Goal: Task Accomplishment & Management: Manage account settings

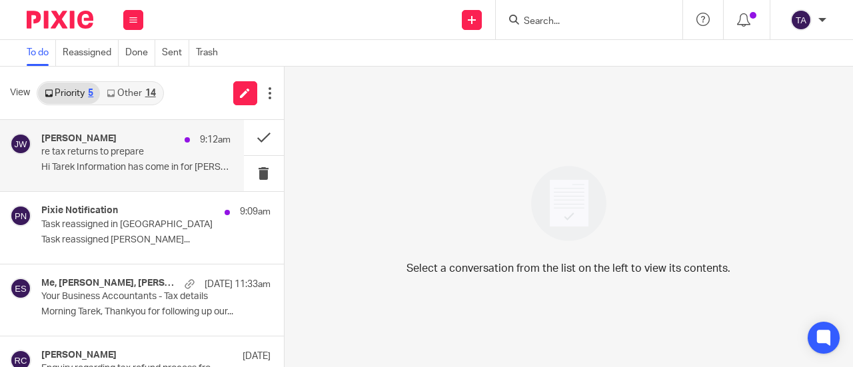
click at [158, 175] on div "Julie Wainwright 9:12am re tax returns to prepare Hi Tarek Information has come…" at bounding box center [135, 155] width 189 height 45
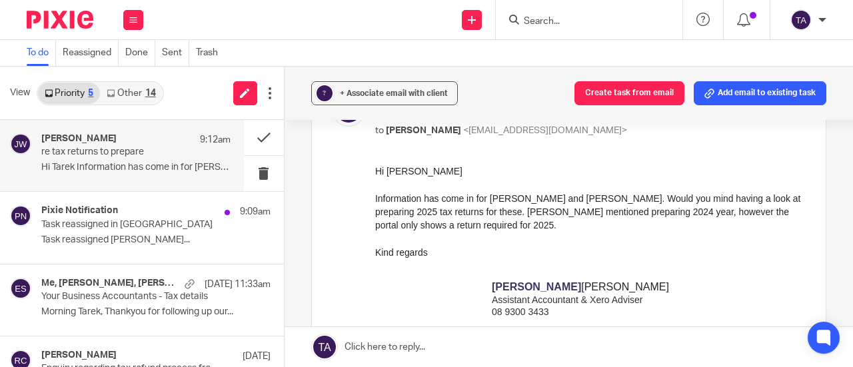
scroll to position [133, 0]
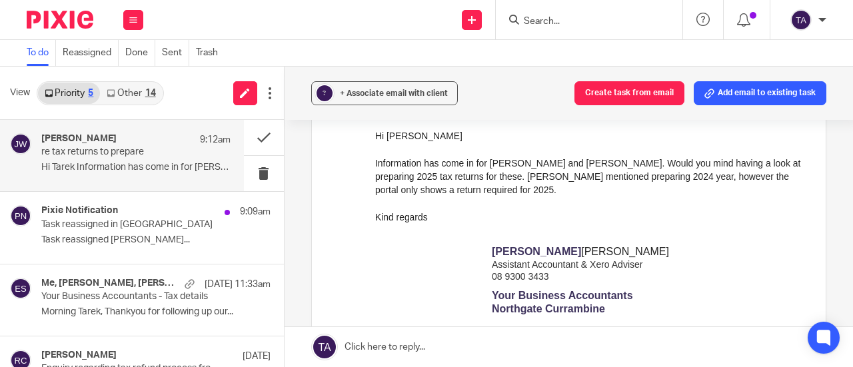
click at [382, 347] on link at bounding box center [569, 347] width 568 height 40
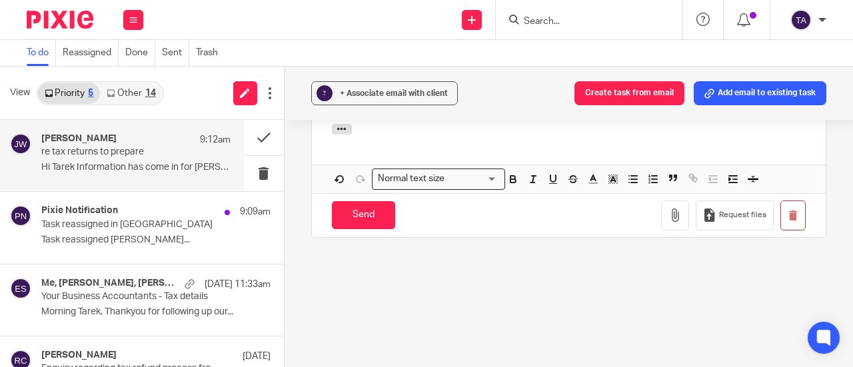
scroll to position [789, 0]
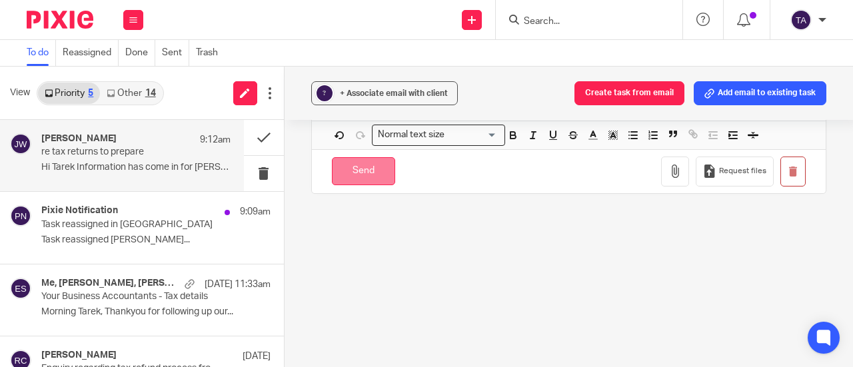
click at [353, 181] on input "Send" at bounding box center [363, 171] width 63 height 29
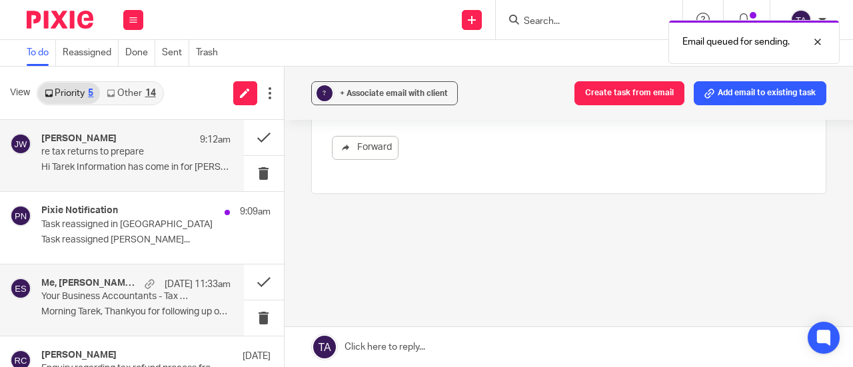
scroll to position [499, 0]
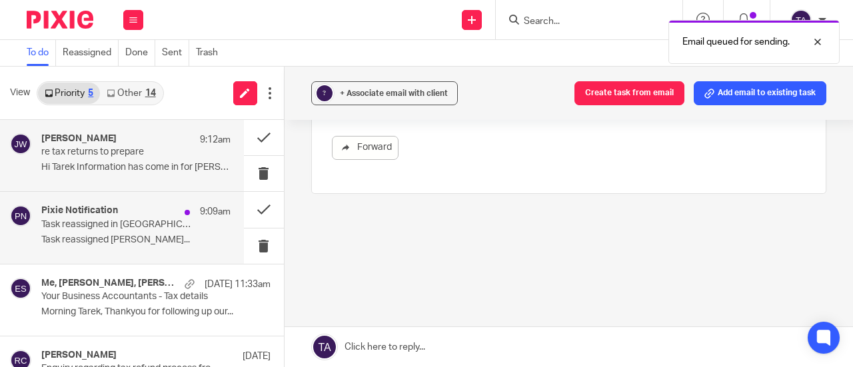
click at [151, 238] on p "Task reassigned [PERSON_NAME]..." at bounding box center [135, 240] width 189 height 11
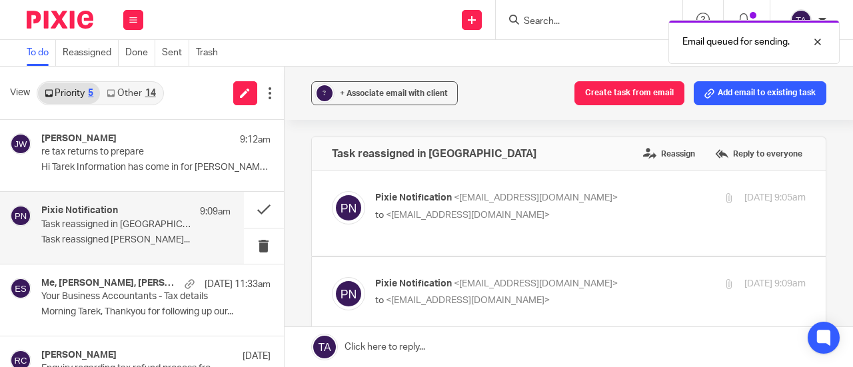
scroll to position [0, 0]
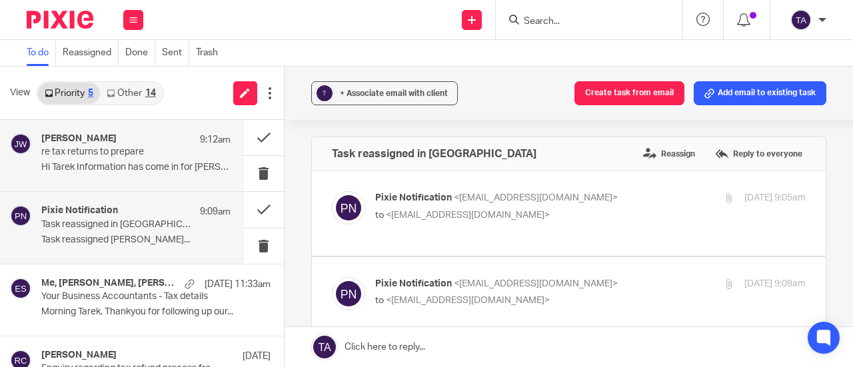
click at [155, 150] on p "re tax returns to prepare" at bounding box center [116, 152] width 151 height 11
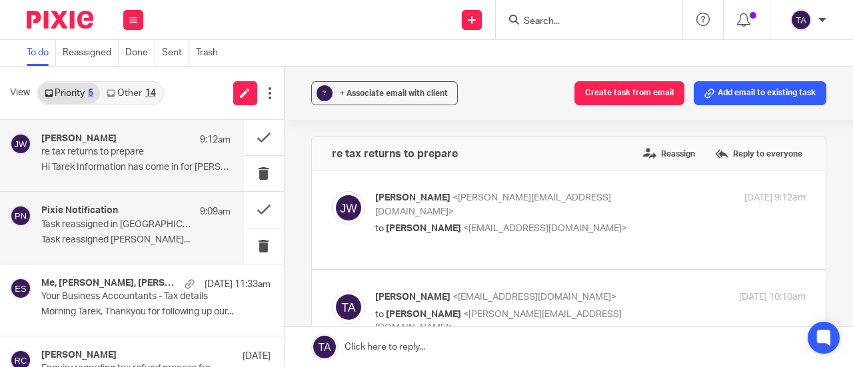
click at [111, 240] on p "Task reassigned Julie Wainwright..." at bounding box center [135, 240] width 189 height 11
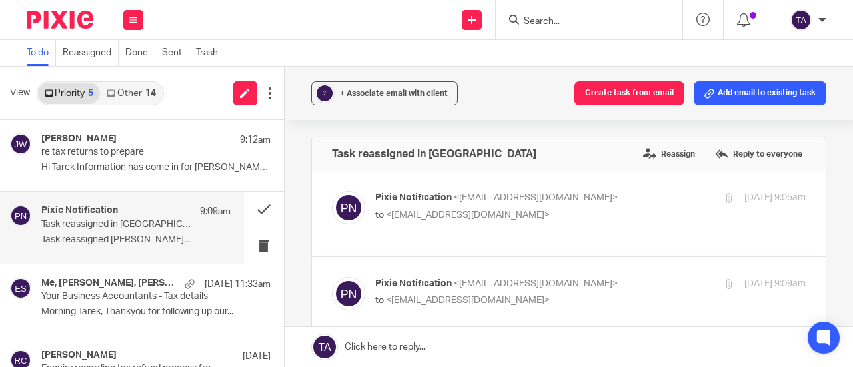
scroll to position [200, 0]
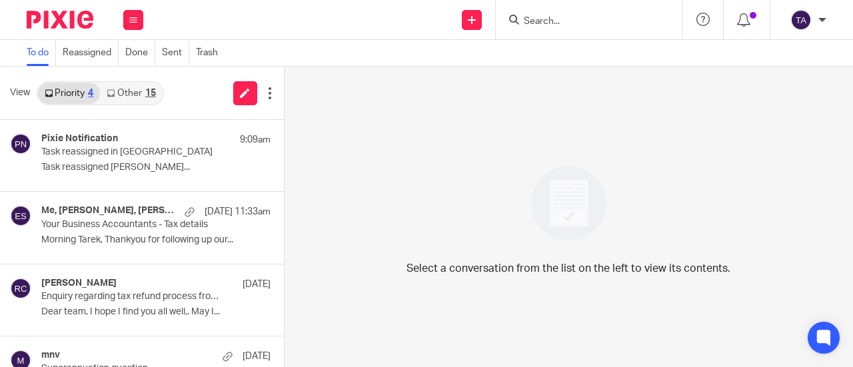
click at [554, 23] on input "Search" at bounding box center [582, 22] width 120 height 12
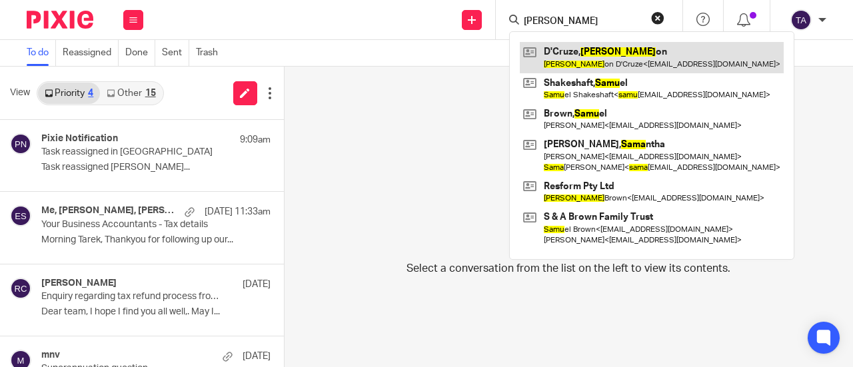
type input "sams"
click at [602, 56] on link at bounding box center [652, 57] width 264 height 31
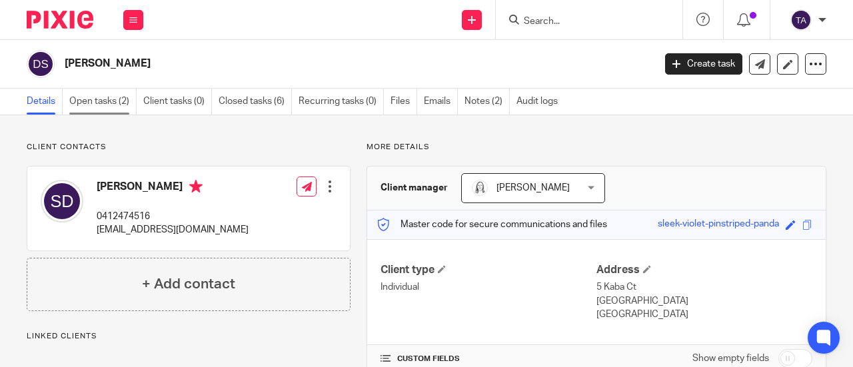
click at [97, 110] on link "Open tasks (2)" at bounding box center [102, 102] width 67 height 26
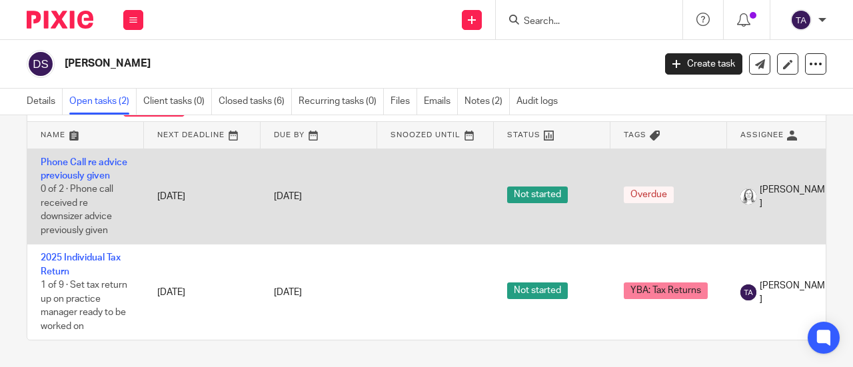
scroll to position [73, 0]
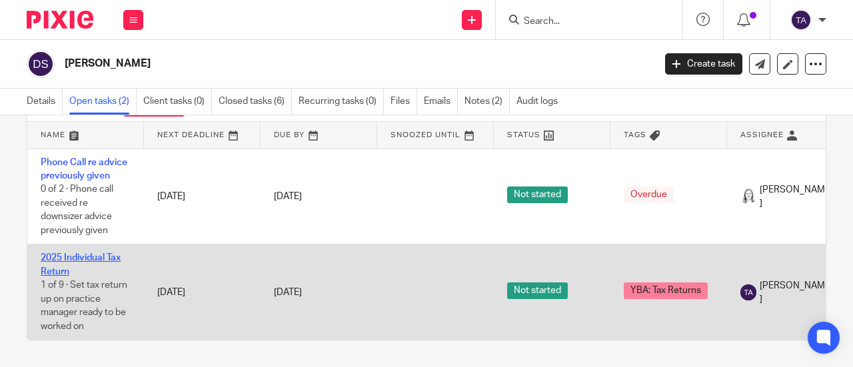
click at [65, 253] on link "2025 Individual Tax Return" at bounding box center [81, 264] width 80 height 23
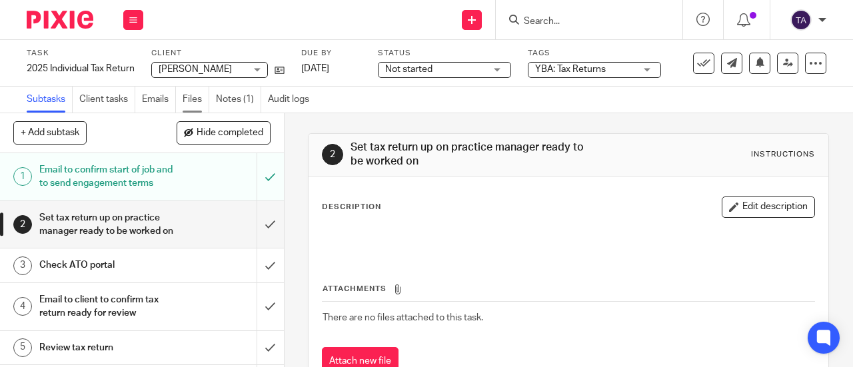
click at [198, 97] on link "Files" at bounding box center [196, 100] width 27 height 26
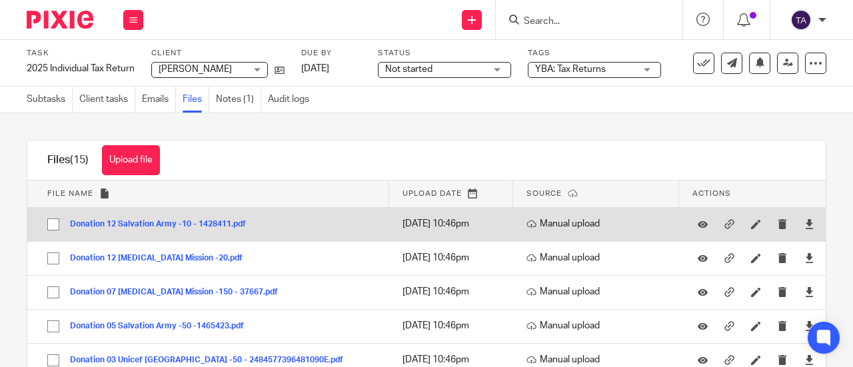
click at [175, 229] on div "Donation 12 Salvation Army -10 - 1428411.pdf" at bounding box center [163, 223] width 186 height 13
click at [185, 224] on button "Donation 12 Salvation Army -10 - 1428411.pdf" at bounding box center [163, 224] width 186 height 9
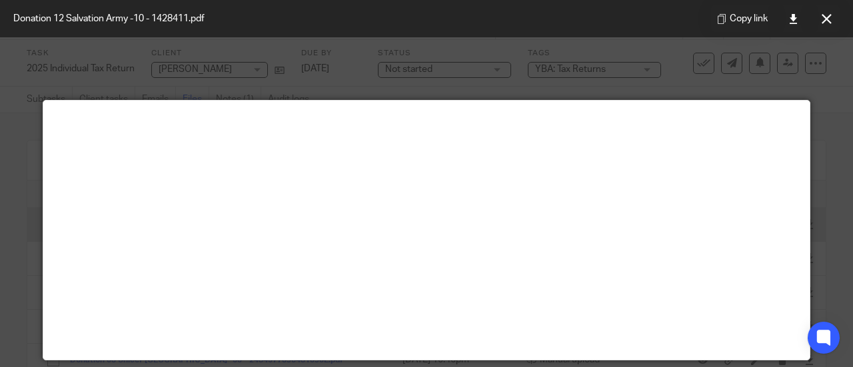
click at [461, 225] on main at bounding box center [426, 230] width 766 height 259
click at [823, 18] on icon at bounding box center [827, 19] width 10 height 10
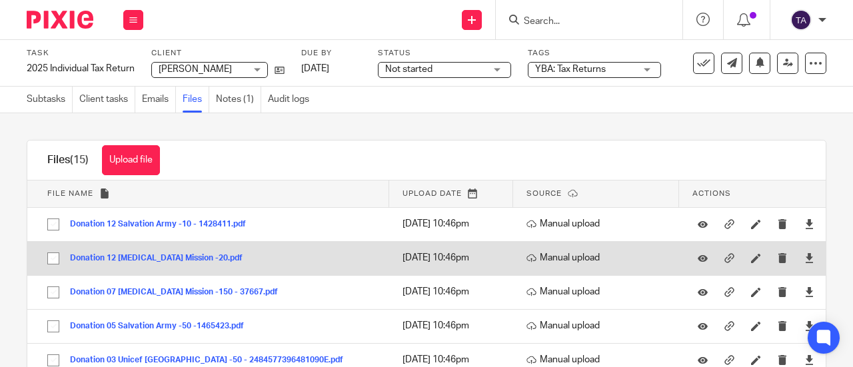
click at [133, 261] on button "Donation 12 Leprosy Mission -20.pdf" at bounding box center [161, 258] width 183 height 9
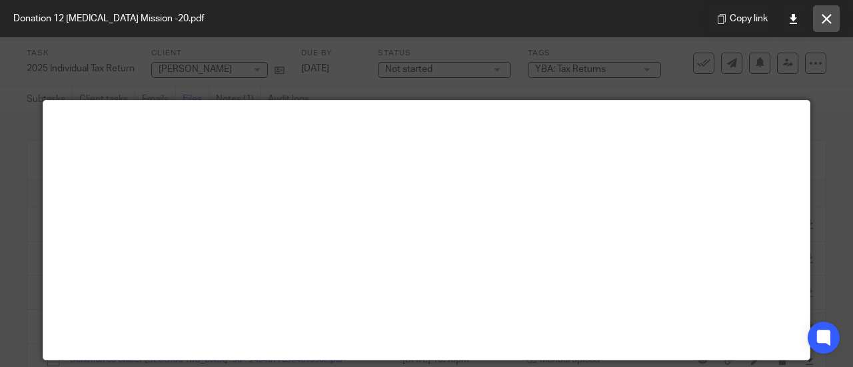
click at [828, 13] on button at bounding box center [826, 18] width 27 height 27
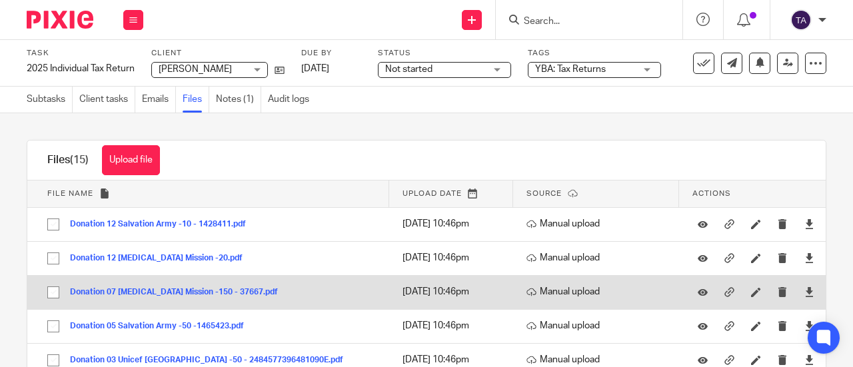
click at [147, 293] on button "Donation 07 Leprosy Mission -150 - 37667.pdf" at bounding box center [179, 292] width 218 height 9
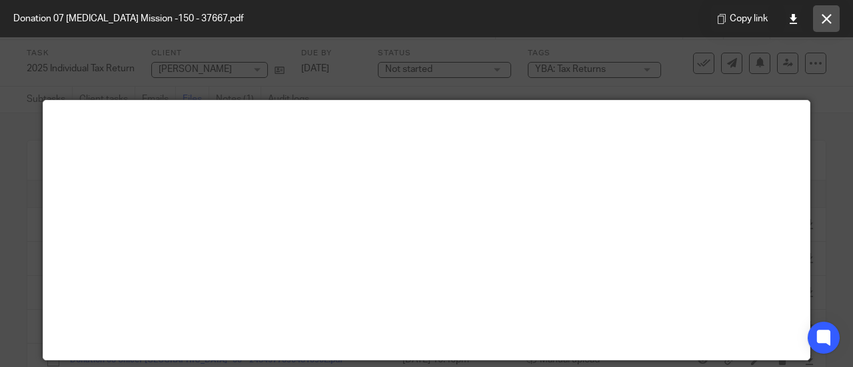
click at [819, 11] on button at bounding box center [826, 18] width 27 height 27
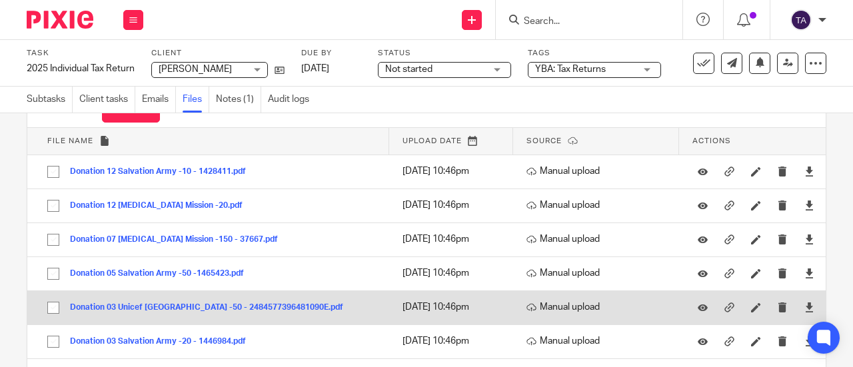
scroll to position [133, 0]
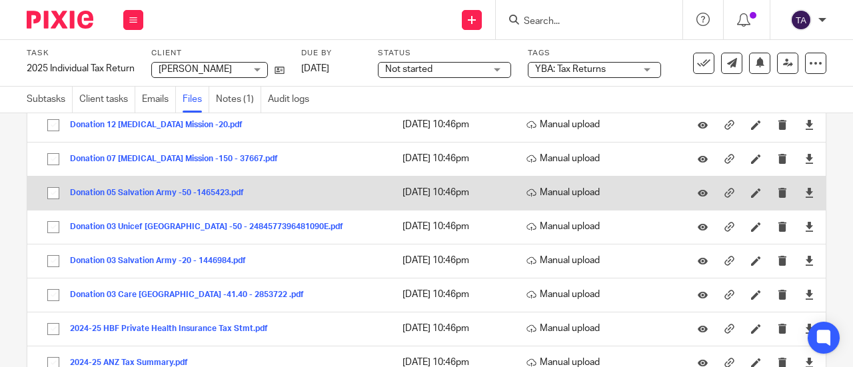
click at [234, 195] on button "Donation 05 Salvation Army -50 -1465423.pdf" at bounding box center [162, 193] width 184 height 9
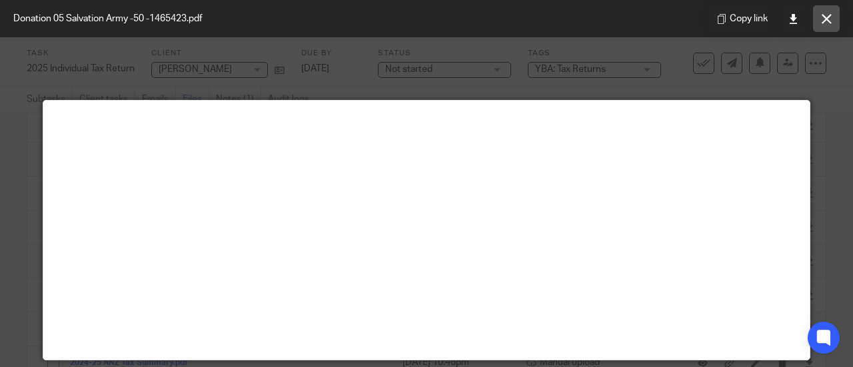
click at [828, 19] on icon at bounding box center [827, 19] width 10 height 10
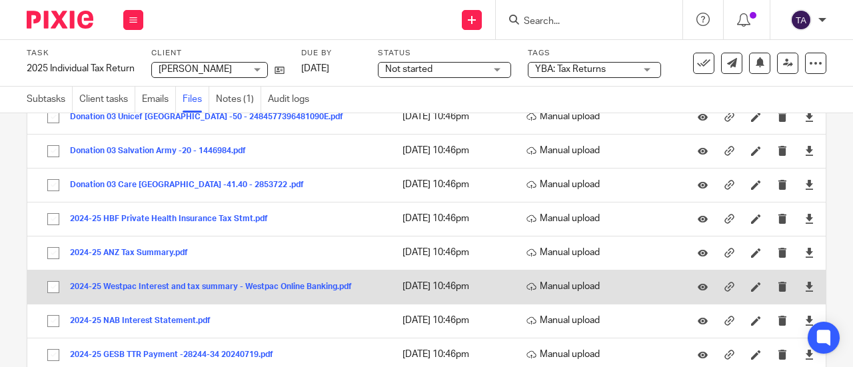
scroll to position [177, 0]
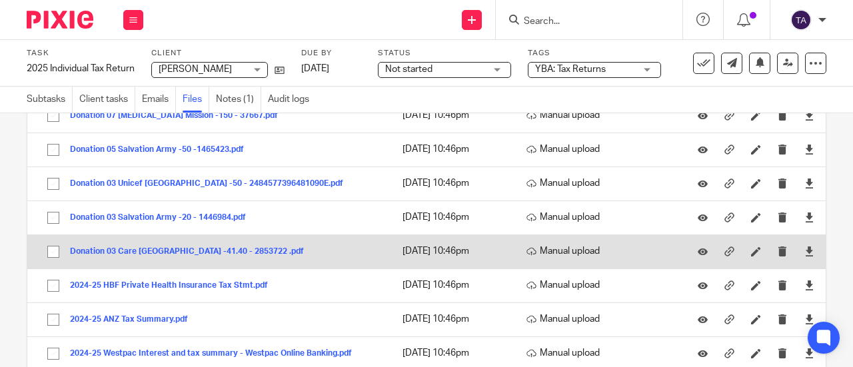
click at [209, 251] on button "Donation 03 Care Australia -41.40 - 2853722 .pdf" at bounding box center [192, 251] width 244 height 9
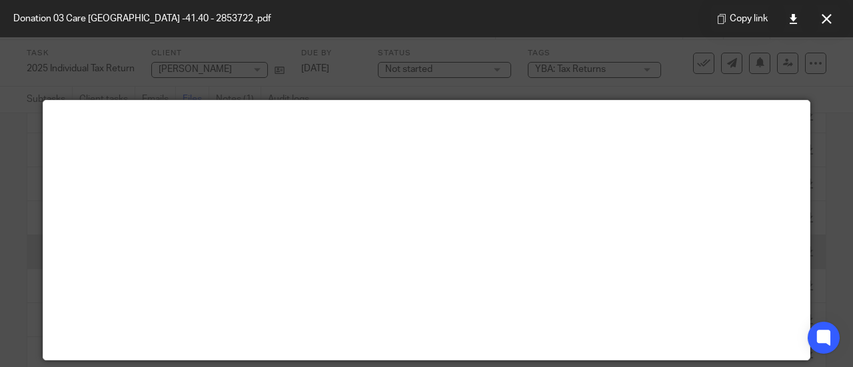
click at [209, 251] on main at bounding box center [426, 230] width 766 height 259
click at [826, 22] on icon at bounding box center [827, 19] width 10 height 10
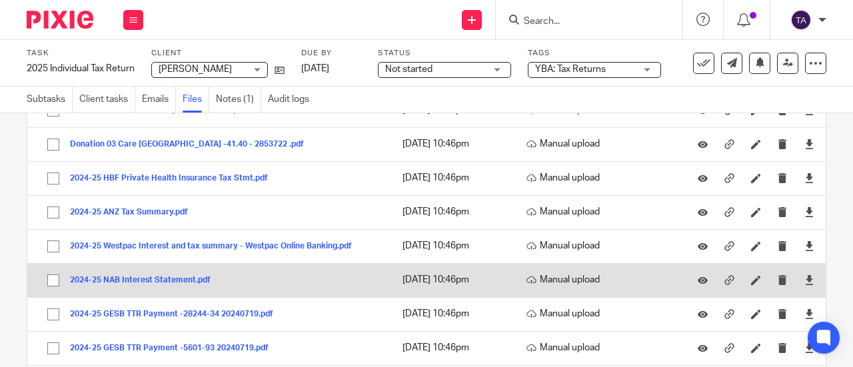
scroll to position [243, 0]
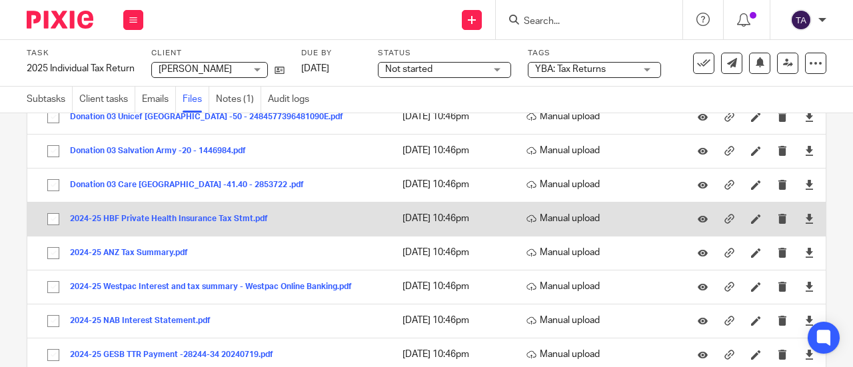
click at [154, 222] on button "2024-25 HBF Private Health Insurance Tax Stmt.pdf" at bounding box center [174, 219] width 208 height 9
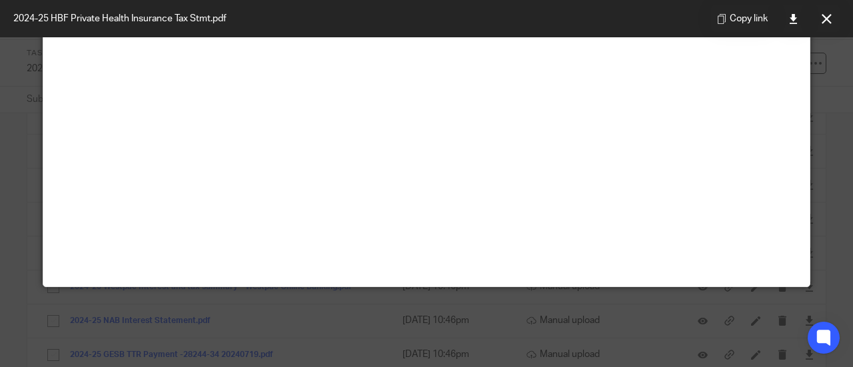
scroll to position [93, 0]
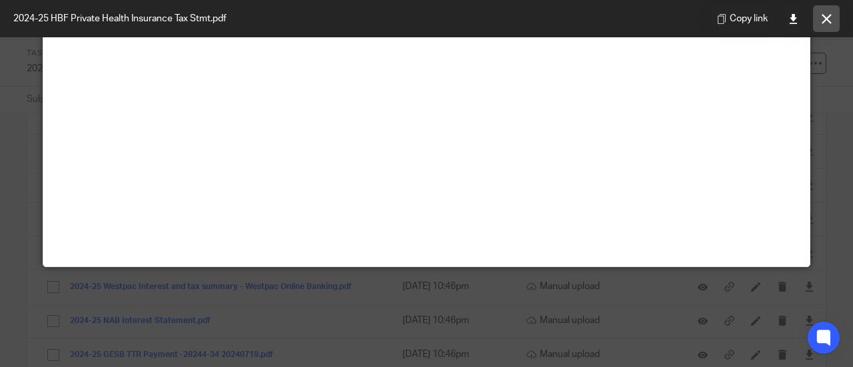
click at [816, 15] on button at bounding box center [826, 18] width 27 height 27
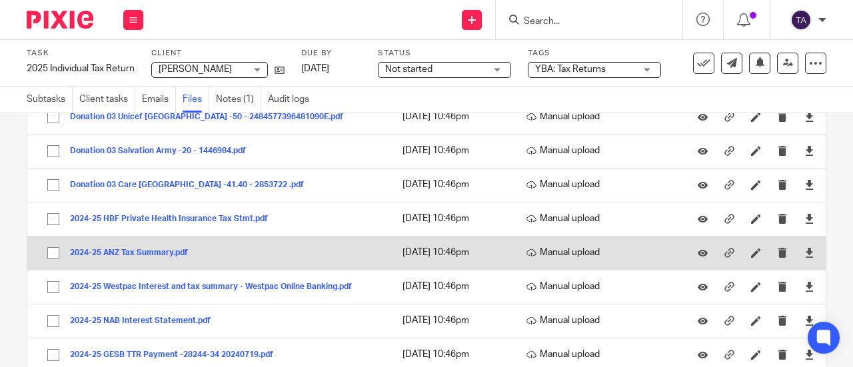
scroll to position [310, 0]
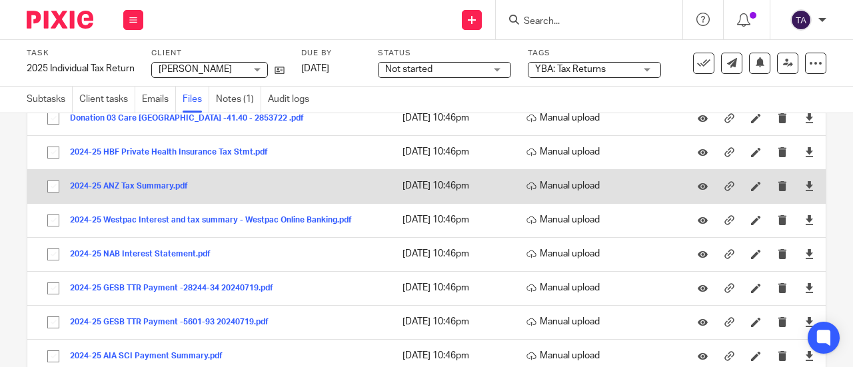
click at [150, 189] on button "2024-25 ANZ Tax Summary.pdf" at bounding box center [134, 186] width 128 height 9
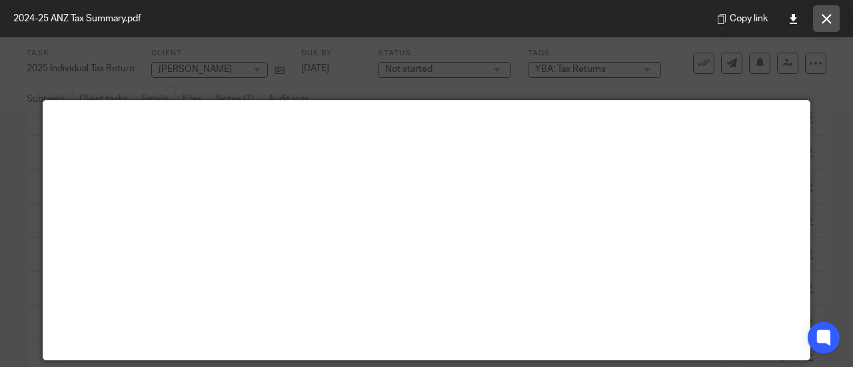
click at [824, 11] on button at bounding box center [826, 18] width 27 height 27
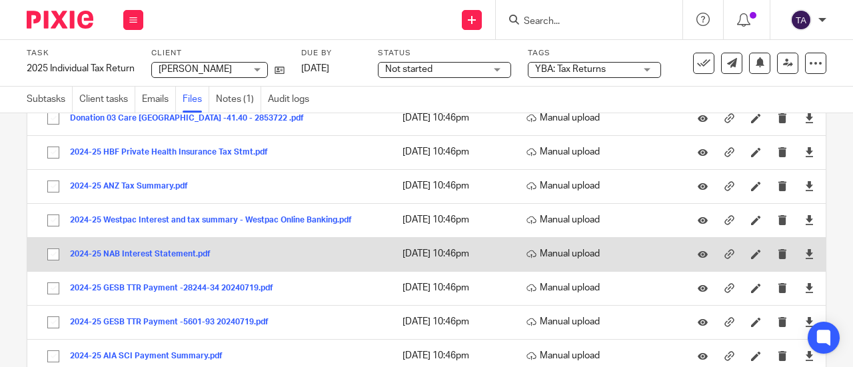
click at [182, 253] on button "2024-25 NAB Interest Statement.pdf" at bounding box center [145, 254] width 151 height 9
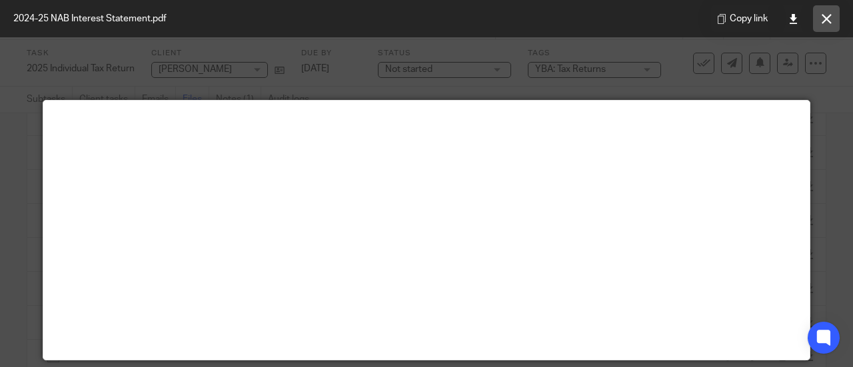
click at [826, 11] on button at bounding box center [826, 18] width 27 height 27
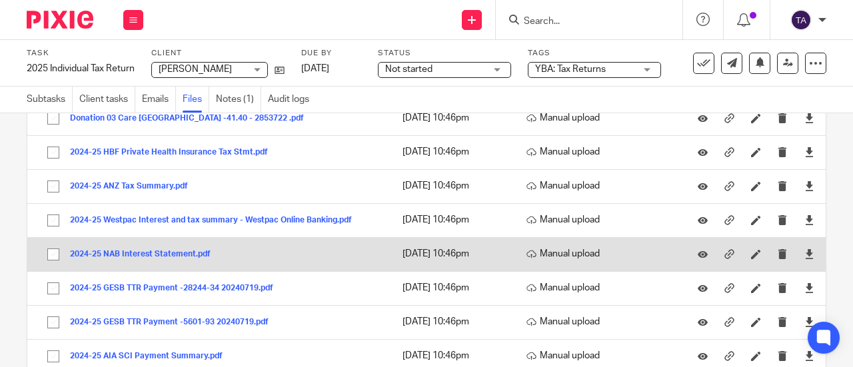
scroll to position [376, 0]
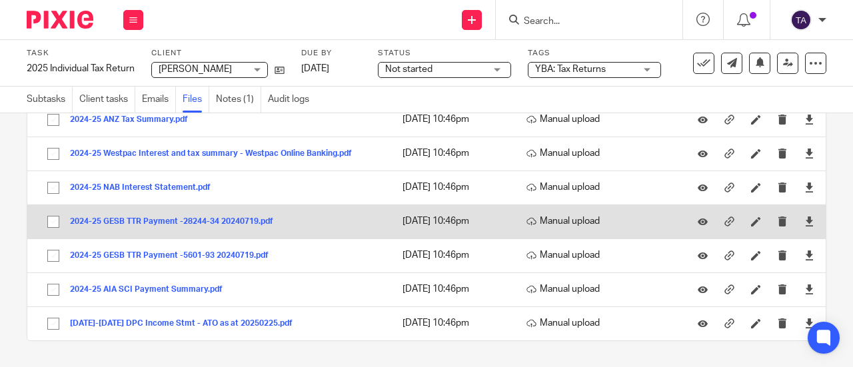
click at [157, 223] on button "2024-25 GESB TTR Payment -28244-34 20240719.pdf" at bounding box center [176, 221] width 213 height 9
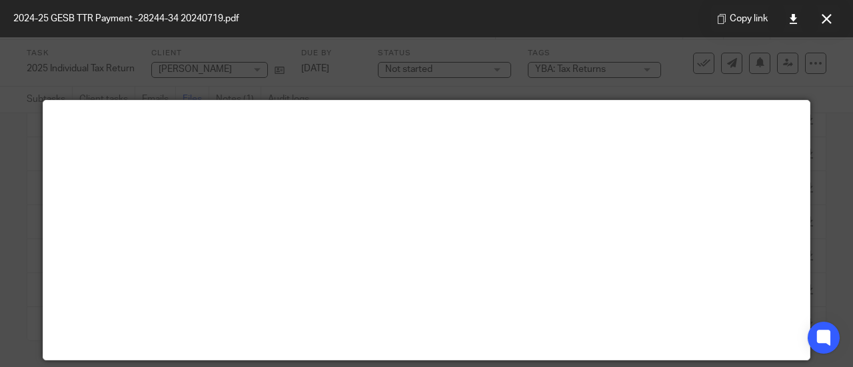
drag, startPoint x: 176, startPoint y: 218, endPoint x: 494, endPoint y: 223, distance: 318.5
click at [494, 223] on main at bounding box center [426, 230] width 766 height 259
click at [822, 11] on button at bounding box center [826, 18] width 27 height 27
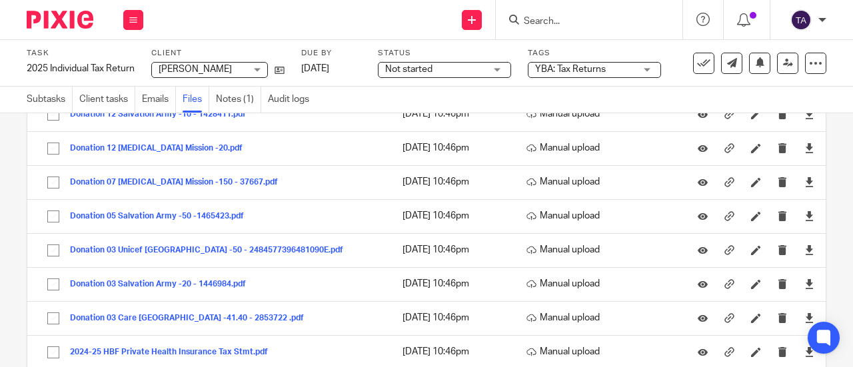
scroll to position [0, 0]
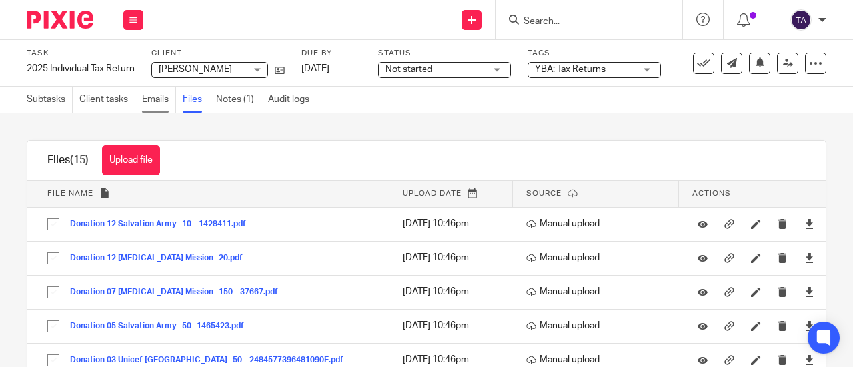
click at [162, 99] on link "Emails" at bounding box center [159, 100] width 34 height 26
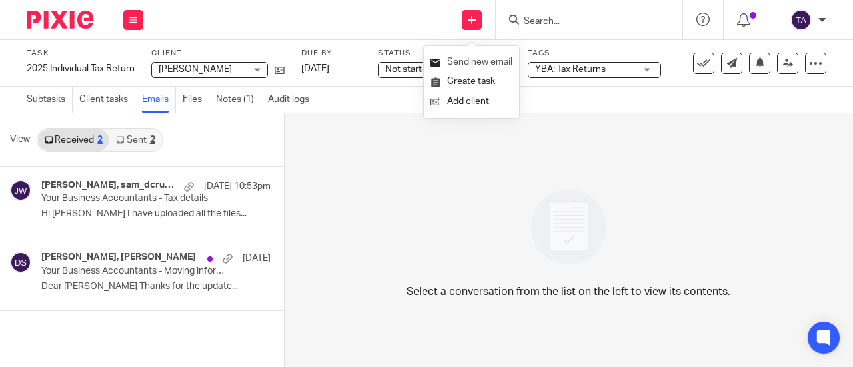
click at [476, 61] on link "Send new email" at bounding box center [471, 62] width 82 height 19
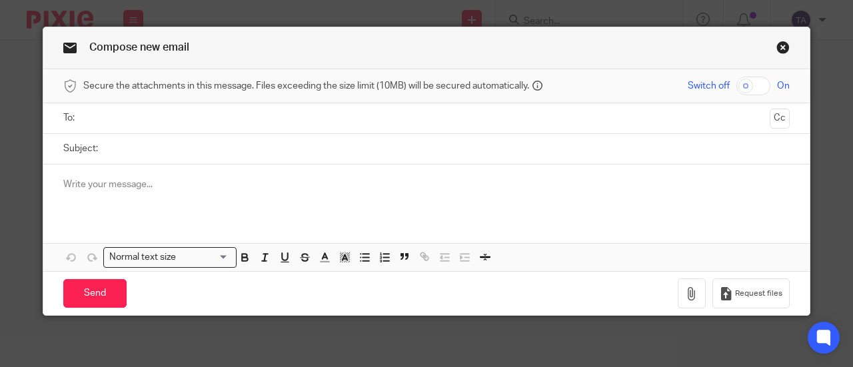
click at [155, 122] on input "text" at bounding box center [426, 118] width 676 height 15
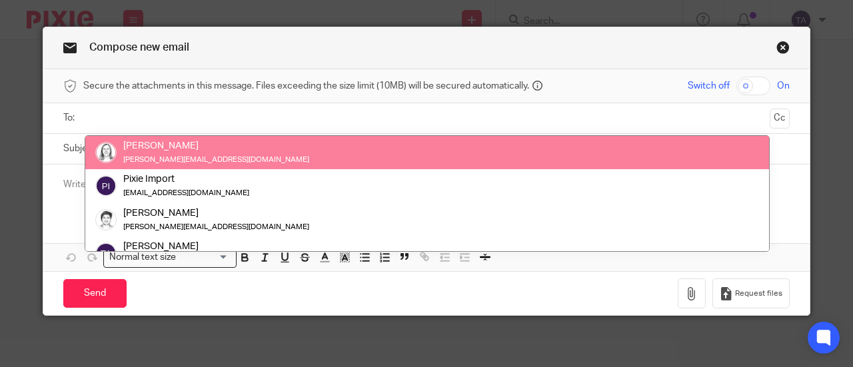
click at [116, 118] on input "text" at bounding box center [426, 118] width 676 height 15
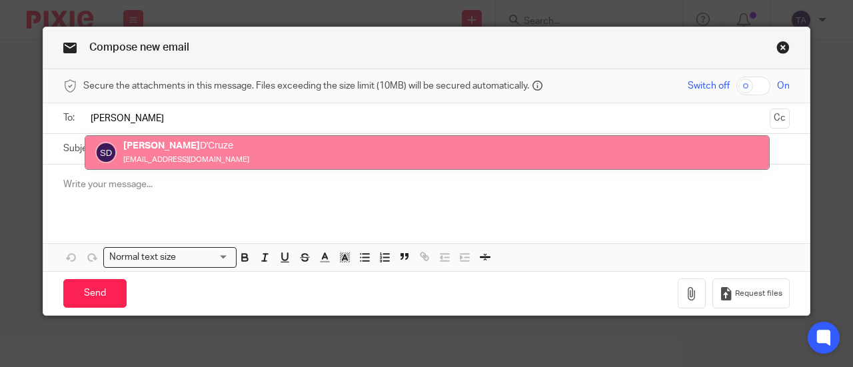
type input "[PERSON_NAME]"
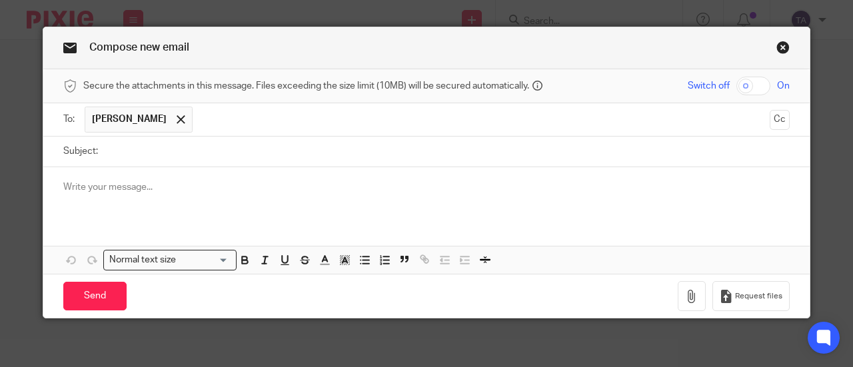
click at [142, 152] on input "Subject:" at bounding box center [447, 152] width 685 height 30
click at [111, 187] on p at bounding box center [426, 187] width 726 height 13
click at [111, 159] on input "Subject:" at bounding box center [447, 152] width 685 height 30
type input "Salary or Wage lump sum payment"
click at [163, 189] on p at bounding box center [426, 187] width 726 height 13
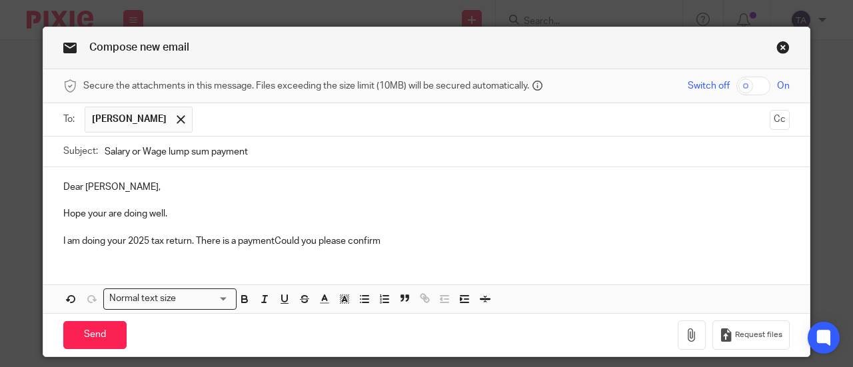
scroll to position [17, 0]
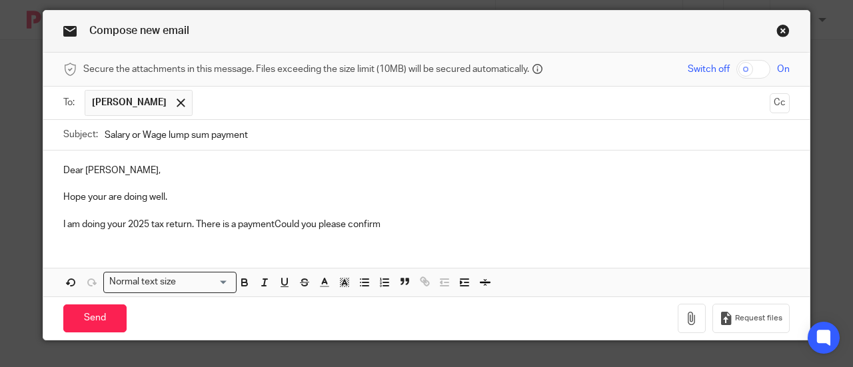
click at [235, 227] on p "I am doing your 2025 tax return. There is a paymentCould you please confirm" at bounding box center [426, 224] width 726 height 13
click at [568, 223] on p "I am doing your 2025 tax return. There is a lump sum payment of 5518 aud during…" at bounding box center [426, 224] width 726 height 13
click at [600, 225] on p "I am doing your 2025 tax return. There is a lump sum payment of 5518 aud during…" at bounding box center [426, 224] width 726 height 13
click at [534, 222] on p "I am doing your 2025 tax return. There is a lump sum payment of 5518 aud during…" at bounding box center [426, 224] width 726 height 13
click at [595, 220] on p "I am doing your 2025 tax return. There is a lump sum payment of 5518 aud during…" at bounding box center [426, 224] width 726 height 13
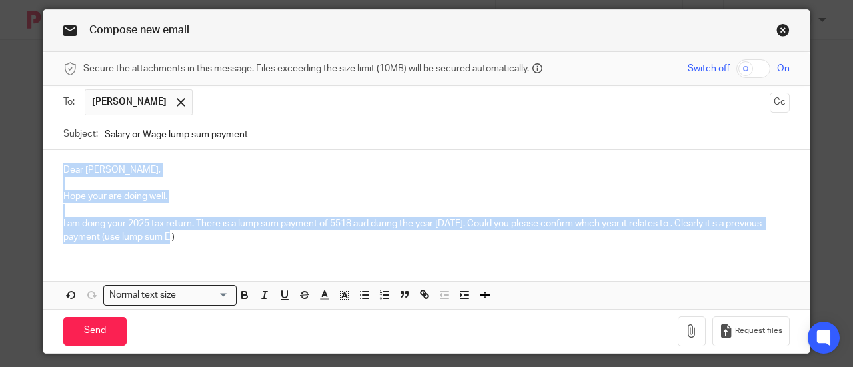
drag, startPoint x: 181, startPoint y: 239, endPoint x: 59, endPoint y: 169, distance: 140.6
click at [59, 169] on div "Dear Samson, Hope your are doing well. I am doing your 2025 tax return. There i…" at bounding box center [426, 202] width 766 height 105
copy div "Dear Samson, Hope your are doing well. I am doing your 2025 tax return. There i…"
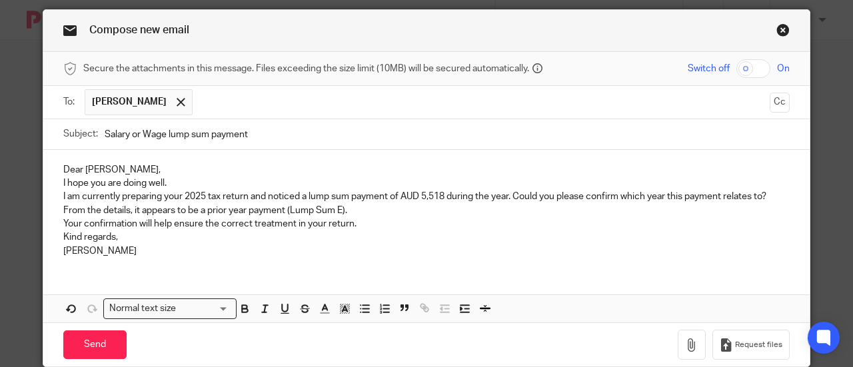
click at [123, 173] on p "Dear Samson," at bounding box center [426, 169] width 726 height 13
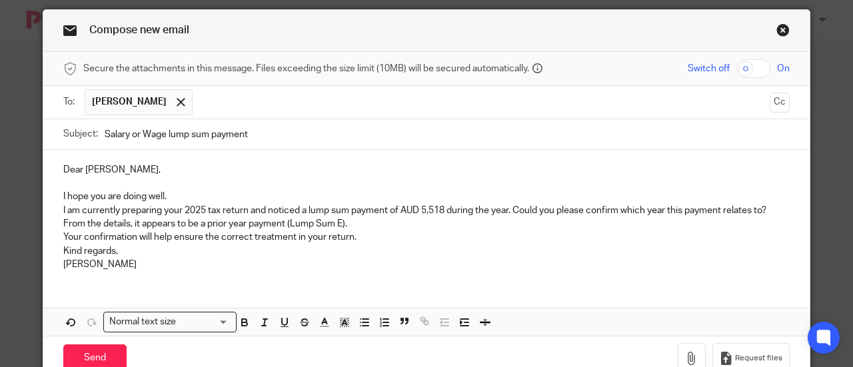
click at [173, 193] on p "I hope you are doing well." at bounding box center [426, 196] width 726 height 13
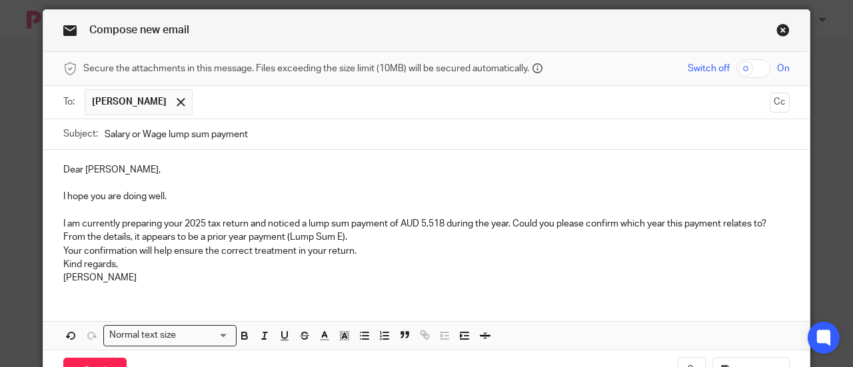
click at [63, 247] on p "Your confirmation will help ensure the correct treatment in your return." at bounding box center [426, 251] width 726 height 13
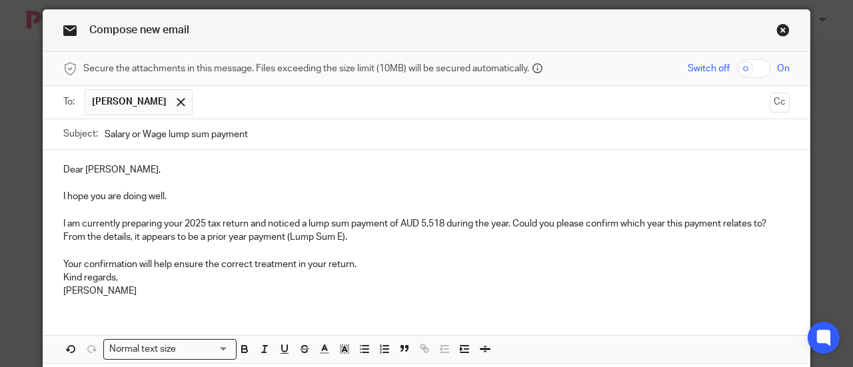
click at [63, 276] on p "Kind regards, Tarek Ahmed" at bounding box center [426, 284] width 726 height 27
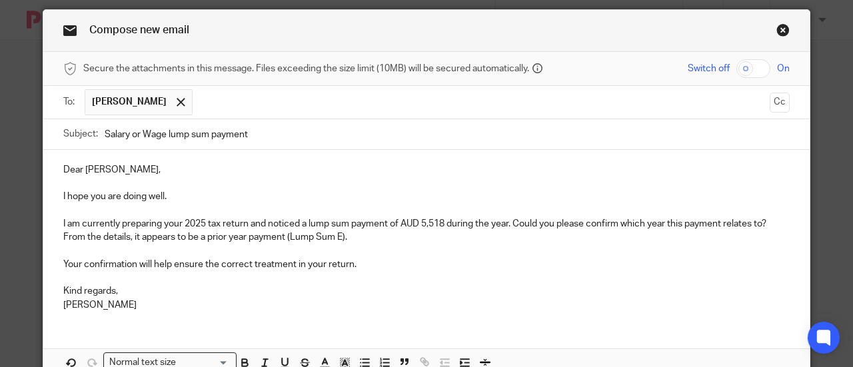
click at [145, 307] on p "Kind regards, Tarek Ahmed" at bounding box center [426, 298] width 726 height 27
click at [355, 239] on p "I am currently preparing your 2025 tax return and noticed a lump sum payment of…" at bounding box center [426, 230] width 726 height 27
drag, startPoint x: 285, startPoint y: 239, endPoint x: 363, endPoint y: 243, distance: 78.7
click at [363, 243] on p "I am currently preparing your 2025 tax return and noticed a lump sum payment of…" at bounding box center [426, 230] width 726 height 27
click at [57, 232] on div "Dear Samson, I hope you are doing well. I am currently preparing your 2025 tax …" at bounding box center [426, 236] width 766 height 172
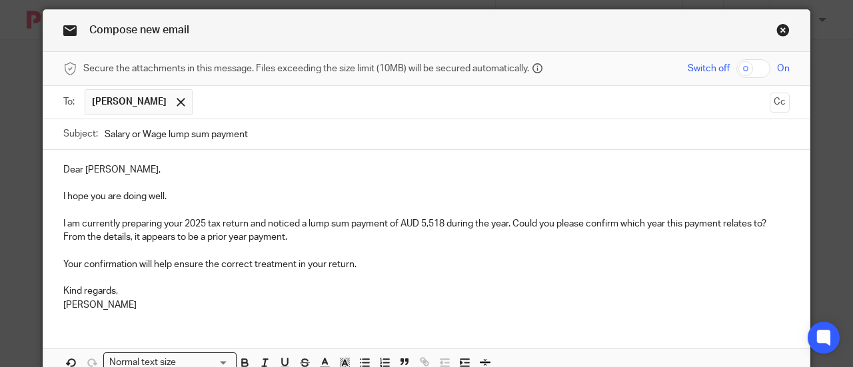
click at [223, 285] on p at bounding box center [426, 277] width 726 height 13
click at [296, 287] on p "Kind regards, Tarek Ahmed" at bounding box center [426, 298] width 726 height 27
click at [85, 268] on p "Your confirmation will help ensure the correct treatment in your return." at bounding box center [426, 264] width 726 height 13
click at [360, 248] on p at bounding box center [426, 251] width 726 height 13
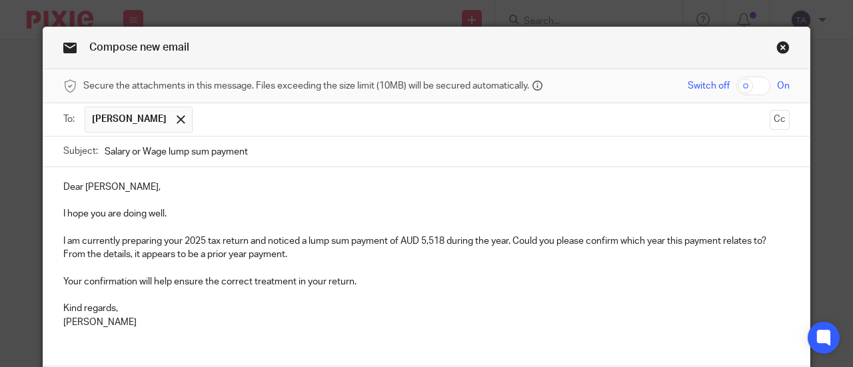
scroll to position [98, 0]
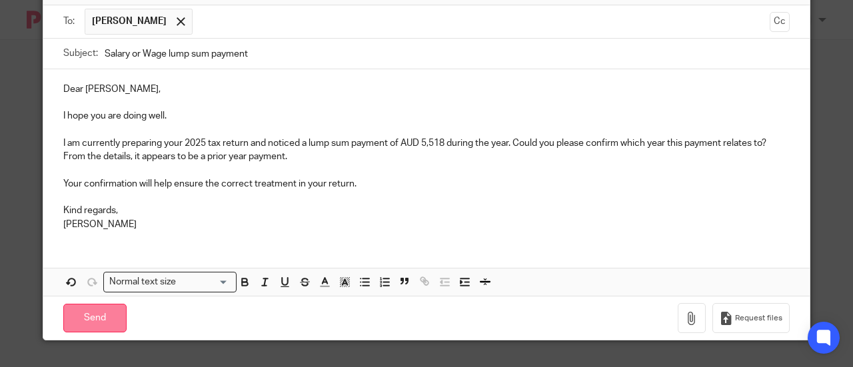
click at [101, 309] on input "Send" at bounding box center [94, 318] width 63 height 29
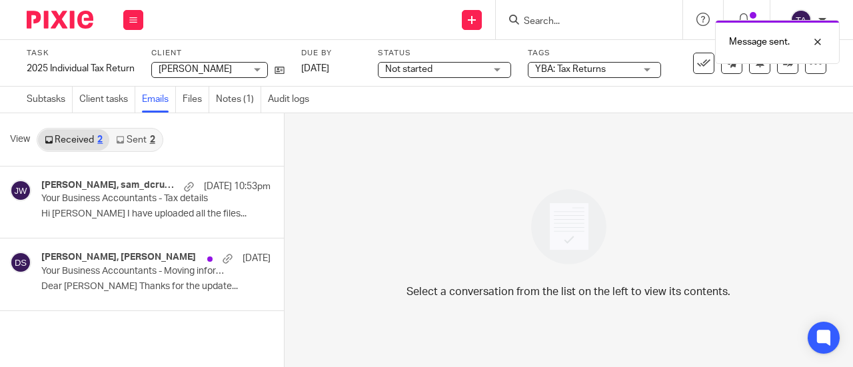
click at [151, 141] on div "2" at bounding box center [152, 139] width 5 height 9
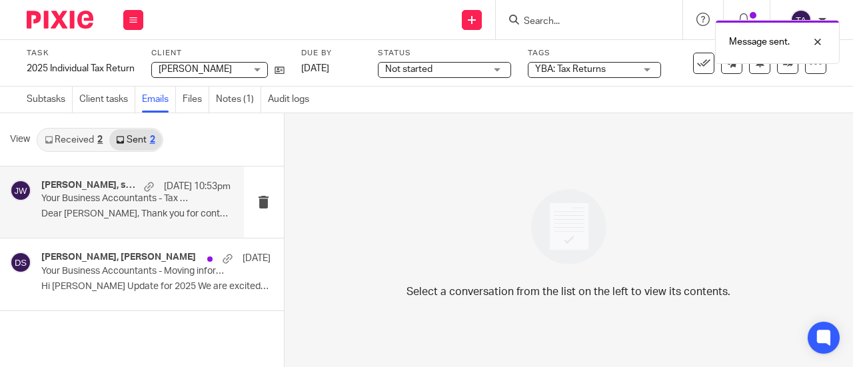
click at [173, 217] on p "Dear [PERSON_NAME], Thank you for contacting us to..." at bounding box center [135, 214] width 189 height 11
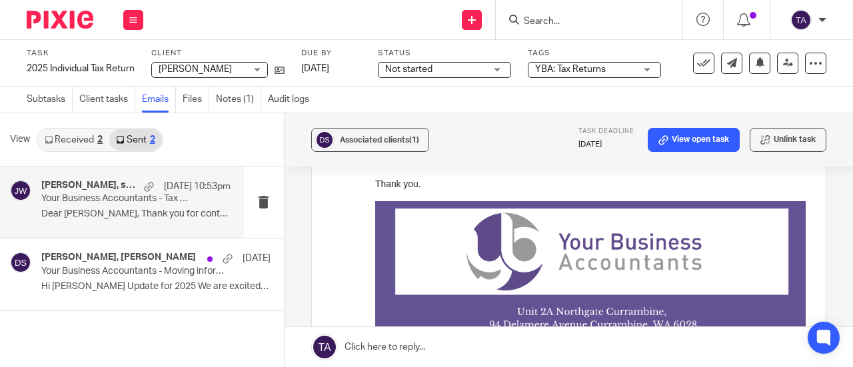
scroll to position [866, 0]
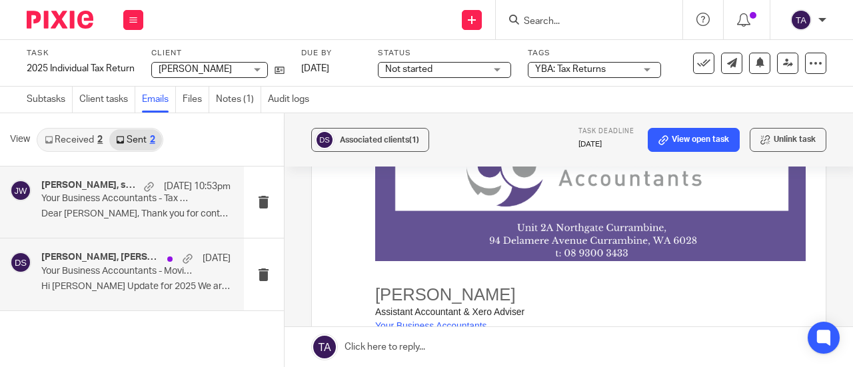
click at [90, 293] on div "[PERSON_NAME], [PERSON_NAME] [DATE] Your Business Accountants - Moving informat…" at bounding box center [135, 274] width 189 height 45
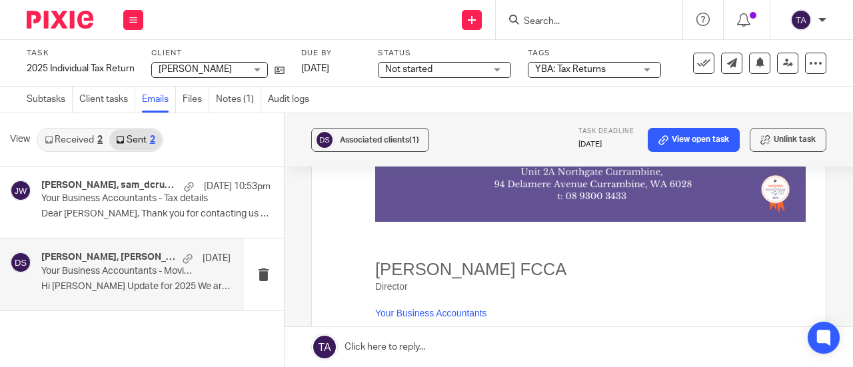
scroll to position [1197, 0]
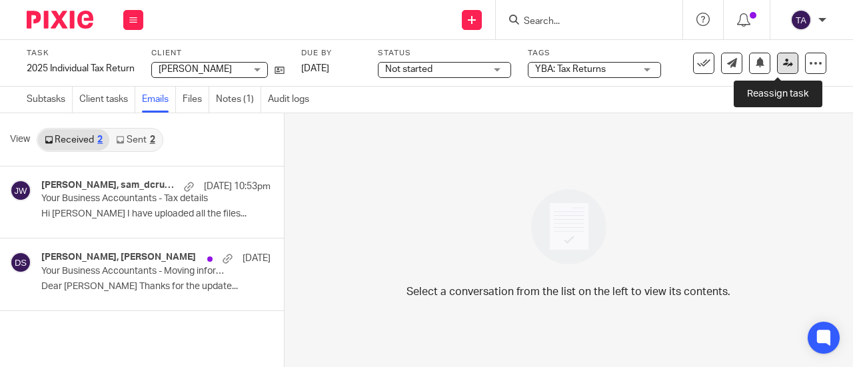
click at [783, 58] on icon at bounding box center [788, 63] width 10 height 10
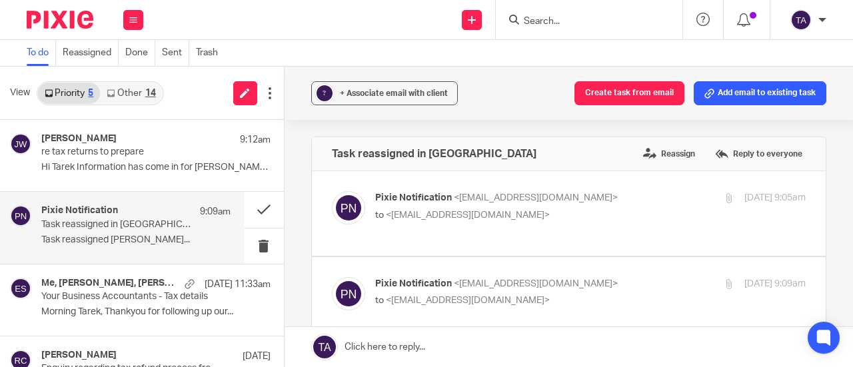
scroll to position [200, 0]
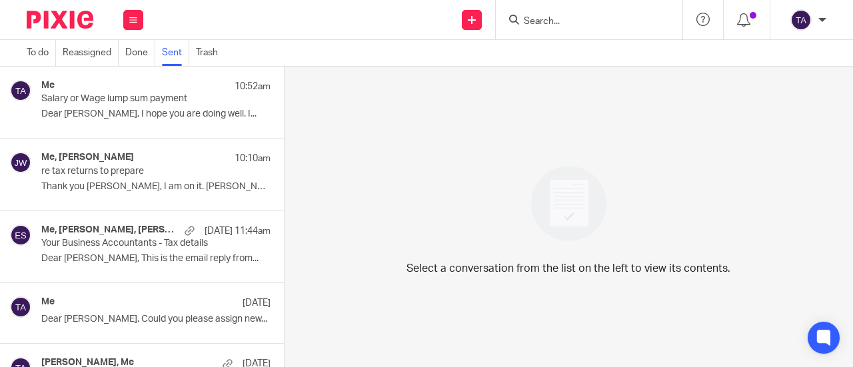
click at [147, 111] on p "Dear Samson, I hope you are doing well. I..." at bounding box center [155, 114] width 229 height 11
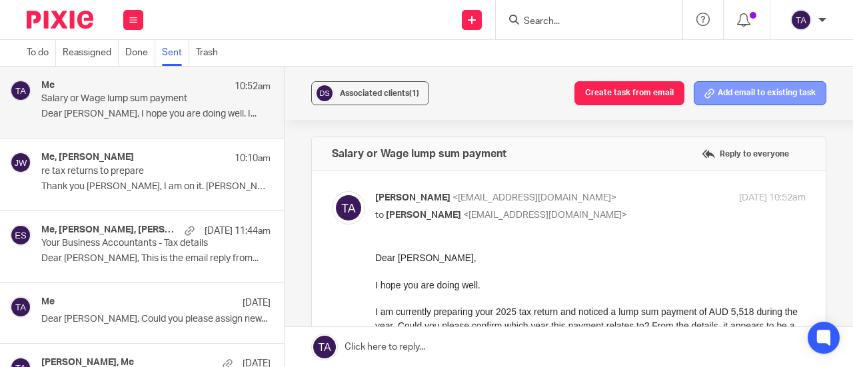
click at [745, 95] on button "Add email to existing task" at bounding box center [760, 93] width 133 height 24
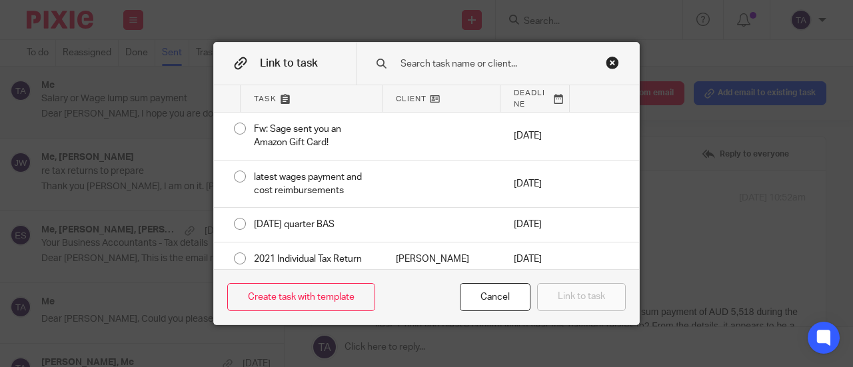
click at [450, 69] on input "text" at bounding box center [500, 64] width 203 height 15
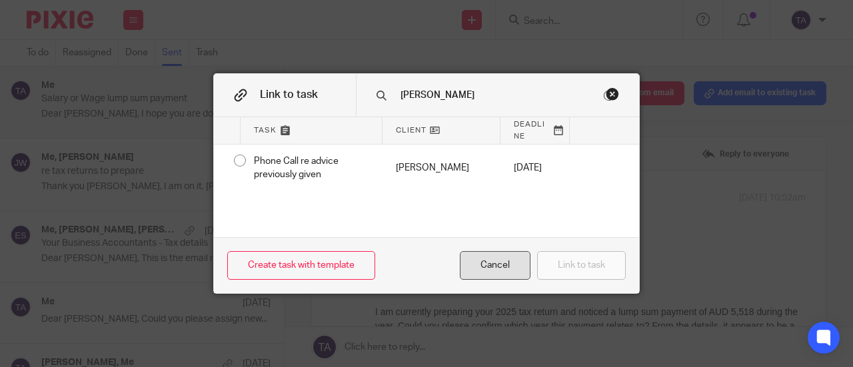
click at [489, 260] on div "Cancel" at bounding box center [495, 265] width 71 height 29
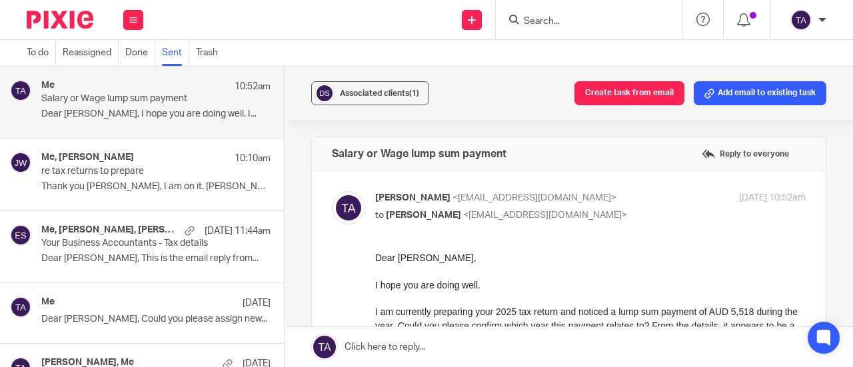
click at [762, 90] on button "Add email to existing task" at bounding box center [760, 93] width 133 height 24
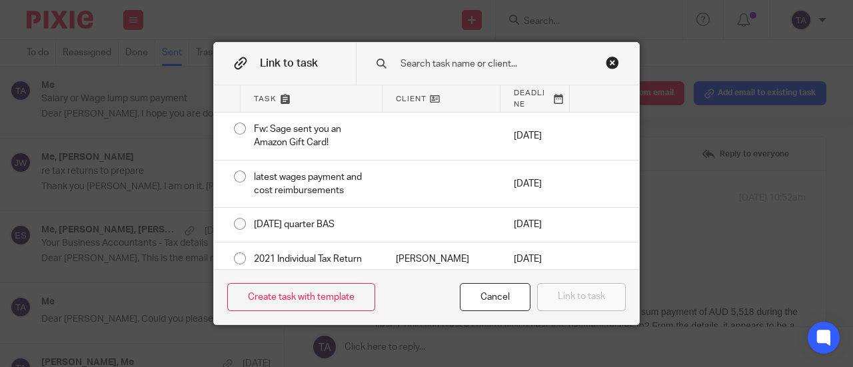
click at [427, 63] on input "text" at bounding box center [500, 64] width 203 height 15
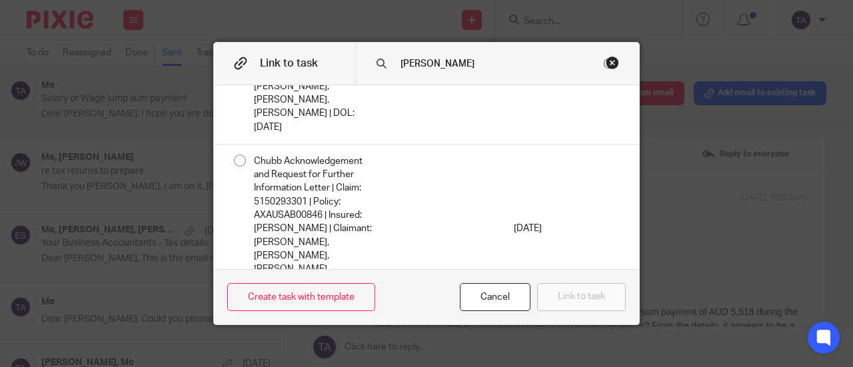
scroll to position [13, 0]
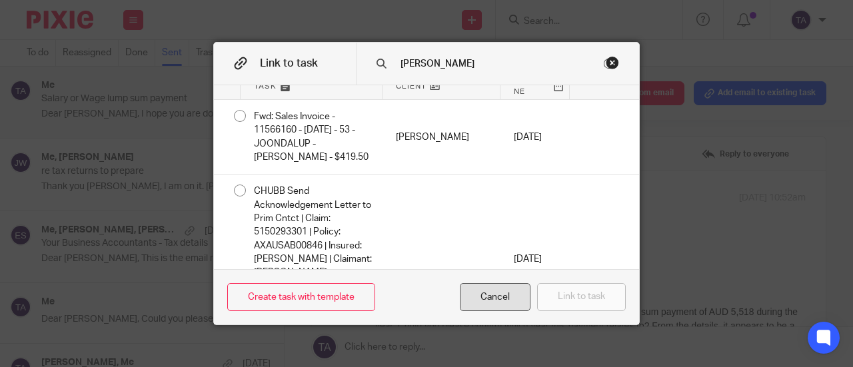
type input "sam"
click at [477, 299] on div "Cancel" at bounding box center [495, 297] width 71 height 29
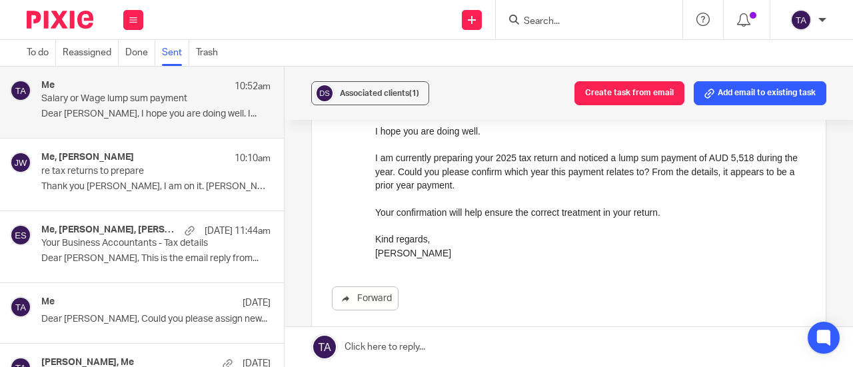
scroll to position [103, 0]
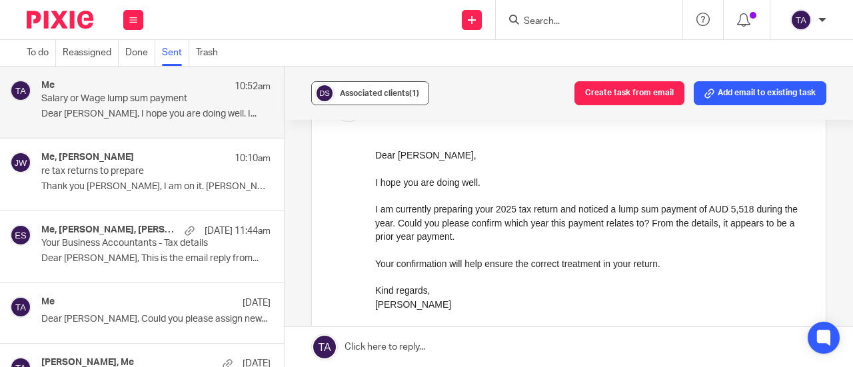
click at [396, 97] on div "Associated clients (1)" at bounding box center [379, 93] width 79 height 13
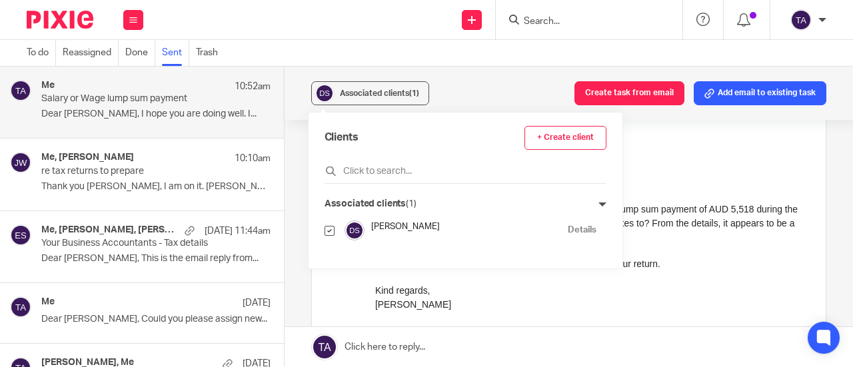
click at [568, 227] on link "Details" at bounding box center [582, 230] width 29 height 13
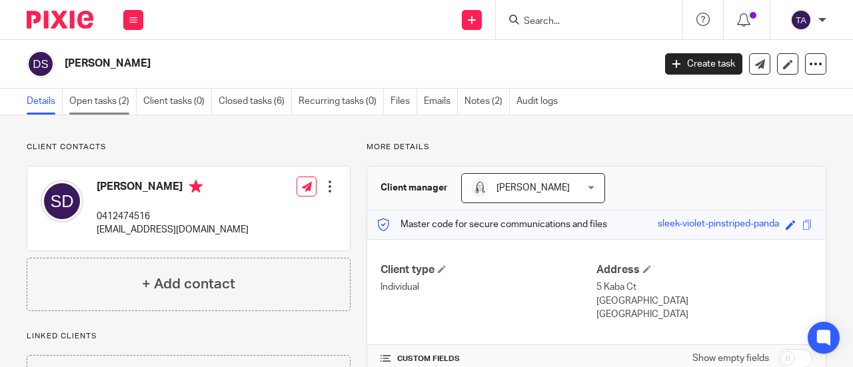
click at [113, 108] on link "Open tasks (2)" at bounding box center [102, 102] width 67 height 26
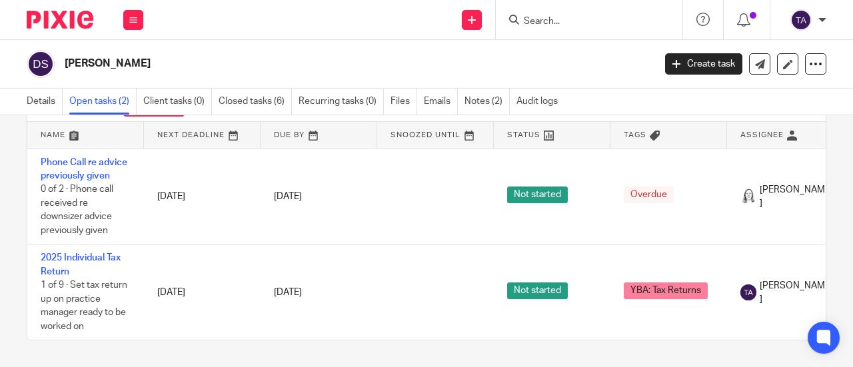
scroll to position [73, 0]
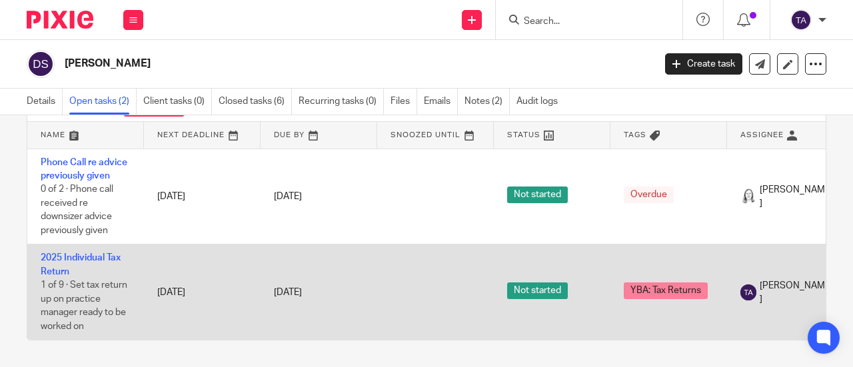
click at [535, 283] on span "Not started" at bounding box center [537, 291] width 61 height 17
click at [95, 245] on td "2025 Individual Tax Return 1 of 9 · Set tax return up on practice manager ready…" at bounding box center [85, 292] width 117 height 95
click at [102, 253] on link "2025 Individual Tax Return" at bounding box center [81, 264] width 80 height 23
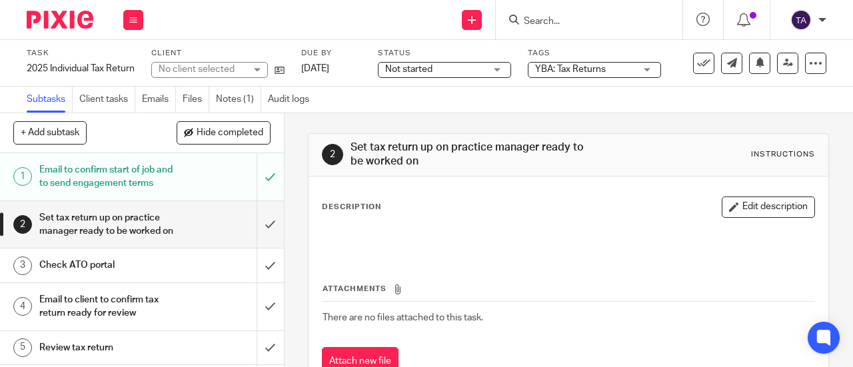
click at [426, 71] on span "Not started" at bounding box center [408, 69] width 47 height 9
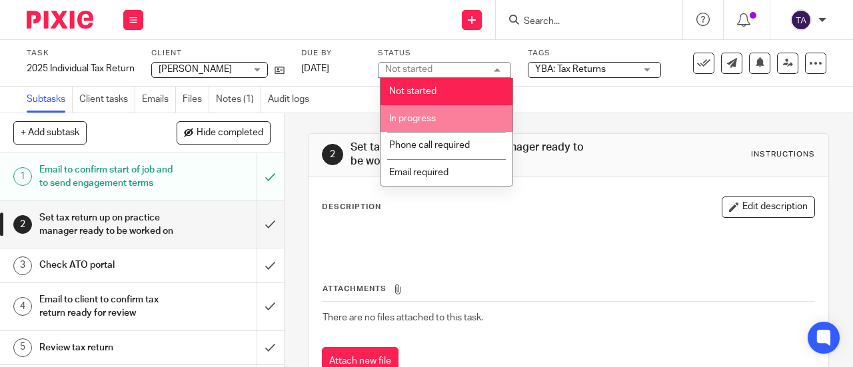
click at [432, 111] on li "In progress" at bounding box center [446, 118] width 132 height 27
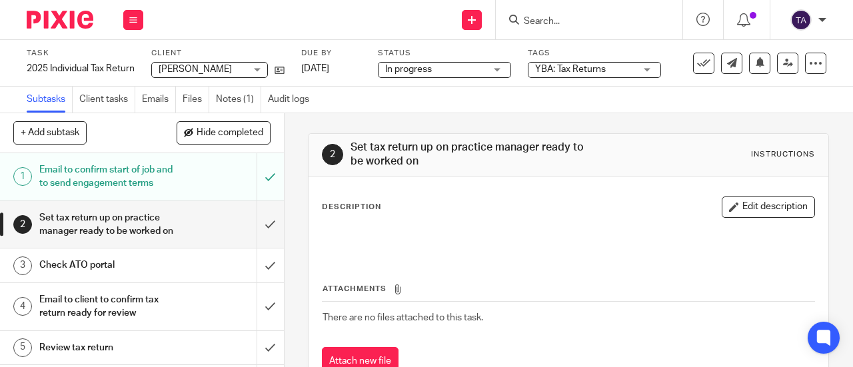
click at [636, 93] on div "Subtasks Client tasks Emails Files Notes (1) Audit logs" at bounding box center [426, 100] width 853 height 27
click at [144, 242] on h1 "Set tax return up on practice manager ready to be worked on" at bounding box center [107, 225] width 136 height 34
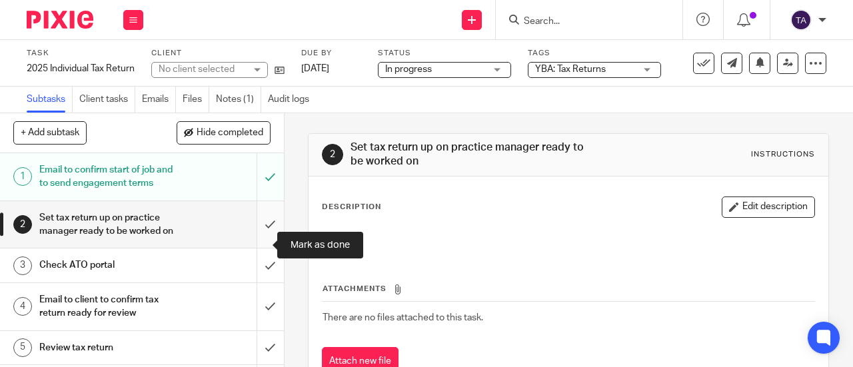
click at [259, 243] on input "submit" at bounding box center [142, 224] width 284 height 47
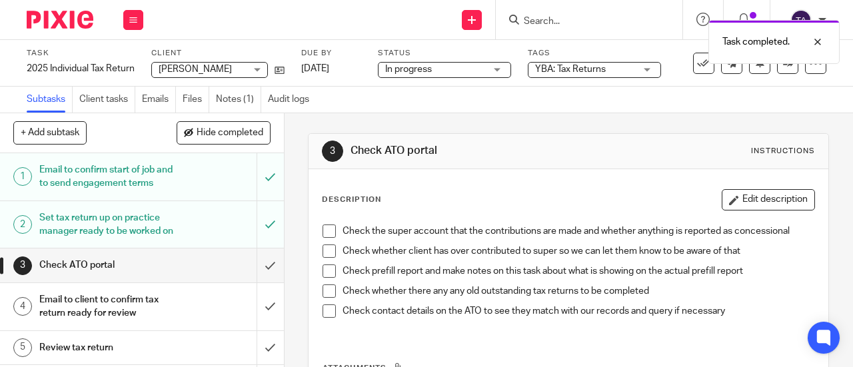
click at [326, 253] on span at bounding box center [328, 251] width 13 height 13
drag, startPoint x: 326, startPoint y: 271, endPoint x: 326, endPoint y: 284, distance: 13.3
click at [326, 271] on span at bounding box center [328, 271] width 13 height 13
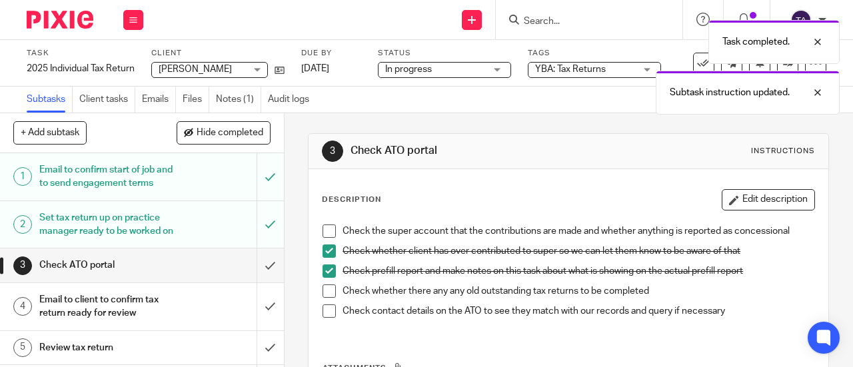
drag, startPoint x: 326, startPoint y: 289, endPoint x: 326, endPoint y: 302, distance: 13.3
click at [325, 289] on span at bounding box center [328, 291] width 13 height 13
click at [326, 306] on span at bounding box center [328, 311] width 13 height 13
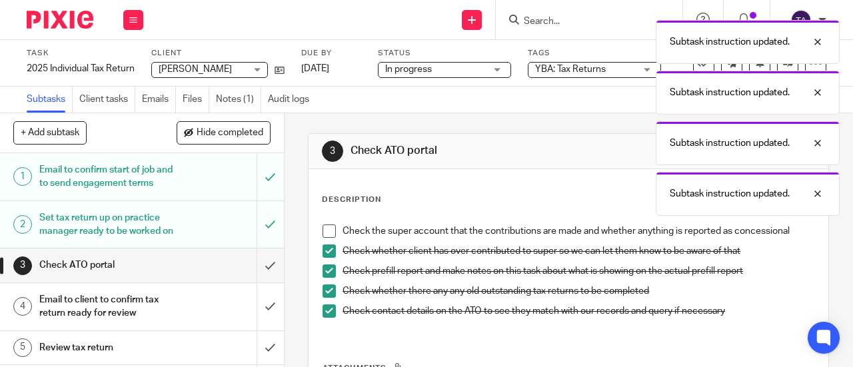
click at [325, 231] on span at bounding box center [328, 231] width 13 height 13
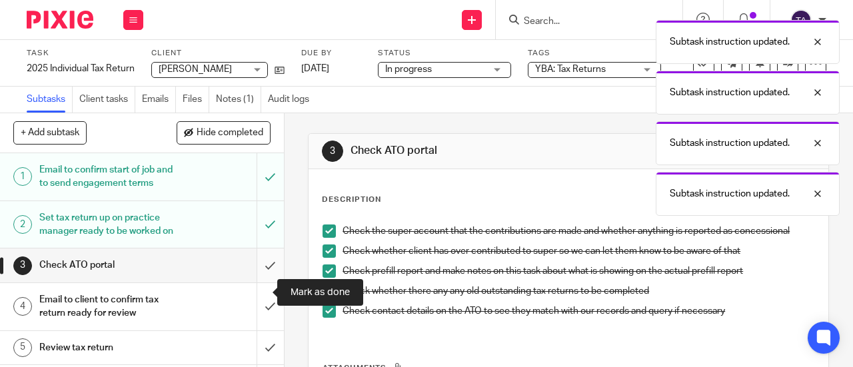
click at [258, 282] on input "submit" at bounding box center [142, 265] width 284 height 33
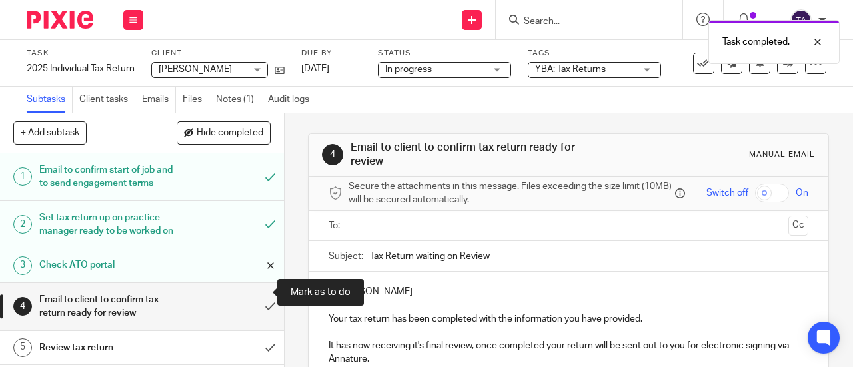
click at [256, 282] on input "submit" at bounding box center [142, 265] width 284 height 33
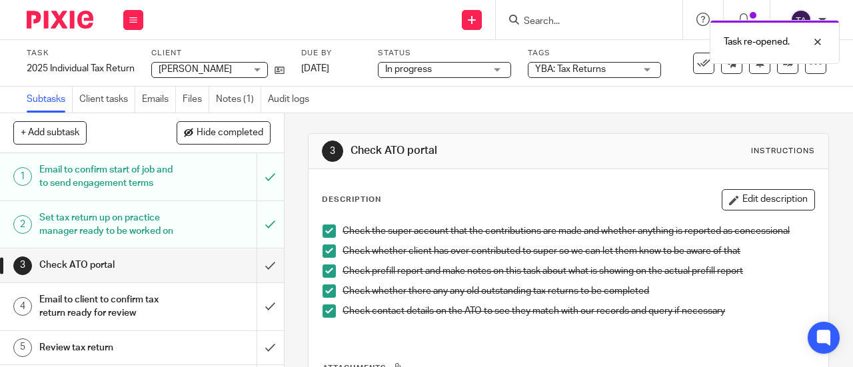
click at [323, 234] on span at bounding box center [328, 231] width 13 height 13
click at [325, 250] on span at bounding box center [328, 251] width 13 height 13
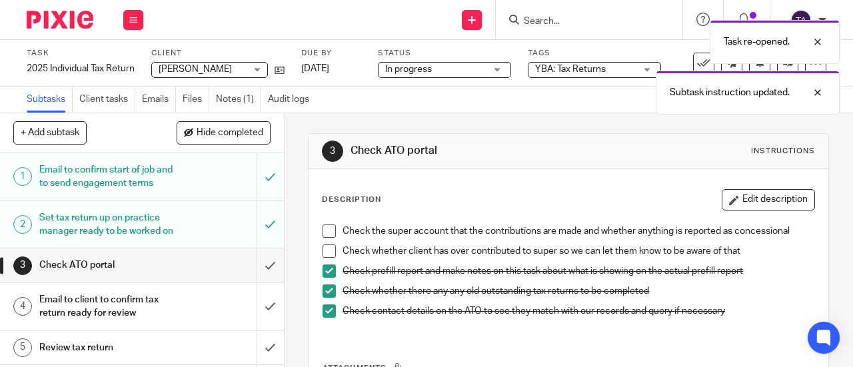
drag, startPoint x: 326, startPoint y: 265, endPoint x: 324, endPoint y: 278, distance: 12.9
click at [326, 266] on span at bounding box center [328, 271] width 13 height 13
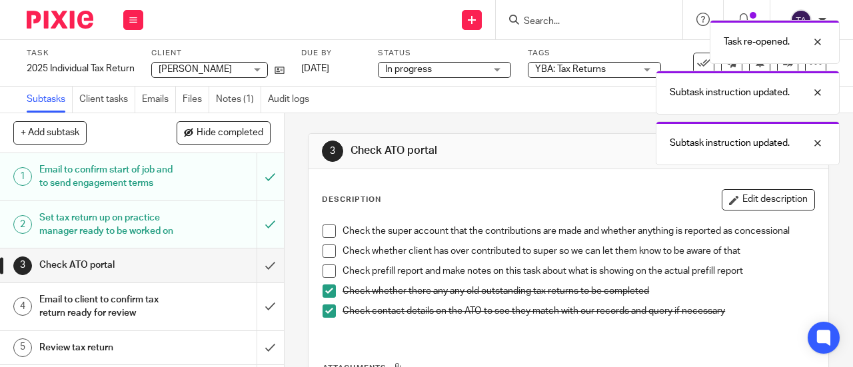
click at [322, 287] on span at bounding box center [328, 291] width 13 height 13
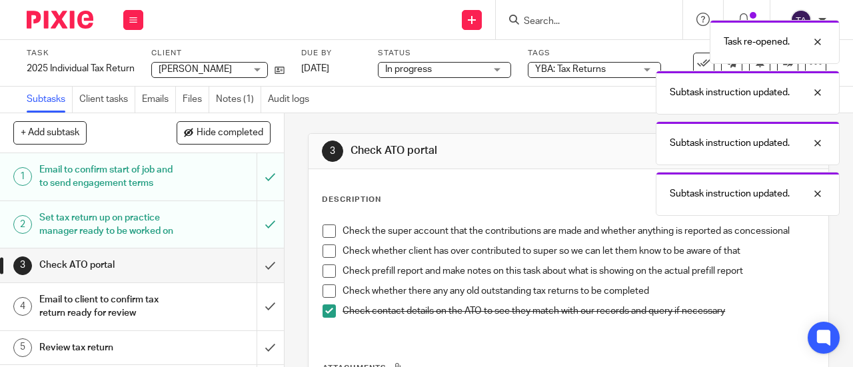
click at [325, 304] on li "Check whether there any any old outstanding tax returns to be completed" at bounding box center [568, 295] width 492 height 20
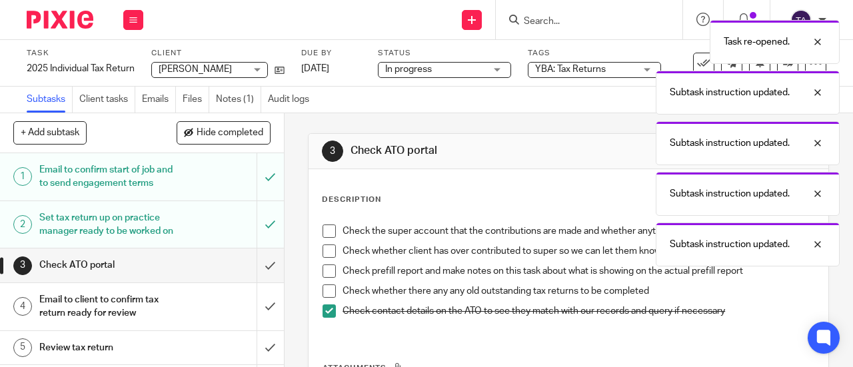
click at [328, 312] on span at bounding box center [328, 311] width 13 height 13
click at [384, 326] on div "Check the super account that the contributions are made and whether anything is…" at bounding box center [568, 276] width 505 height 117
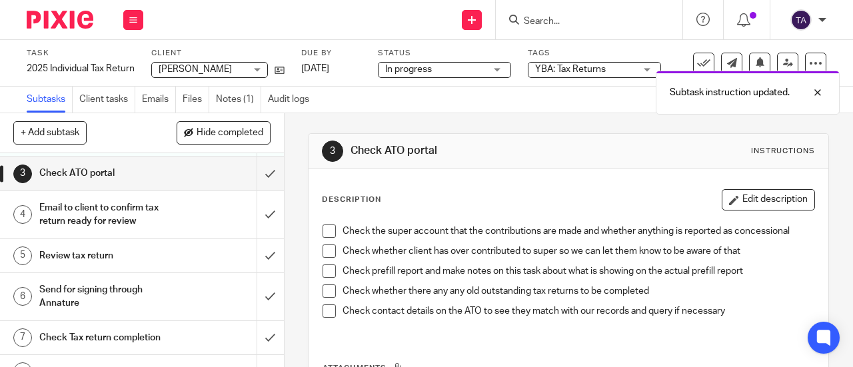
scroll to position [133, 0]
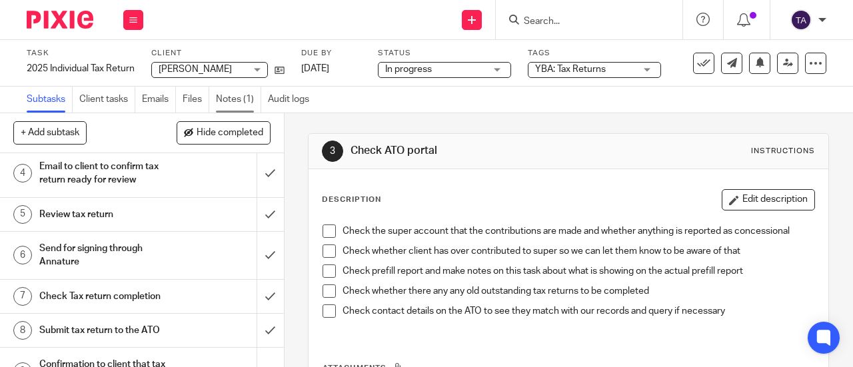
click at [247, 103] on link "Notes (1)" at bounding box center [238, 100] width 45 height 26
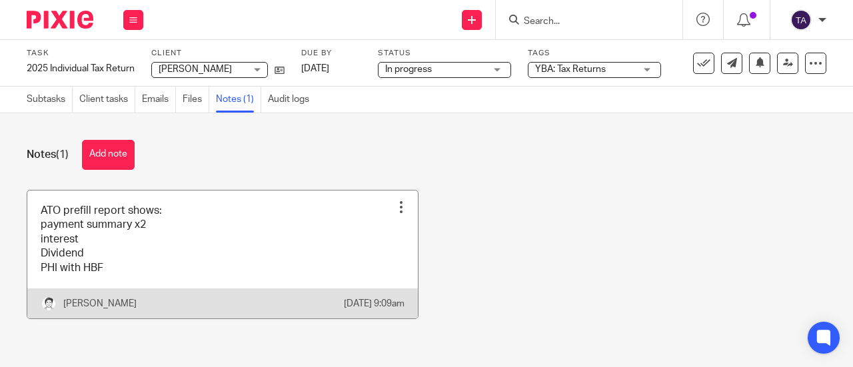
scroll to position [13, 0]
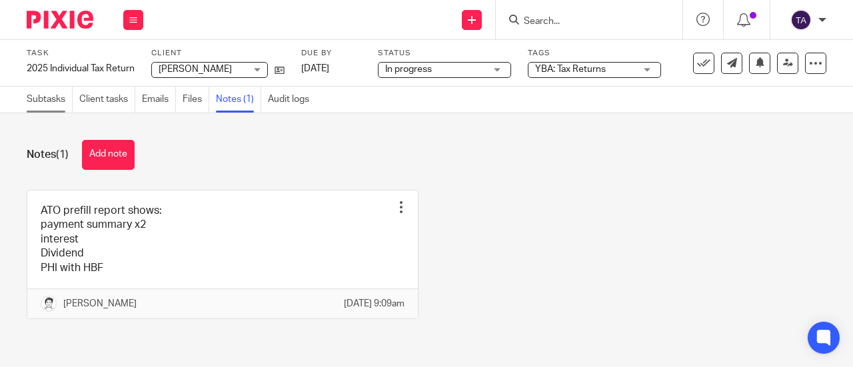
click at [34, 96] on link "Subtasks" at bounding box center [50, 100] width 46 height 26
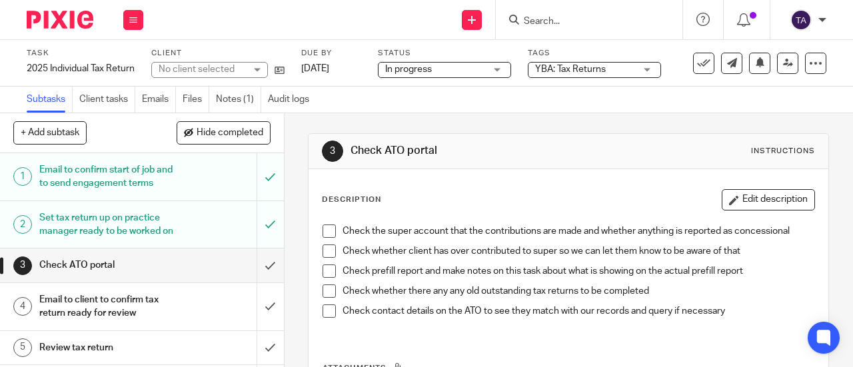
click at [327, 231] on span at bounding box center [328, 231] width 13 height 13
click at [328, 251] on span at bounding box center [328, 251] width 13 height 13
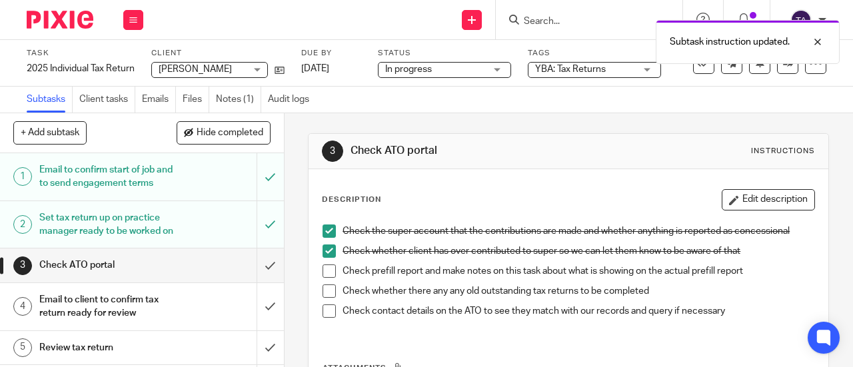
click at [330, 267] on span at bounding box center [328, 271] width 13 height 13
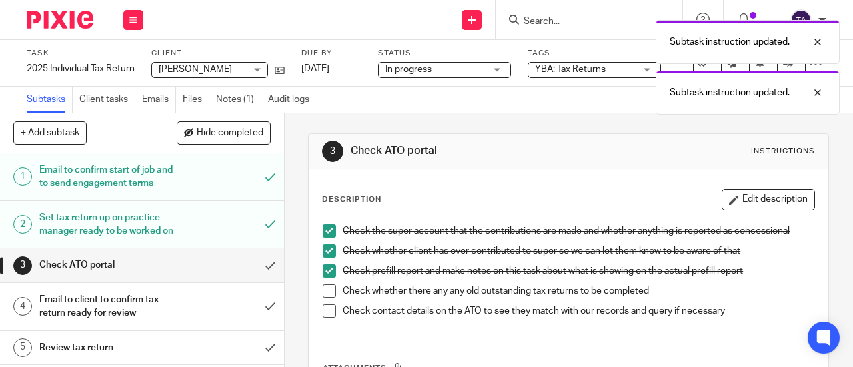
click at [324, 287] on span at bounding box center [328, 291] width 13 height 13
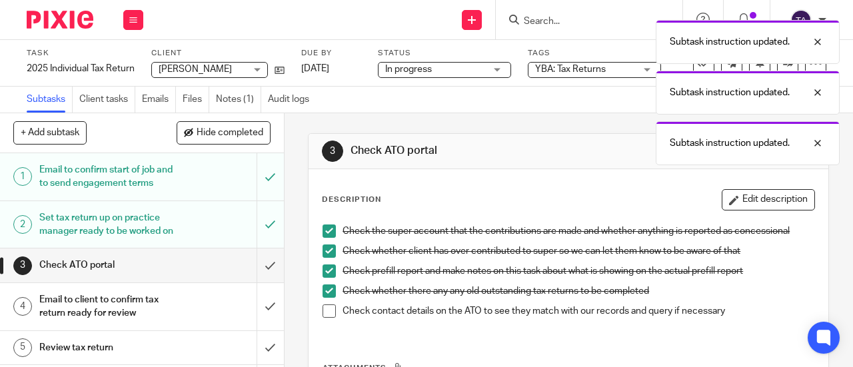
click at [323, 310] on span at bounding box center [328, 311] width 13 height 13
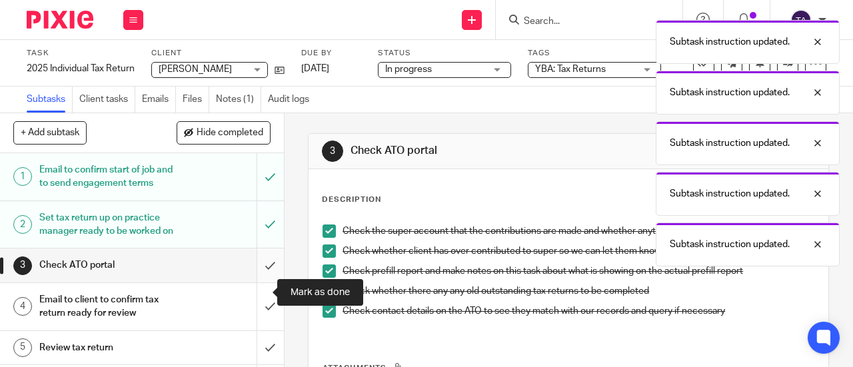
click at [258, 282] on input "submit" at bounding box center [142, 265] width 284 height 33
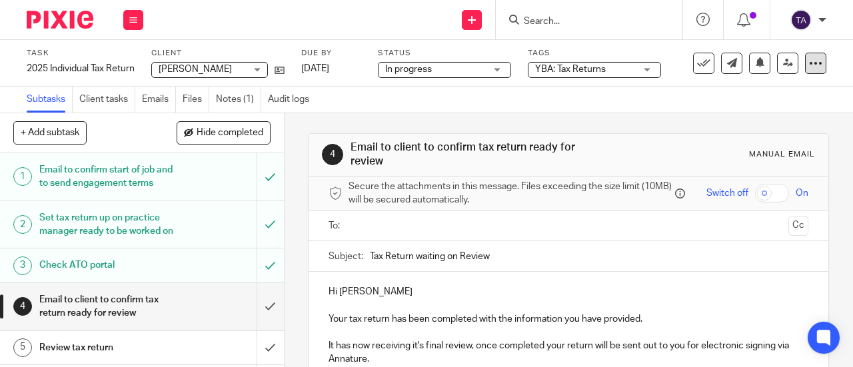
click at [809, 61] on icon at bounding box center [815, 63] width 13 height 13
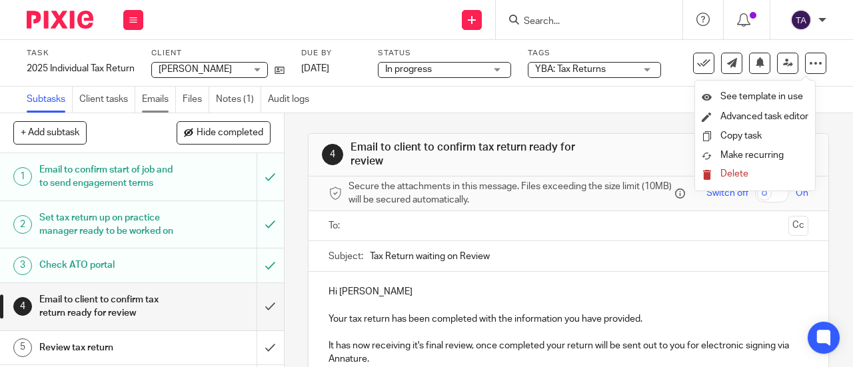
click at [151, 96] on link "Emails" at bounding box center [159, 100] width 34 height 26
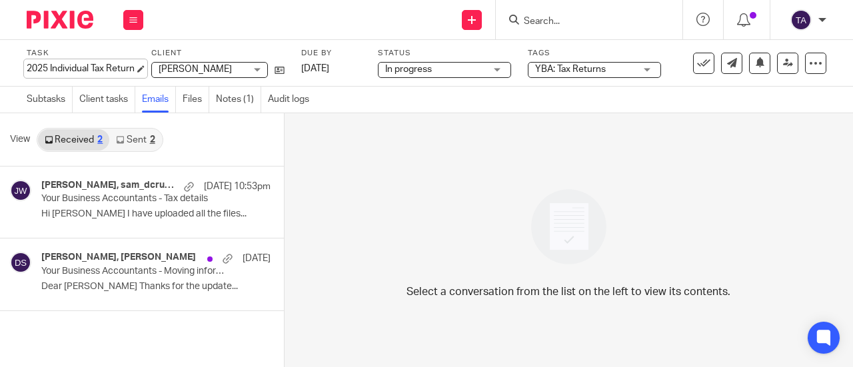
click at [87, 66] on div "2025 Individual Tax Return Save 2025 Individual Tax Return" at bounding box center [81, 68] width 108 height 13
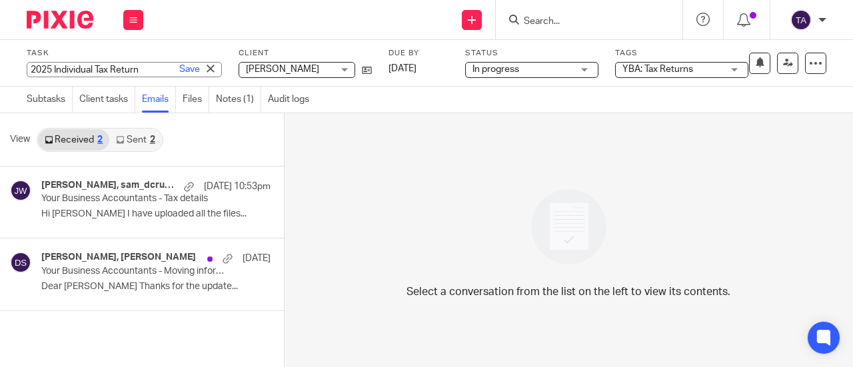
click at [424, 191] on div "Select a conversation from the list on the left to view its contents." at bounding box center [569, 240] width 568 height 254
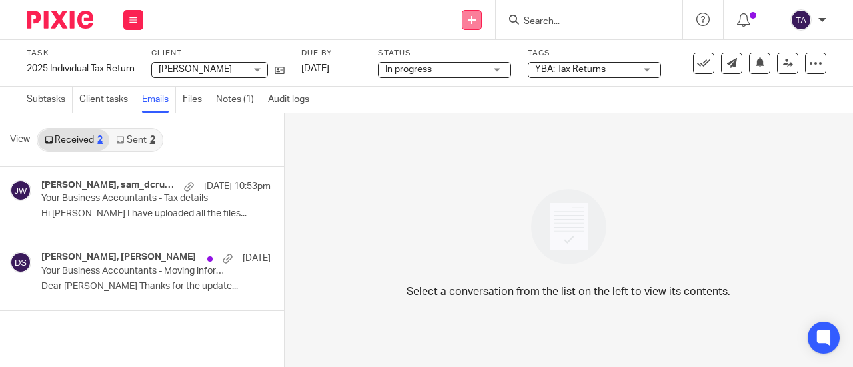
click at [476, 17] on link at bounding box center [472, 20] width 20 height 20
click at [394, 192] on div "Select a conversation from the list on the left to view its contents." at bounding box center [569, 240] width 568 height 254
click at [151, 137] on div "2" at bounding box center [152, 139] width 5 height 9
click at [474, 22] on icon at bounding box center [472, 20] width 8 height 8
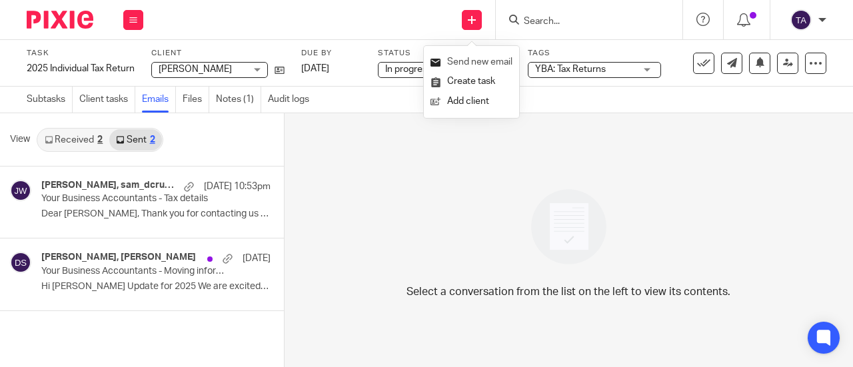
click at [483, 60] on link "Send new email" at bounding box center [471, 62] width 82 height 19
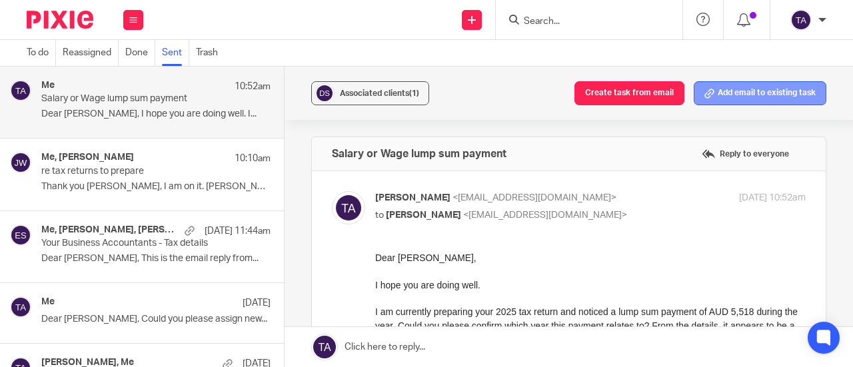
click at [732, 89] on button "Add email to existing task" at bounding box center [760, 93] width 133 height 24
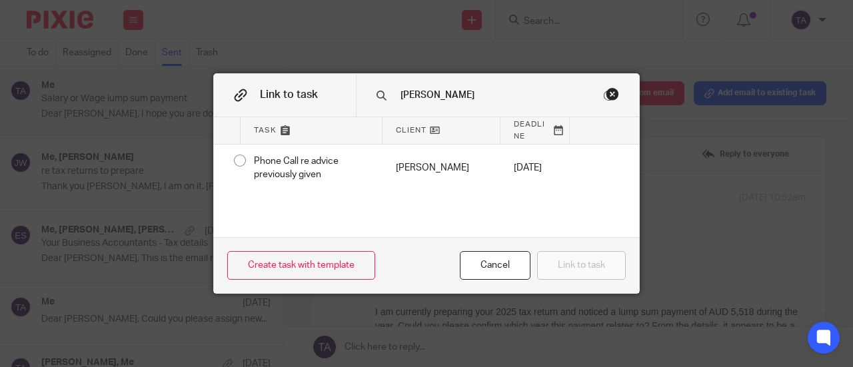
click at [584, 270] on button "Link to task" at bounding box center [581, 265] width 89 height 29
click at [487, 267] on div "Cancel" at bounding box center [495, 265] width 71 height 29
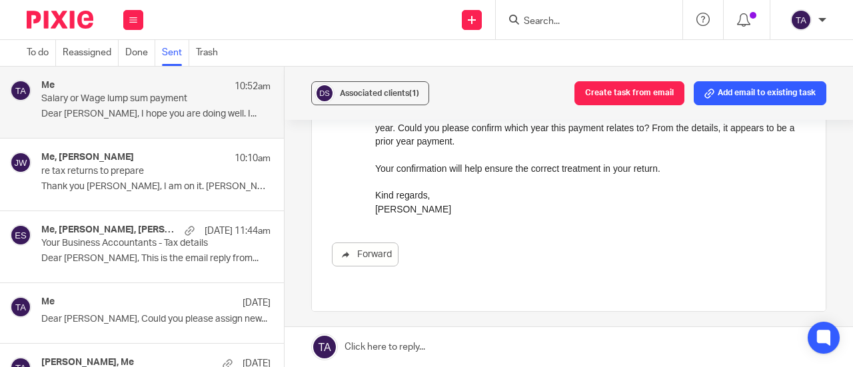
scroll to position [200, 0]
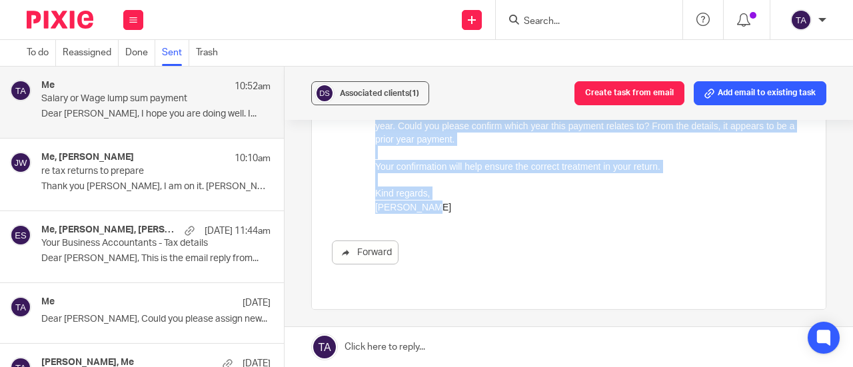
drag, startPoint x: 434, startPoint y: 207, endPoint x: 393, endPoint y: 162, distance: 60.8
click at [393, 161] on div "Dear Samson, I hope you are doing well. I am currently preparing your 2025 tax …" at bounding box center [589, 132] width 430 height 163
drag, startPoint x: 374, startPoint y: 59, endPoint x: 436, endPoint y: 208, distance: 160.7
click at [436, 208] on div "Dear Samson, I hope you are doing well. I am currently preparing your 2025 tax …" at bounding box center [589, 132] width 430 height 163
copy div "Dear Samson, I hope you are doing well. I am currently preparing your 2025 tax …"
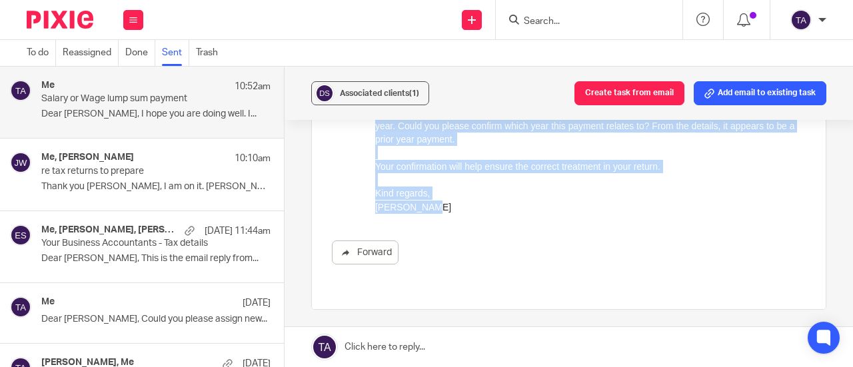
click at [640, 203] on p "Kind regards, Tarek Ahmed" at bounding box center [589, 200] width 430 height 27
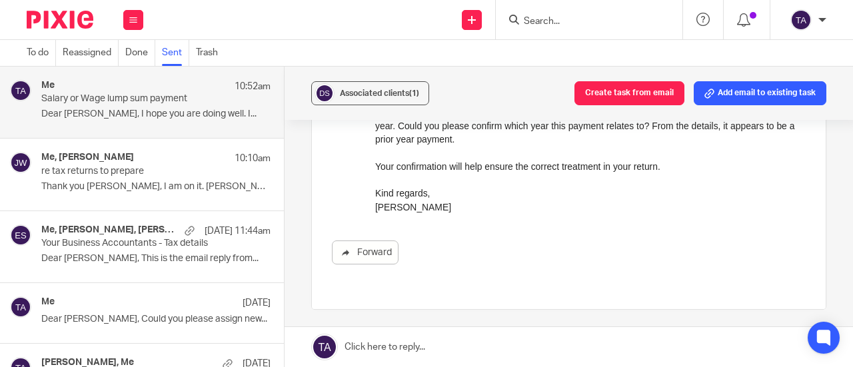
scroll to position [0, 0]
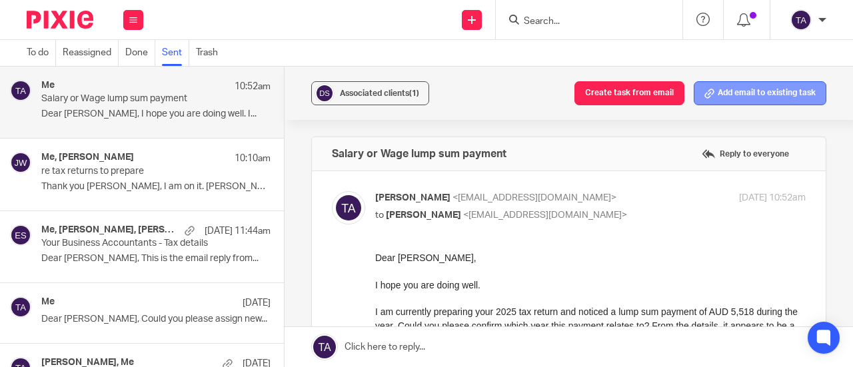
click at [735, 99] on button "Add email to existing task" at bounding box center [760, 93] width 133 height 24
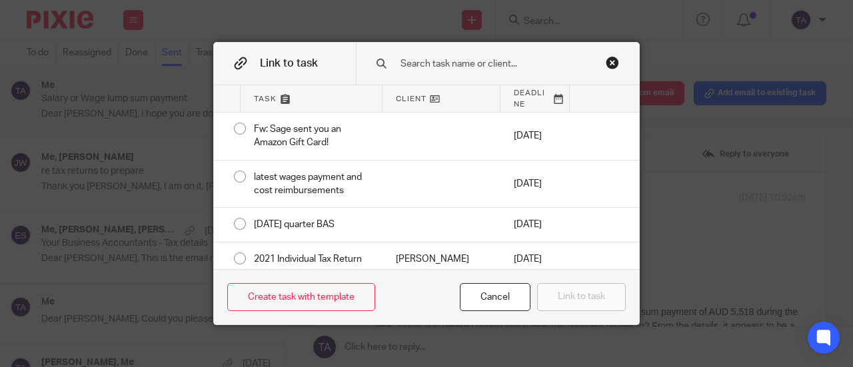
click at [447, 63] on input "text" at bounding box center [500, 64] width 203 height 15
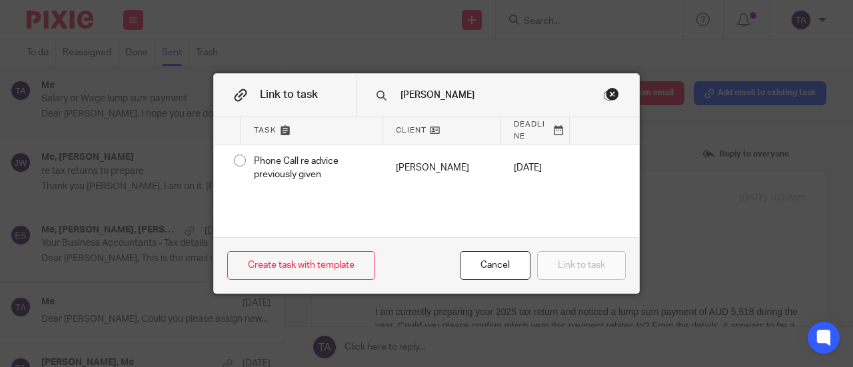
type input "samson"
click at [606, 94] on div "Close this dialog window" at bounding box center [612, 93] width 13 height 13
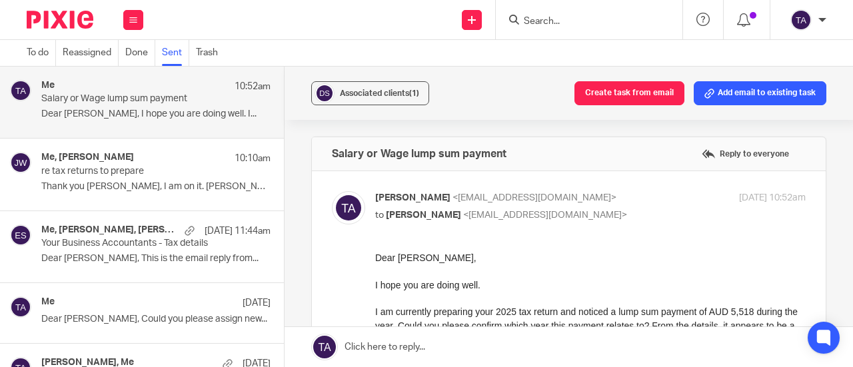
click at [414, 48] on div "To do Reassigned Done Sent Trash" at bounding box center [426, 53] width 853 height 27
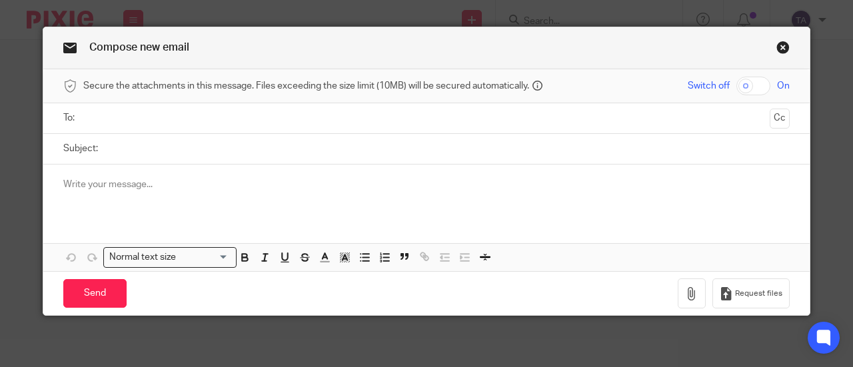
click at [776, 43] on link "Close this dialog window" at bounding box center [782, 50] width 13 height 18
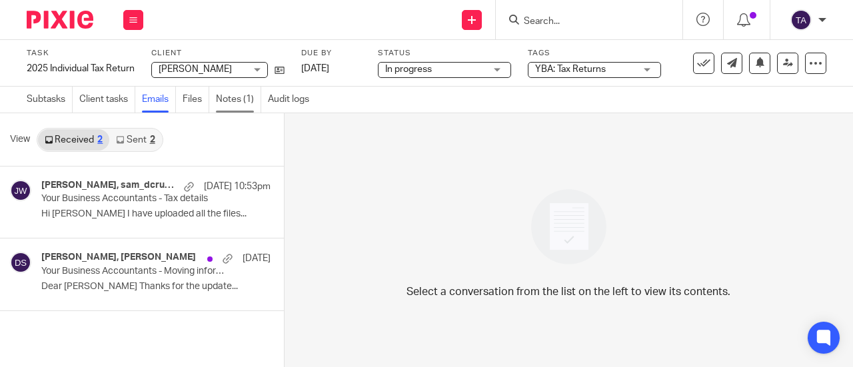
click at [227, 101] on link "Notes (1)" at bounding box center [238, 100] width 45 height 26
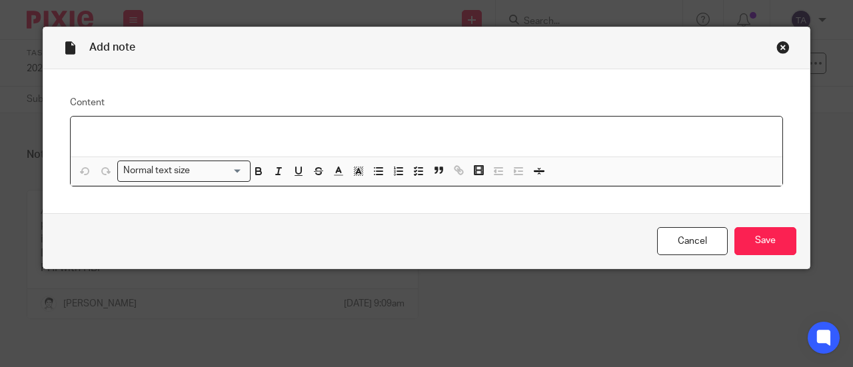
click at [115, 139] on p at bounding box center [426, 133] width 690 height 13
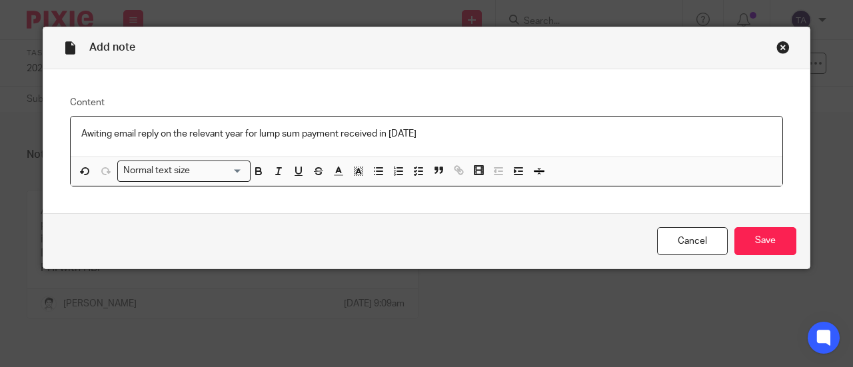
click at [88, 133] on p "Awiting email reply on the relevant year for lump sum payment received in [DATE]" at bounding box center [426, 133] width 690 height 13
drag, startPoint x: 214, startPoint y: 134, endPoint x: 293, endPoint y: 142, distance: 79.7
click at [293, 142] on div "Awaiting email reply on the relevant year for lump sum payment received in [DAT…" at bounding box center [427, 137] width 712 height 40
drag, startPoint x: 299, startPoint y: 149, endPoint x: 261, endPoint y: 147, distance: 38.0
click at [298, 149] on div "Awaiting email reply on the relevant year for lump sum payment received in 2025" at bounding box center [427, 137] width 712 height 40
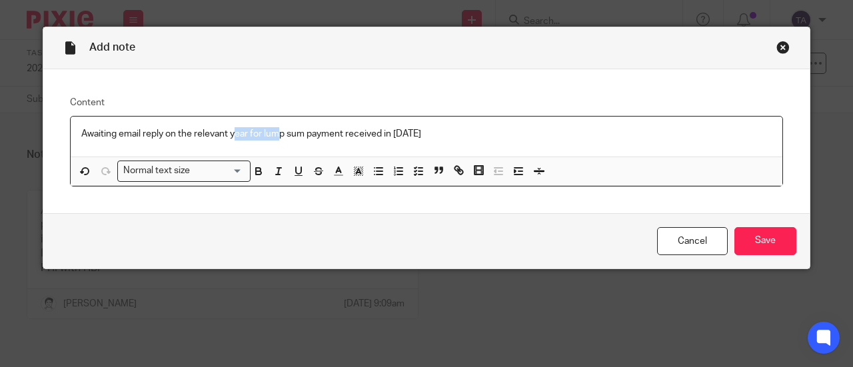
drag, startPoint x: 231, startPoint y: 136, endPoint x: 276, endPoint y: 133, distance: 44.8
click at [276, 133] on p "Awaiting email reply on the relevant year for lump sum payment received in 2025" at bounding box center [426, 133] width 690 height 13
click at [276, 141] on p "Awaiting email reply on the relevant year for lump sum payment received in 2025" at bounding box center [426, 133] width 690 height 13
drag, startPoint x: 255, startPoint y: 133, endPoint x: 365, endPoint y: 152, distance: 111.5
click at [365, 152] on div "Awaiting email reply on the relevant year for lump sum payment received in 2025" at bounding box center [427, 137] width 712 height 40
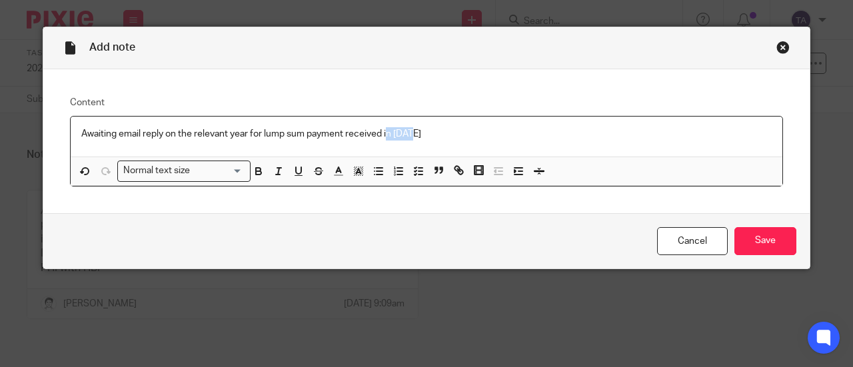
drag, startPoint x: 381, startPoint y: 133, endPoint x: 524, endPoint y: 149, distance: 144.1
click at [524, 149] on div "Awaiting email reply on the relevant year for lump sum payment received in 2025" at bounding box center [427, 137] width 712 height 40
click at [774, 238] on input "Save" at bounding box center [765, 241] width 62 height 29
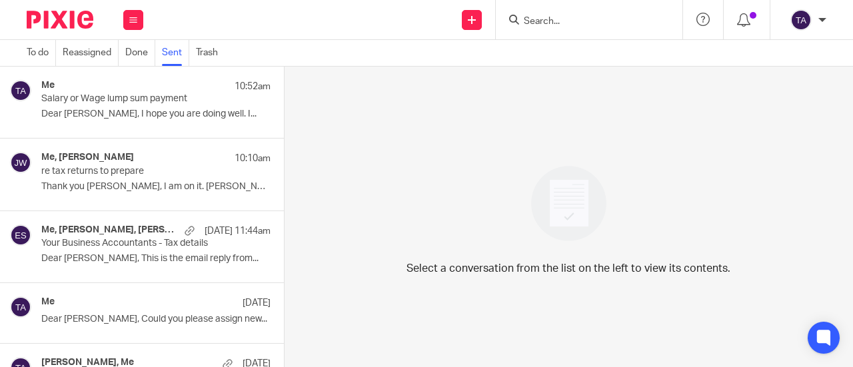
click at [122, 120] on p "Dear [PERSON_NAME], I hope you are doing well. I..." at bounding box center [155, 114] width 229 height 11
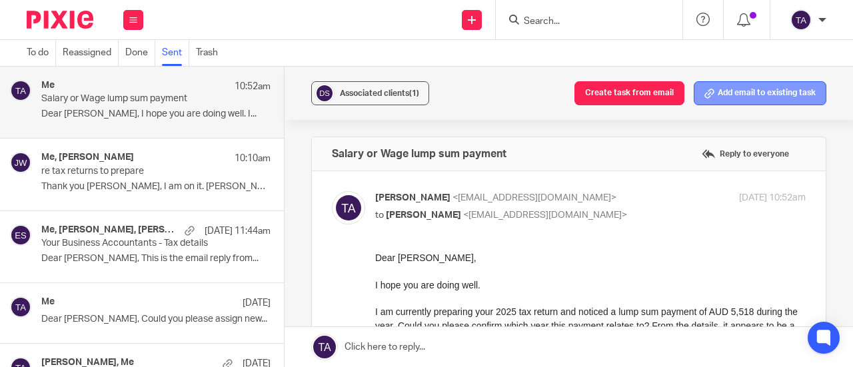
click at [729, 97] on button "Add email to existing task" at bounding box center [760, 93] width 133 height 24
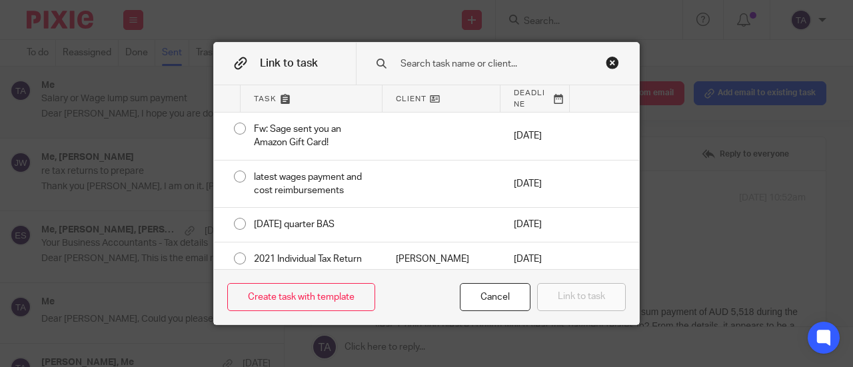
click at [443, 71] on input "text" at bounding box center [500, 64] width 203 height 15
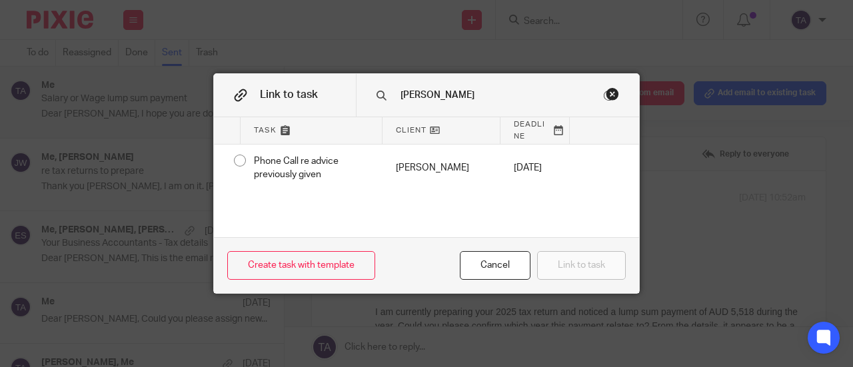
type input "samson"
click at [606, 95] on div "Close this dialog window" at bounding box center [612, 93] width 13 height 13
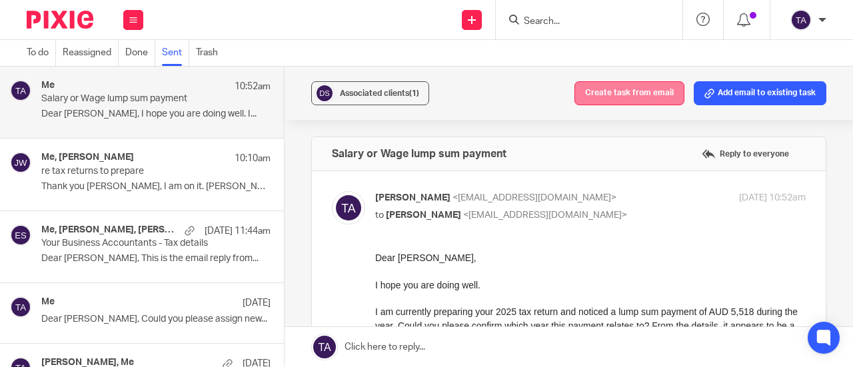
click at [608, 91] on button "Create task from email" at bounding box center [629, 93] width 110 height 24
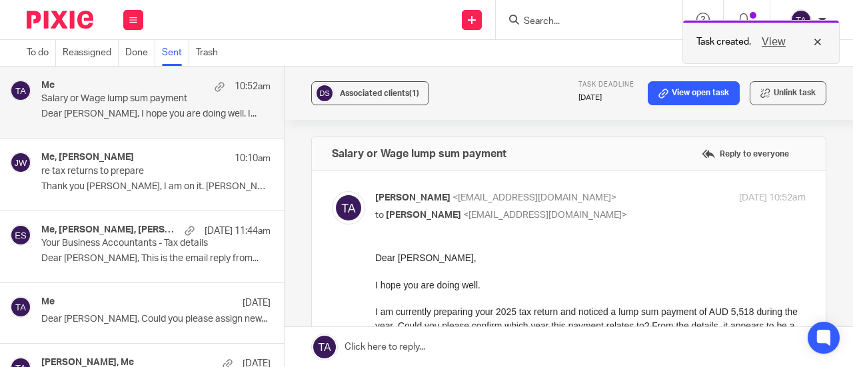
click at [782, 43] on button "View" at bounding box center [774, 42] width 32 height 16
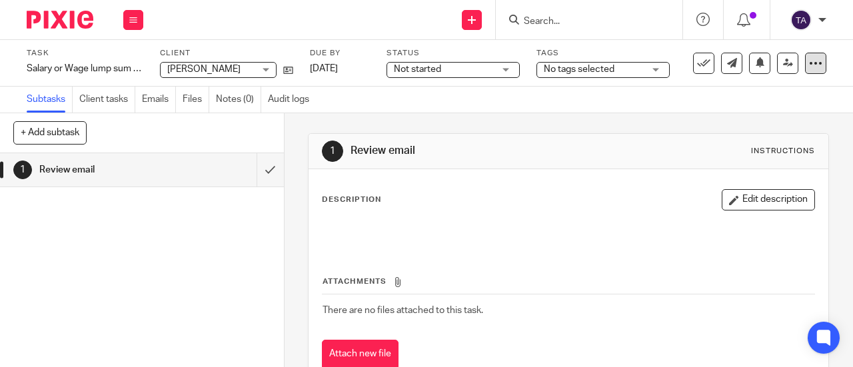
click at [809, 64] on icon at bounding box center [815, 63] width 13 height 13
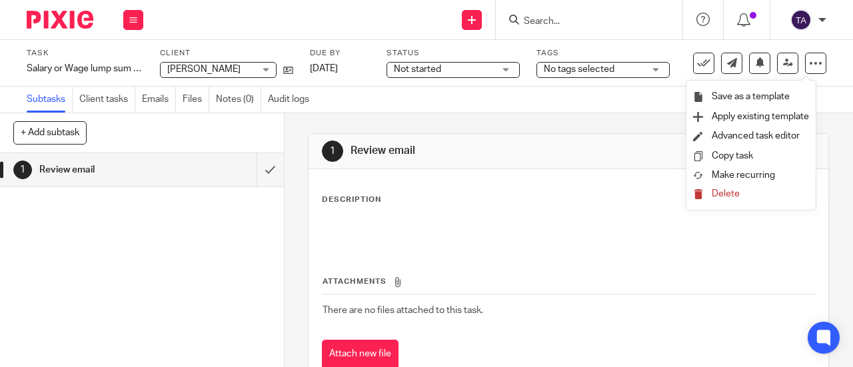
click at [737, 189] on li "Delete" at bounding box center [751, 194] width 116 height 17
click at [730, 192] on span "Delete" at bounding box center [726, 193] width 28 height 9
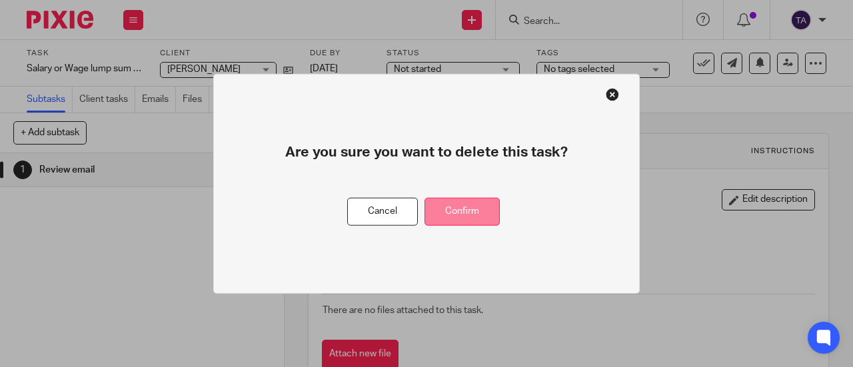
click at [459, 214] on button "Confirm" at bounding box center [461, 211] width 75 height 29
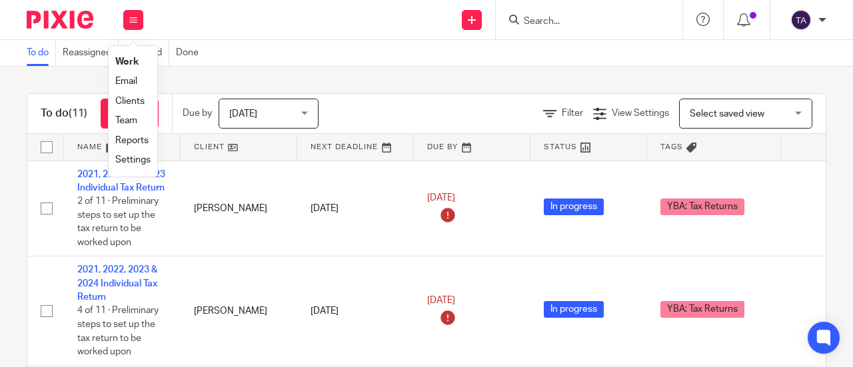
click at [119, 86] on link "Email" at bounding box center [126, 81] width 22 height 9
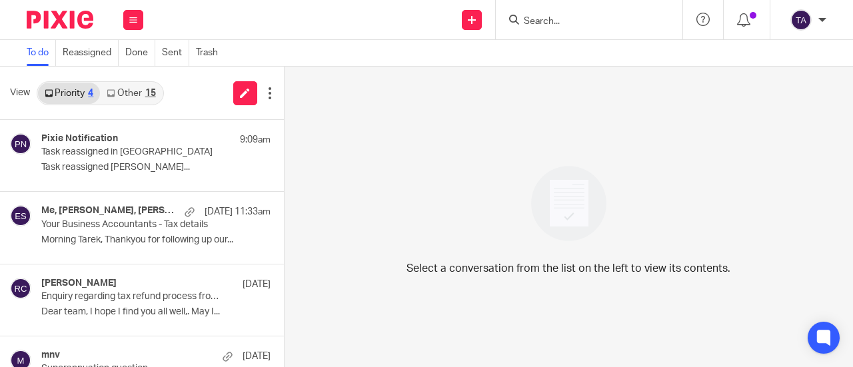
click at [151, 95] on div "15" at bounding box center [150, 93] width 11 height 9
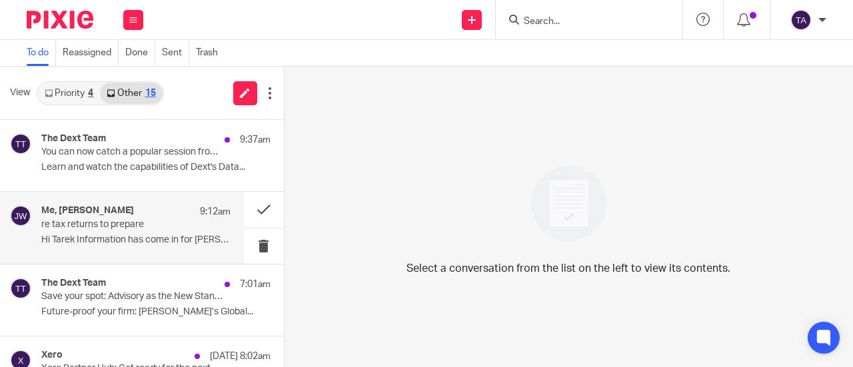
click at [144, 235] on p "Hi Tarek Information has come in for Gracie..." at bounding box center [135, 240] width 189 height 11
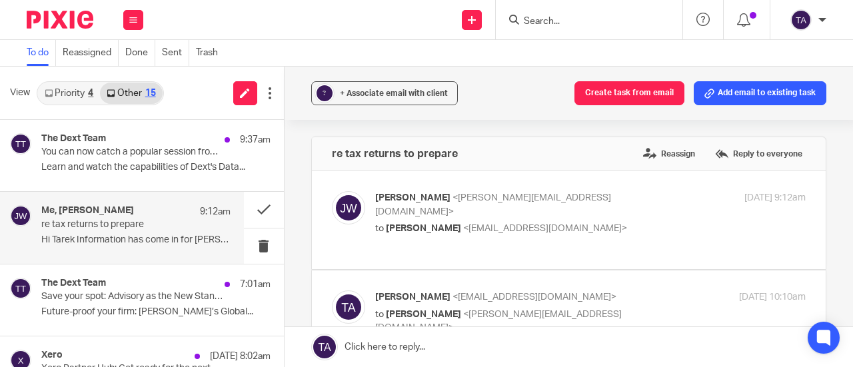
click at [634, 222] on p "to Tarek Ahmed <tarek@ybaccountants.com.au>" at bounding box center [518, 229] width 287 height 14
checkbox input "true"
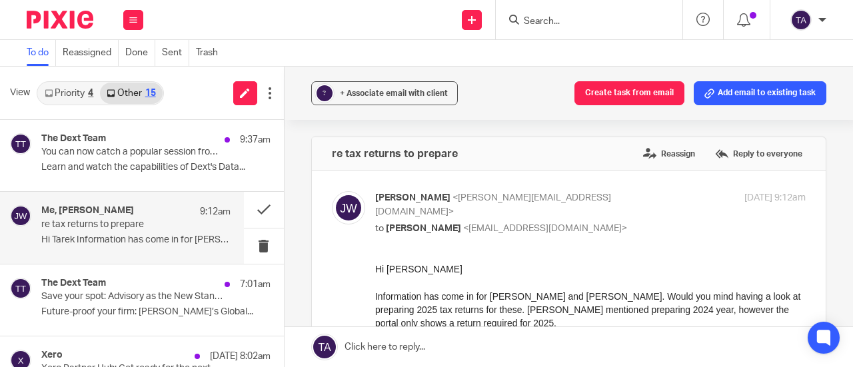
scroll to position [67, 0]
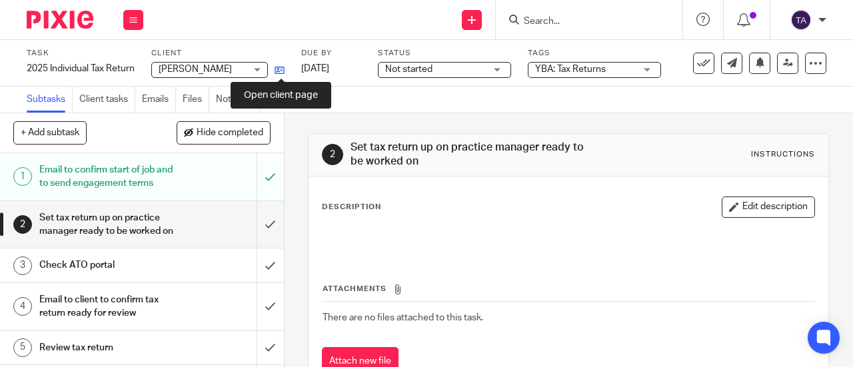
click at [282, 68] on icon at bounding box center [280, 70] width 10 height 10
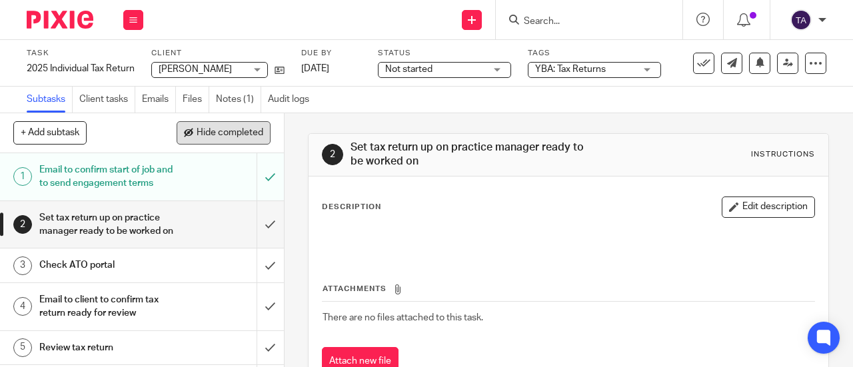
drag, startPoint x: 294, startPoint y: 179, endPoint x: 266, endPoint y: 143, distance: 45.6
click at [267, 143] on main "Task 2025 Individual Tax Return Save 2025 Individual Tax Return 1 /9 Client D'C…" at bounding box center [426, 183] width 853 height 367
click at [520, 205] on div "Description Edit description" at bounding box center [568, 207] width 493 height 21
click at [247, 95] on link "Notes (1)" at bounding box center [238, 100] width 45 height 26
drag, startPoint x: 247, startPoint y: 95, endPoint x: 186, endPoint y: 35, distance: 85.3
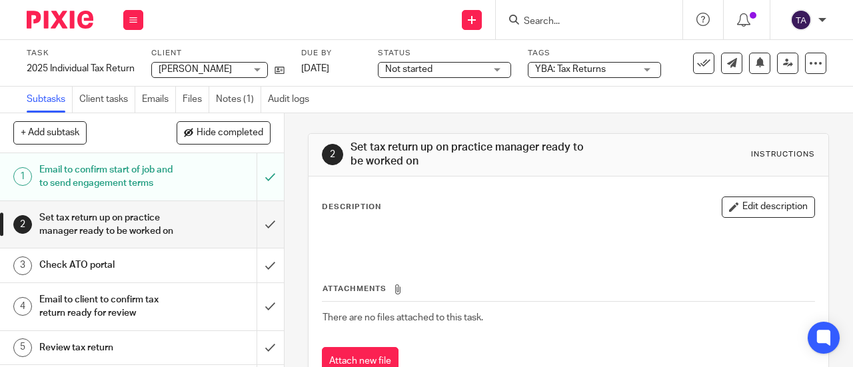
click at [196, 77] on div "Task 2025 Individual Tax Return Save 2025 Individual Tax Return 1 /9 Client D'C…" at bounding box center [426, 76] width 853 height 73
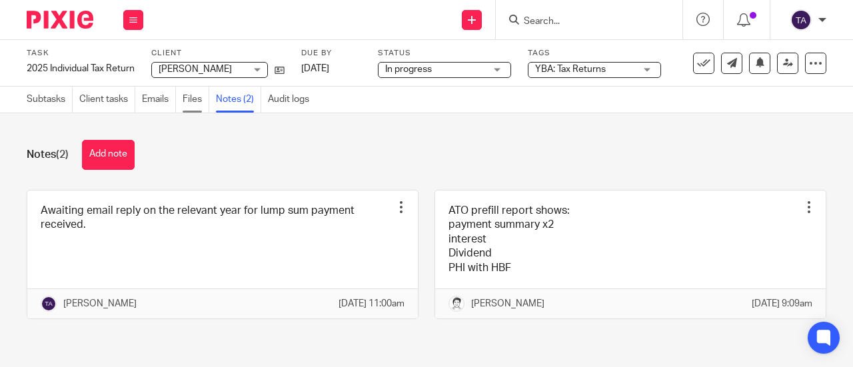
click at [196, 103] on link "Files" at bounding box center [196, 100] width 27 height 26
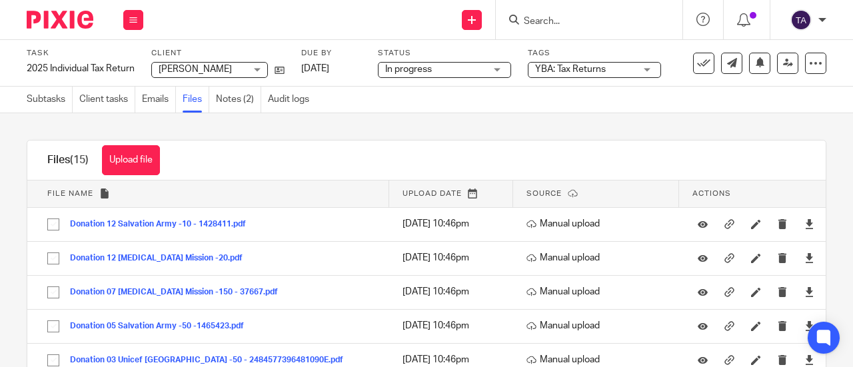
scroll to position [376, 0]
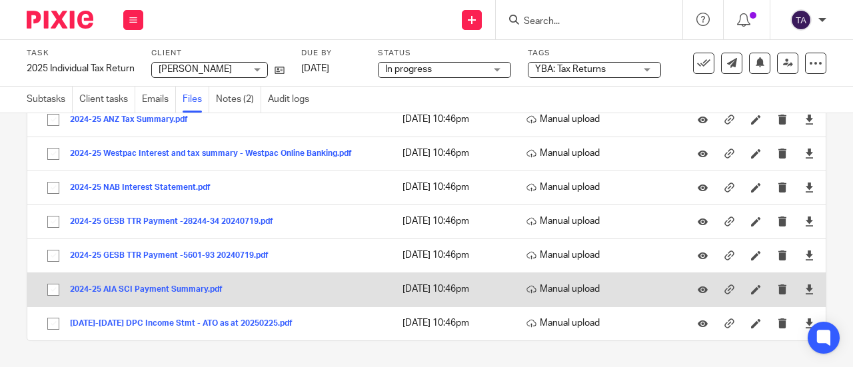
click at [179, 285] on button "2024-25 AIA SCI Payment Summary.pdf" at bounding box center [151, 289] width 163 height 9
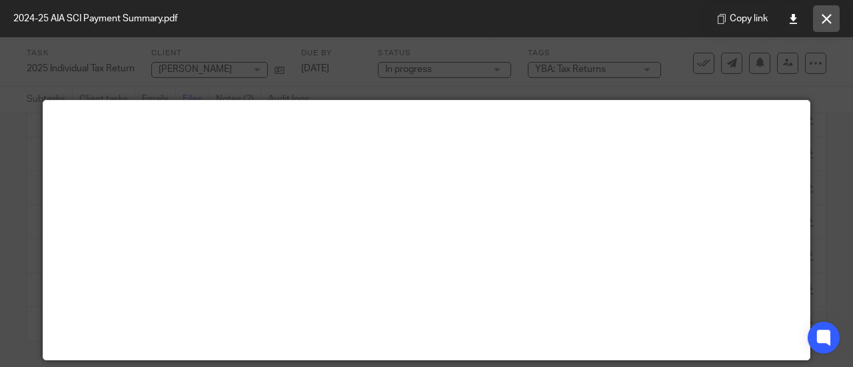
click at [820, 15] on button at bounding box center [826, 18] width 27 height 27
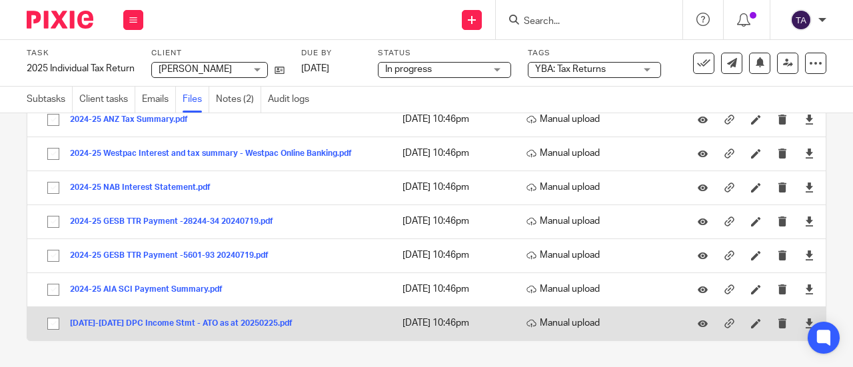
click at [183, 320] on button "2024-2025 DPC Income Stmt - ATO as at 20250225.pdf" at bounding box center [186, 323] width 233 height 9
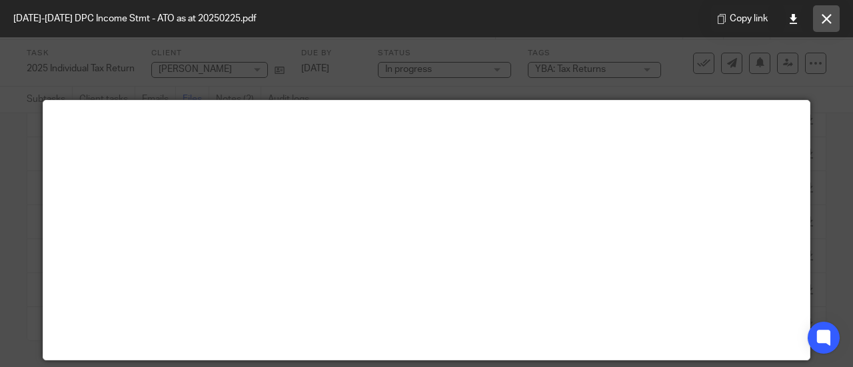
click at [826, 16] on icon at bounding box center [827, 19] width 10 height 10
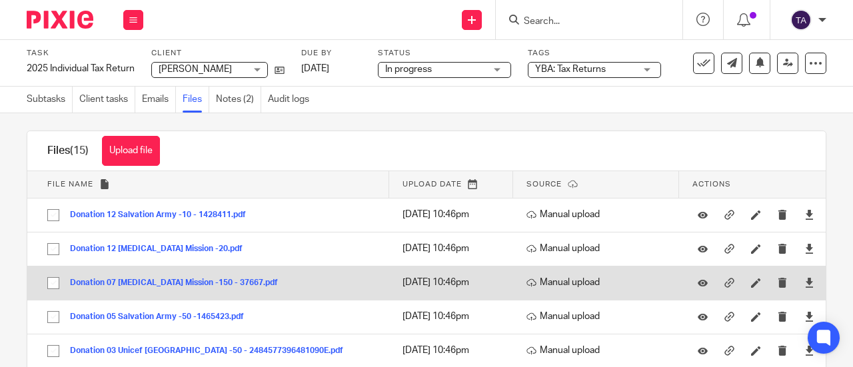
scroll to position [0, 0]
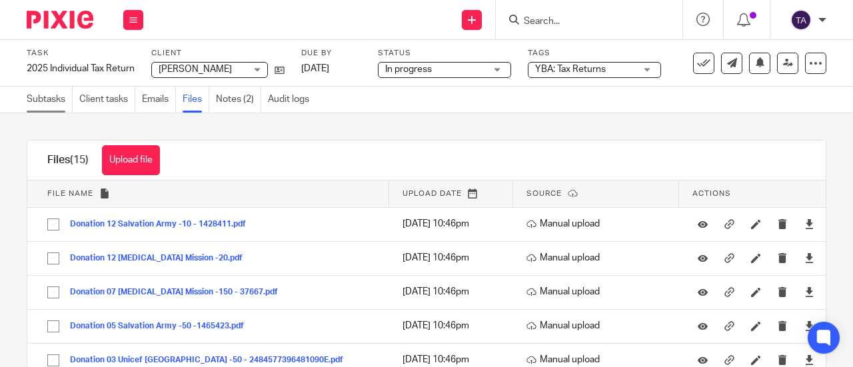
click at [31, 104] on link "Subtasks" at bounding box center [50, 100] width 46 height 26
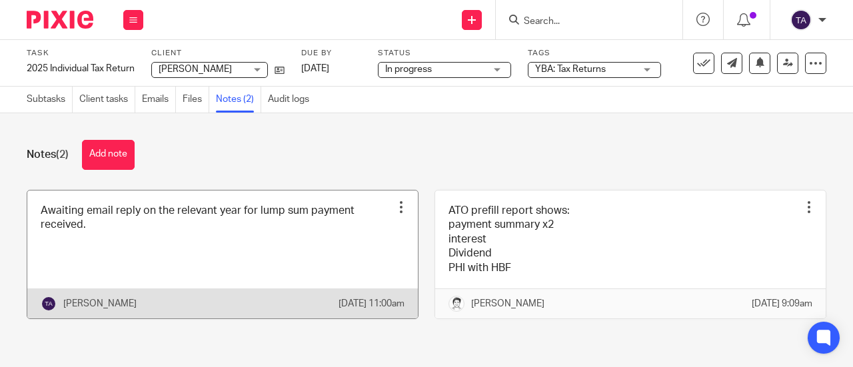
click at [117, 243] on link at bounding box center [222, 255] width 390 height 128
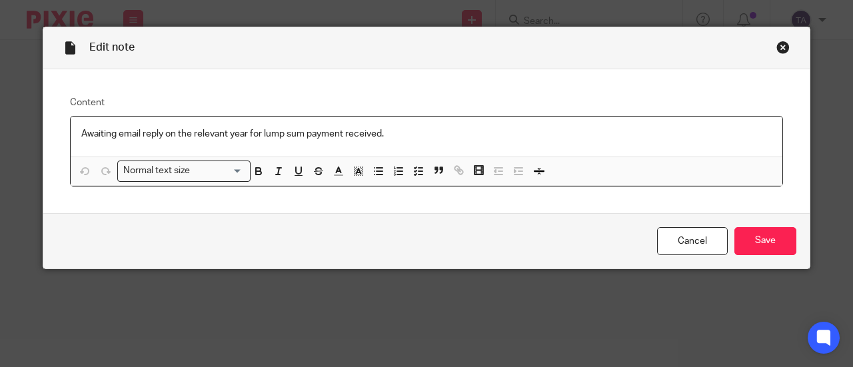
click at [776, 49] on div "Close this dialog window" at bounding box center [782, 47] width 13 height 13
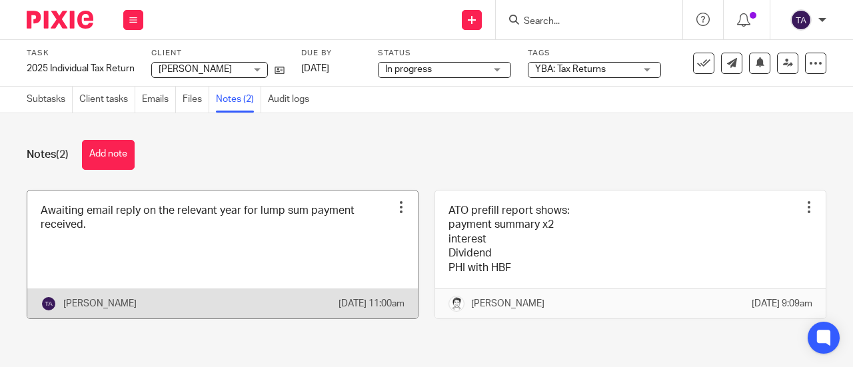
click at [394, 205] on div at bounding box center [400, 207] width 13 height 13
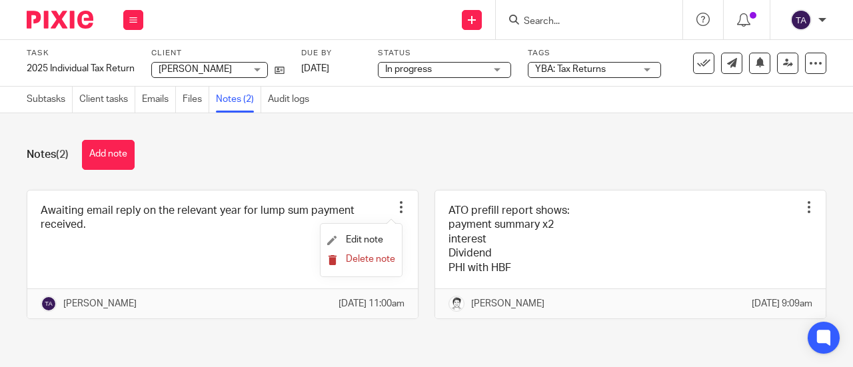
click at [378, 256] on span "Delete note" at bounding box center [370, 259] width 49 height 9
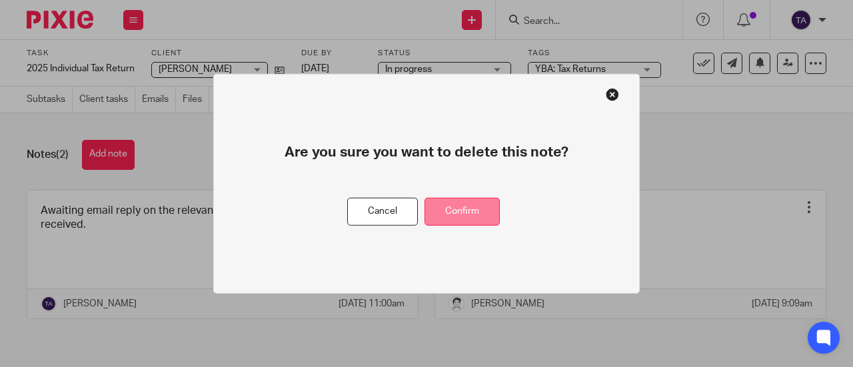
click at [460, 213] on button "Confirm" at bounding box center [461, 211] width 75 height 29
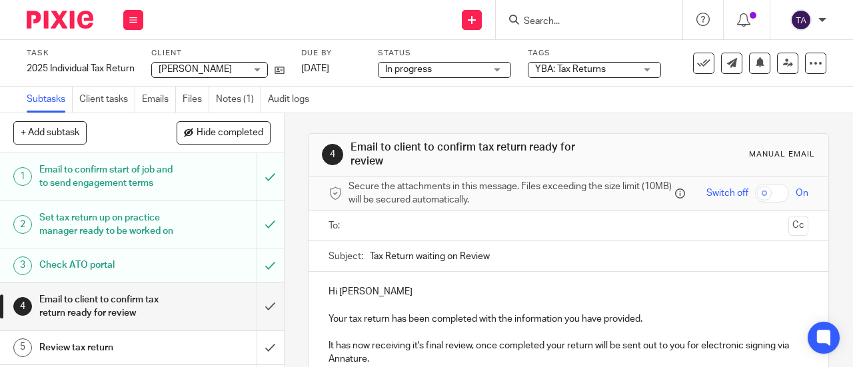
scroll to position [133, 0]
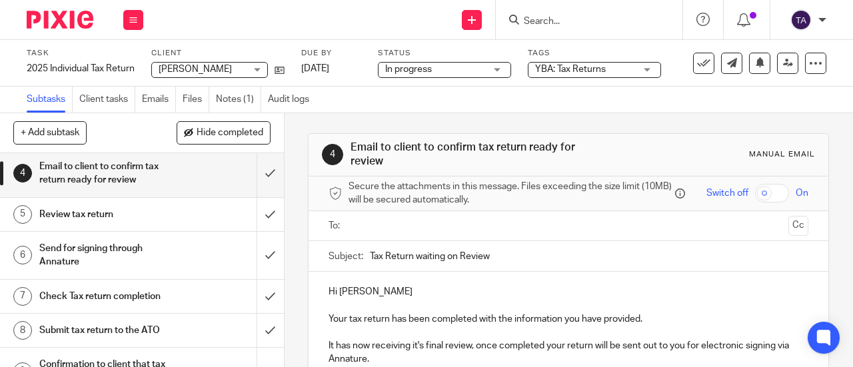
click at [121, 191] on h1 "Email to client to confirm tax return ready for review" at bounding box center [107, 174] width 136 height 34
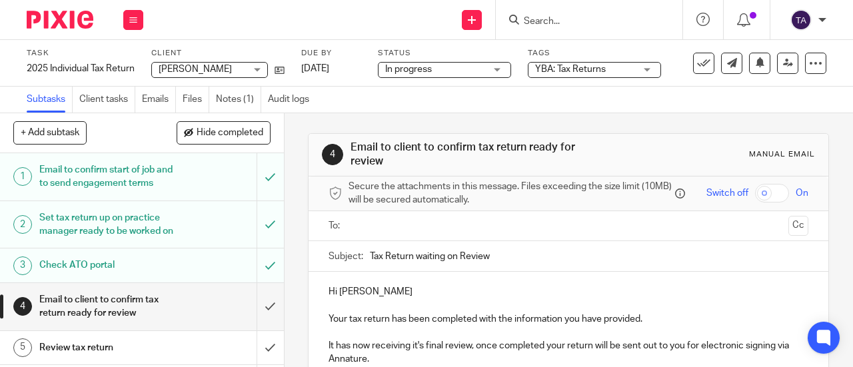
click at [375, 234] on input "text" at bounding box center [568, 226] width 430 height 15
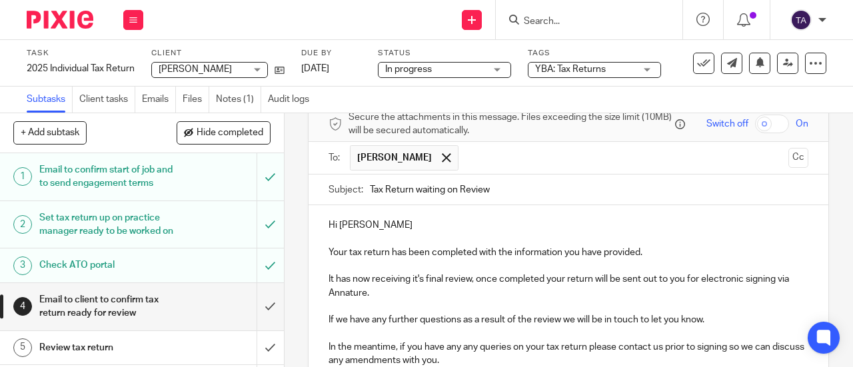
scroll to position [133, 0]
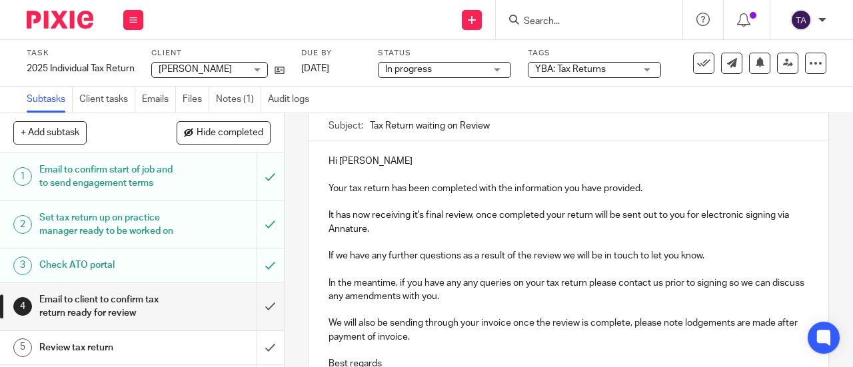
click at [389, 192] on p "Your tax return has been completed with the information you have provided." at bounding box center [568, 188] width 480 height 13
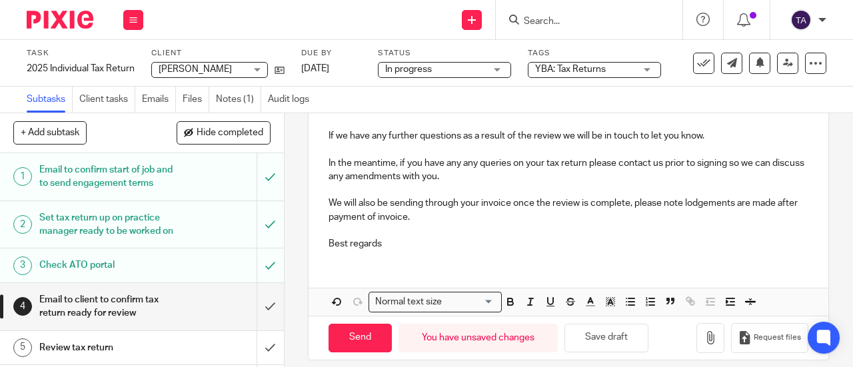
scroll to position [271, 0]
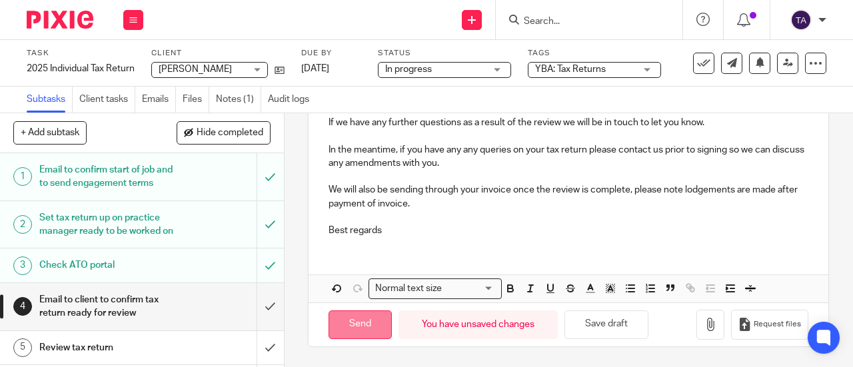
click at [360, 318] on input "Send" at bounding box center [359, 324] width 63 height 29
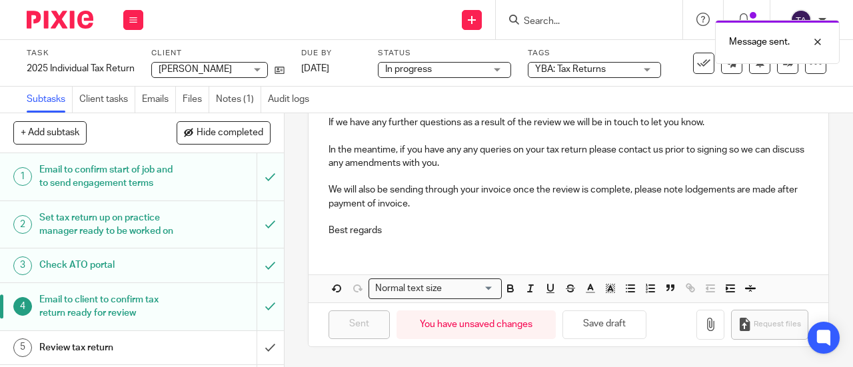
type input "Sent"
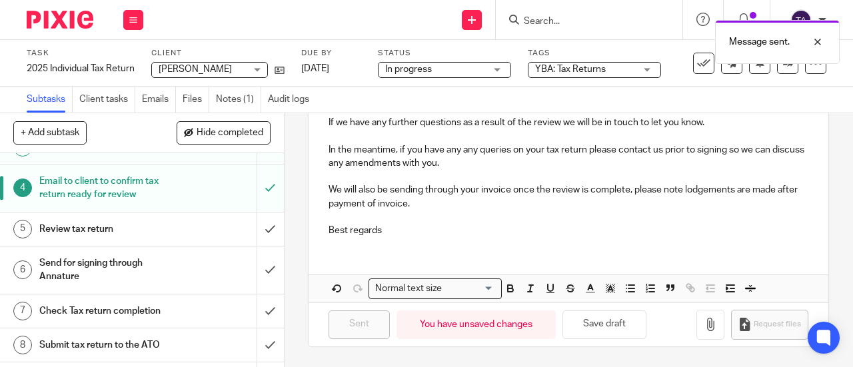
scroll to position [189, 0]
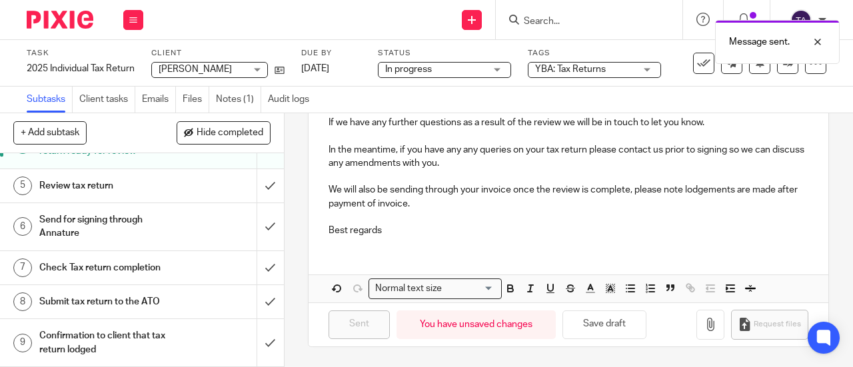
click at [480, 69] on span "In progress" at bounding box center [435, 70] width 100 height 14
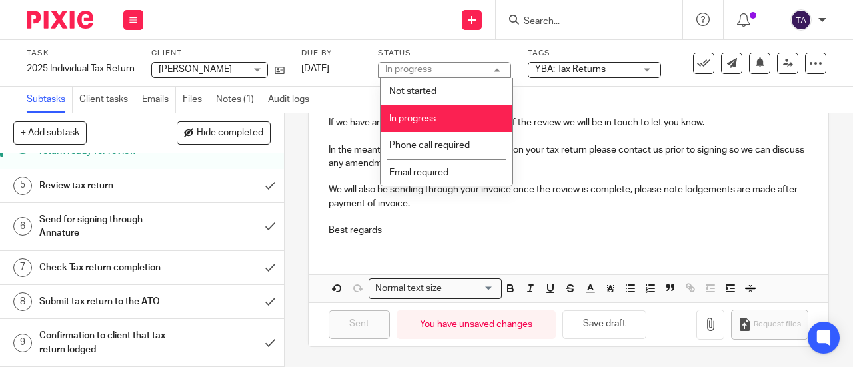
click at [480, 69] on div "In progress In progress" at bounding box center [444, 70] width 133 height 16
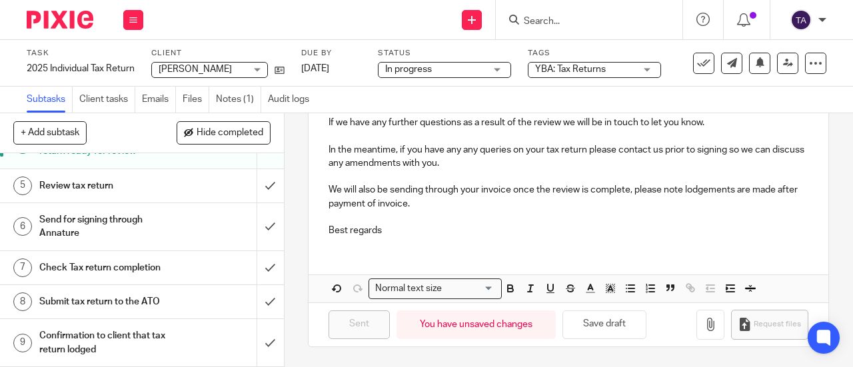
click at [626, 71] on span "YBA: Tax Returns" at bounding box center [585, 70] width 100 height 14
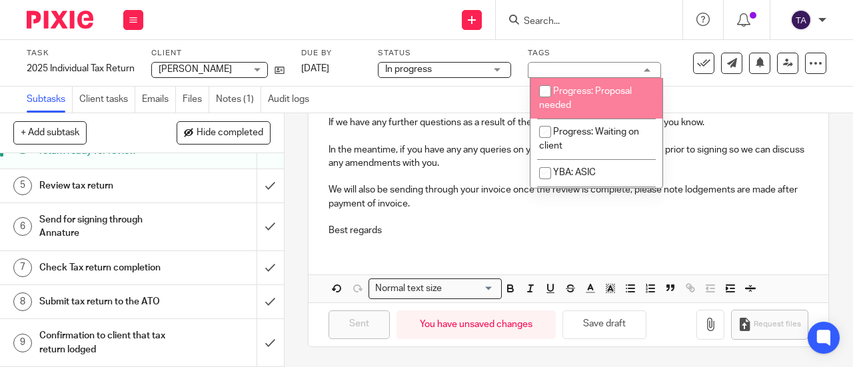
scroll to position [191, 0]
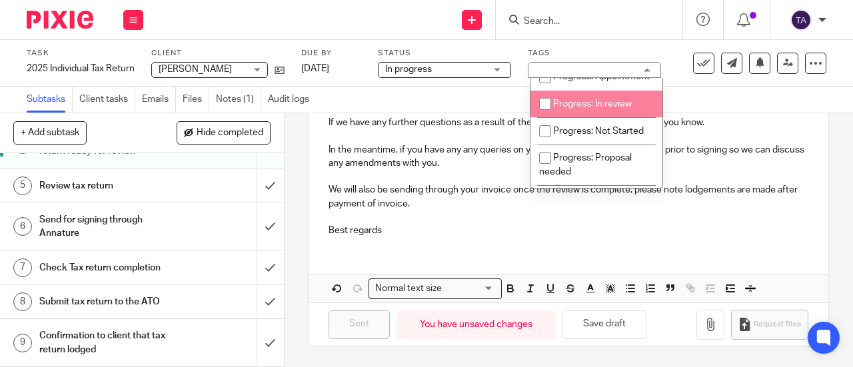
click at [624, 109] on span "Progress: In review" at bounding box center [592, 103] width 79 height 9
checkbox input "true"
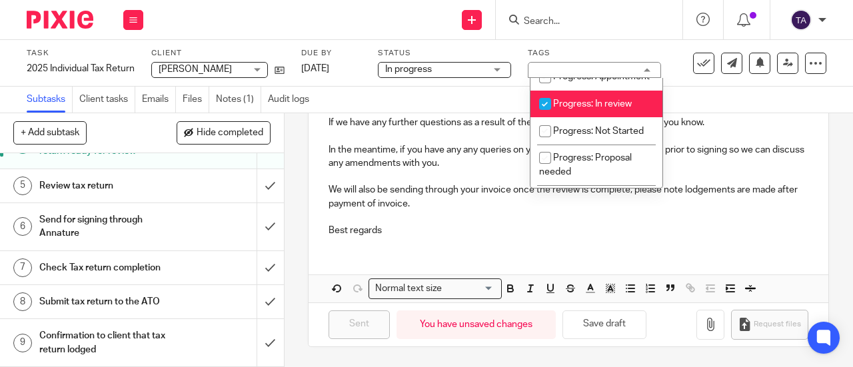
click at [754, 91] on div "Subtasks Client tasks Emails Files Notes (1) Audit logs" at bounding box center [426, 100] width 853 height 27
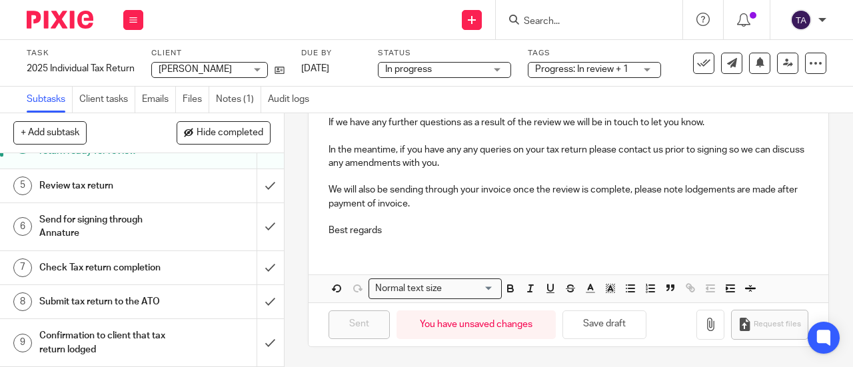
click at [635, 69] on span "Progress: In review + 1" at bounding box center [585, 70] width 100 height 14
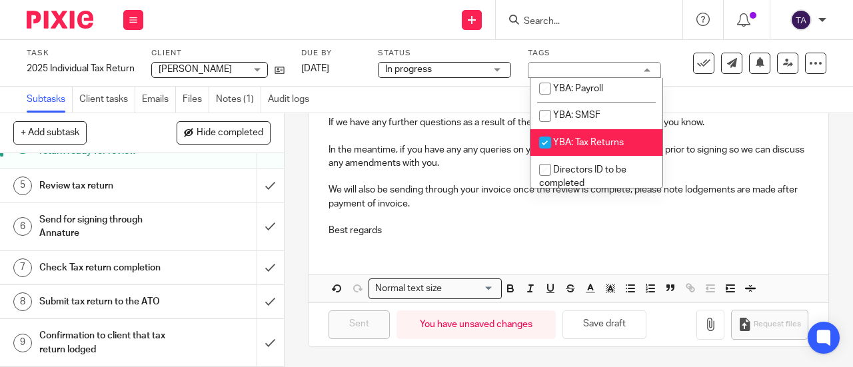
scroll to position [590, 0]
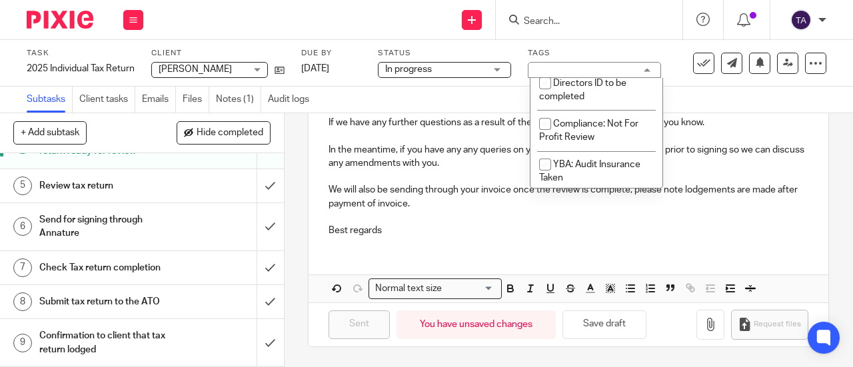
click at [546, 69] on input "checkbox" at bounding box center [544, 55] width 25 height 25
checkbox input "false"
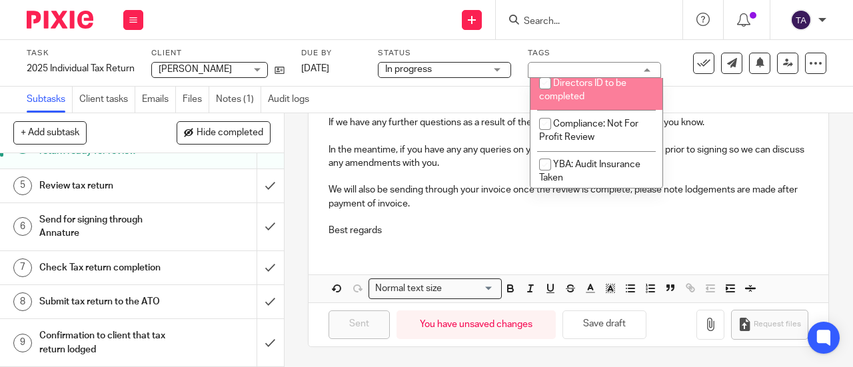
click at [743, 99] on div "Subtasks Client tasks Emails Files Notes (1) Audit logs" at bounding box center [426, 100] width 853 height 27
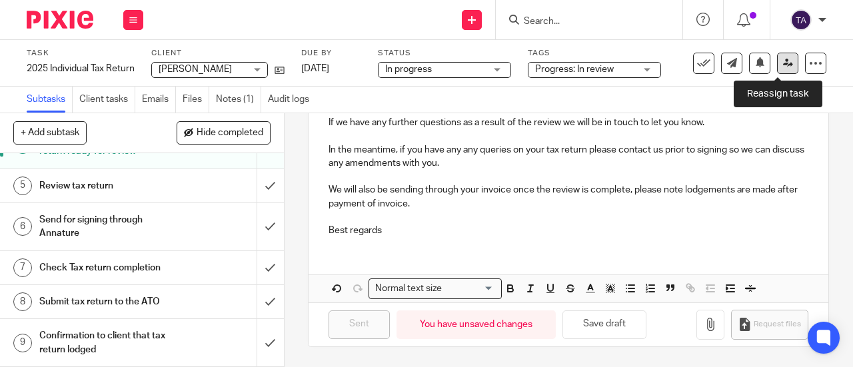
click at [777, 64] on link at bounding box center [787, 63] width 21 height 21
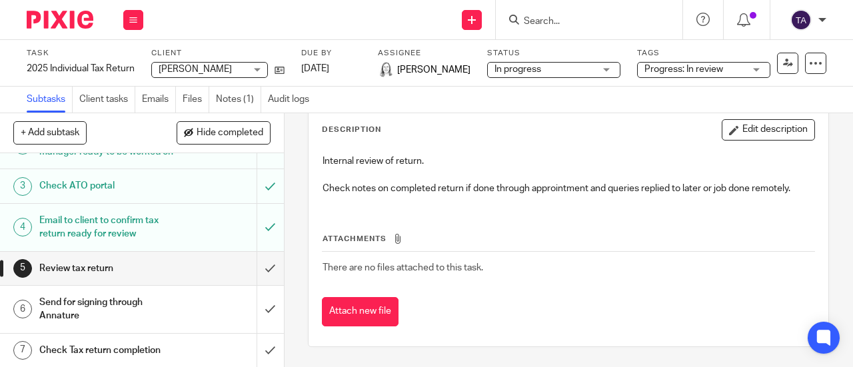
scroll to position [133, 0]
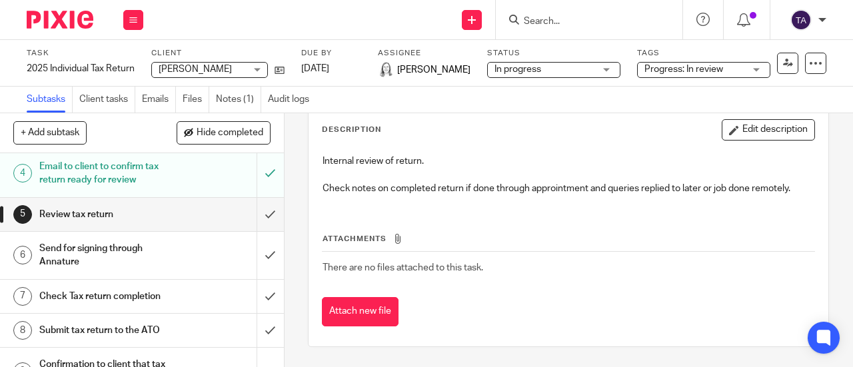
click at [532, 22] on input "Search" at bounding box center [582, 22] width 120 height 12
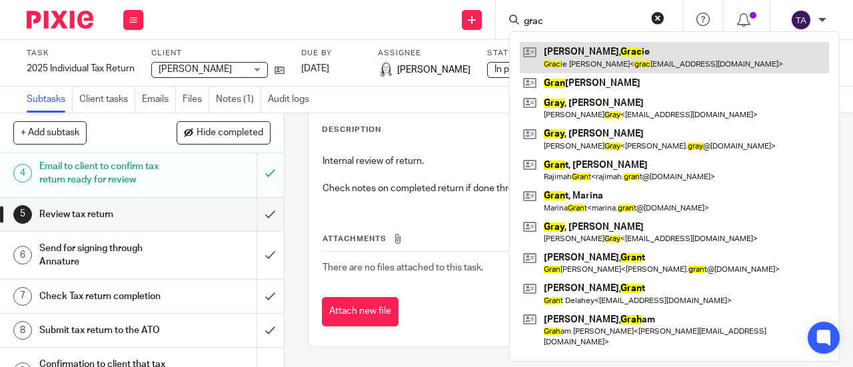
type input "grac"
click at [580, 51] on link at bounding box center [674, 57] width 309 height 31
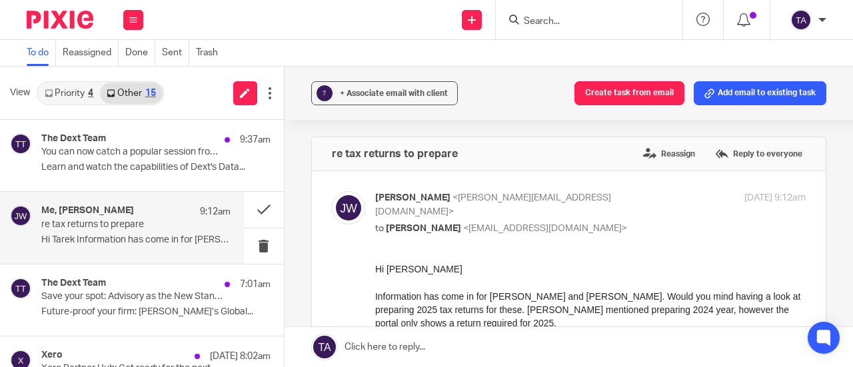
scroll to position [67, 0]
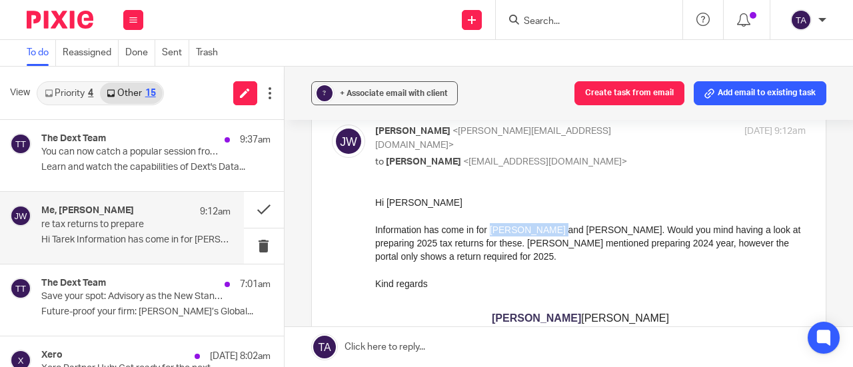
drag, startPoint x: 490, startPoint y: 229, endPoint x: 548, endPoint y: 227, distance: 57.3
click at [548, 227] on div "Information has come in for Gracie Roberts and Samson D'Cruz. Would you mind ha…" at bounding box center [589, 243] width 430 height 41
copy div "Gracie Roberts"
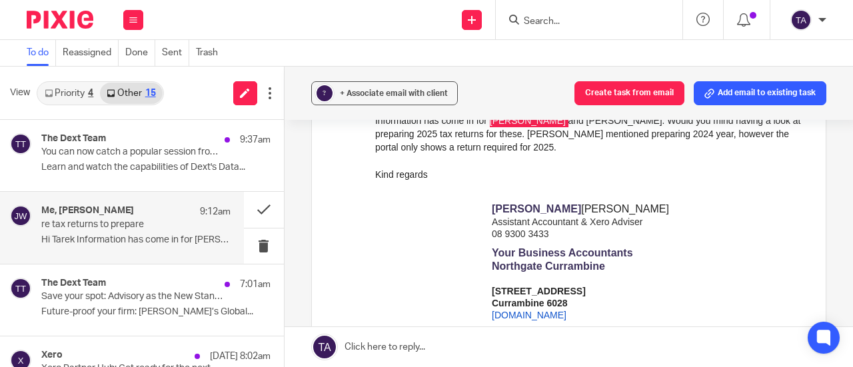
scroll to position [200, 0]
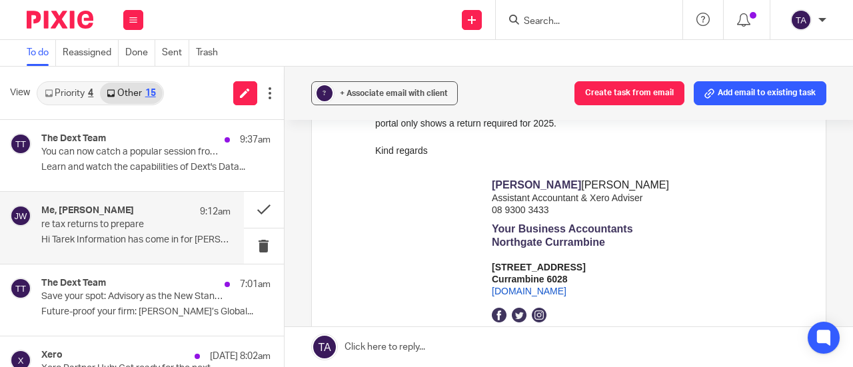
click at [642, 197] on span "Assistant Accountant & Xero Adviser" at bounding box center [566, 197] width 151 height 11
drag, startPoint x: 632, startPoint y: 185, endPoint x: 694, endPoint y: 181, distance: 62.1
click at [694, 181] on td "Julie Wainwright Julie Wainwrigh Assistant Accountant & Xero Adviser 08 9300 34…" at bounding box center [589, 243] width 229 height 173
click at [681, 184] on div "Julie Wainwright Julie Wainwrigh Assistant Accountant & Xero Adviser 08 9300 34…" at bounding box center [589, 243] width 213 height 173
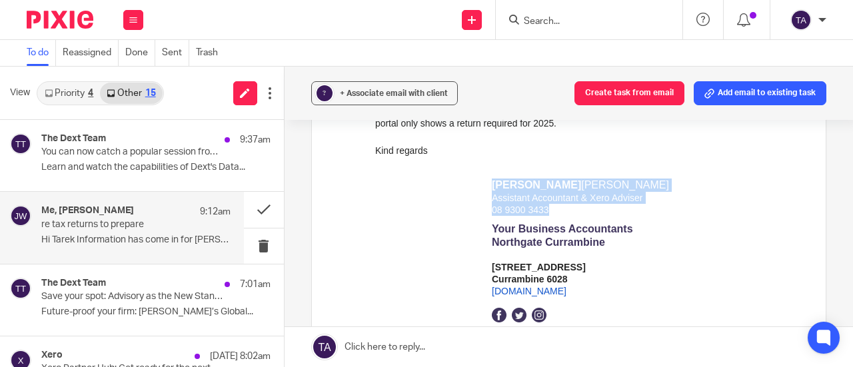
drag, startPoint x: 547, startPoint y: 210, endPoint x: 484, endPoint y: 189, distance: 66.6
click at [484, 189] on td "Julie Wainwright Julie Wainwrigh Assistant Accountant & Xero Adviser 08 9300 34…" at bounding box center [579, 243] width 193 height 173
click at [497, 195] on span "Assistant Accountant & Xero Adviser" at bounding box center [566, 197] width 151 height 11
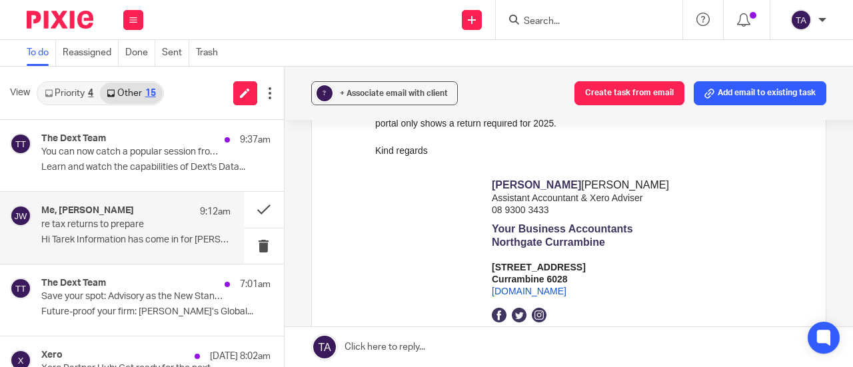
click at [548, 208] on span "08 9300 3433" at bounding box center [519, 209] width 57 height 11
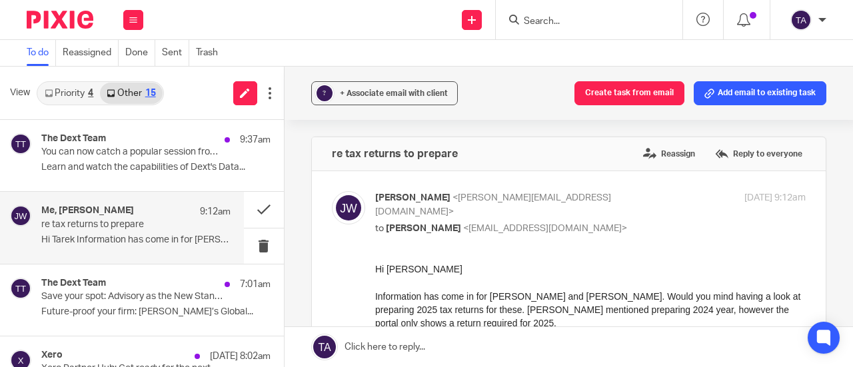
scroll to position [67, 0]
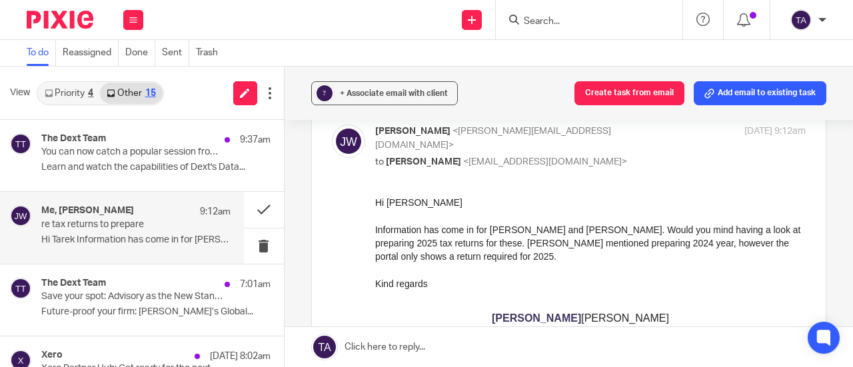
click at [429, 195] on div "Hi Tarek" at bounding box center [589, 201] width 430 height 13
drag, startPoint x: 746, startPoint y: 390, endPoint x: 417, endPoint y: 269, distance: 350.4
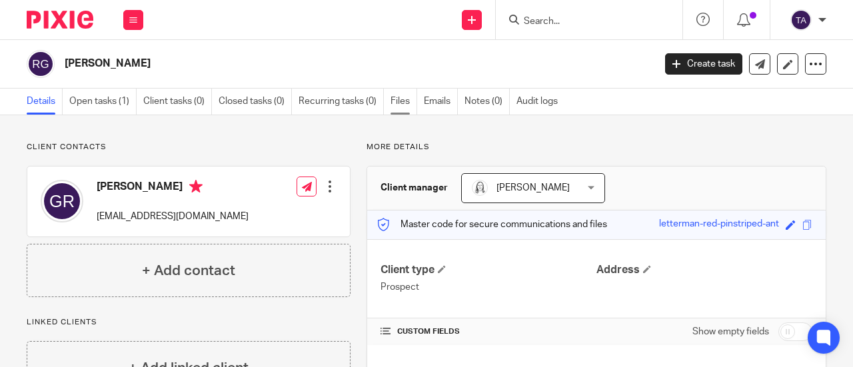
click at [398, 101] on link "Files" at bounding box center [403, 102] width 27 height 26
click at [102, 101] on link "Open tasks (1)" at bounding box center [102, 102] width 67 height 26
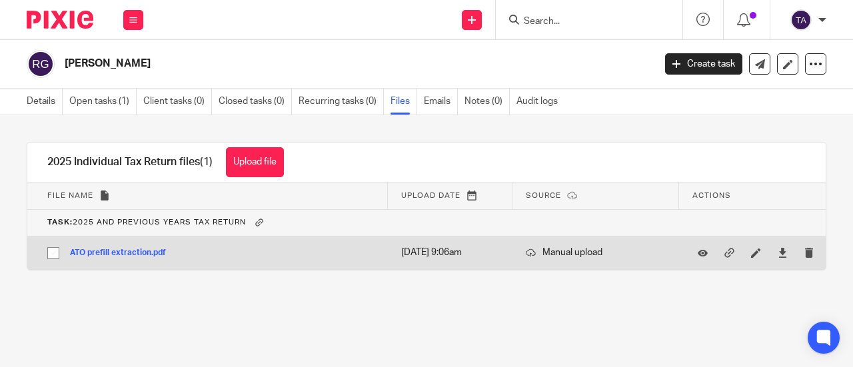
click at [115, 255] on button "ATO prefill extraction.pdf" at bounding box center [123, 253] width 106 height 9
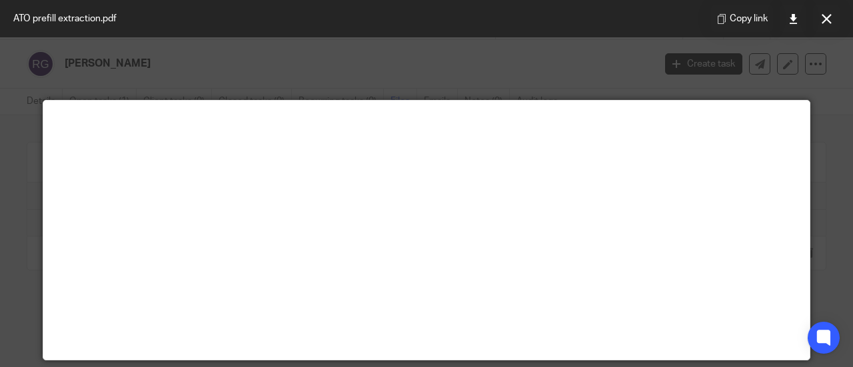
click at [283, 45] on div at bounding box center [426, 183] width 853 height 367
click at [819, 21] on button at bounding box center [826, 18] width 27 height 27
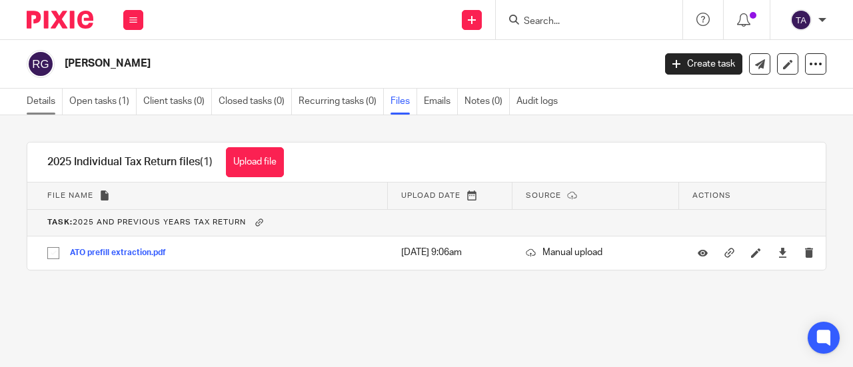
click at [38, 99] on link "Details" at bounding box center [45, 102] width 36 height 26
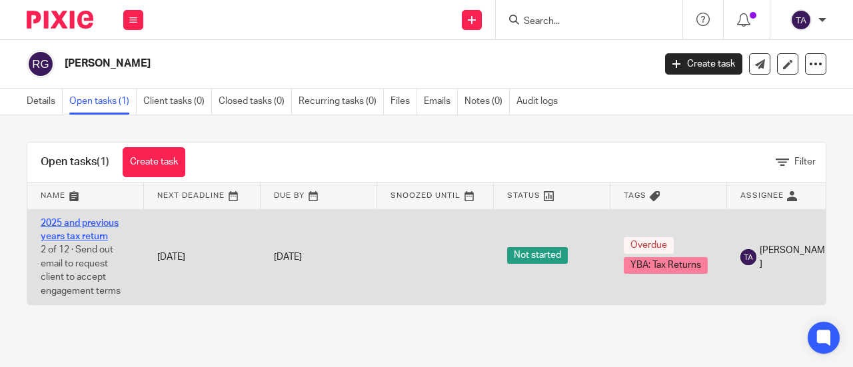
click at [72, 222] on link "2025 and previous years tax return" at bounding box center [80, 230] width 78 height 23
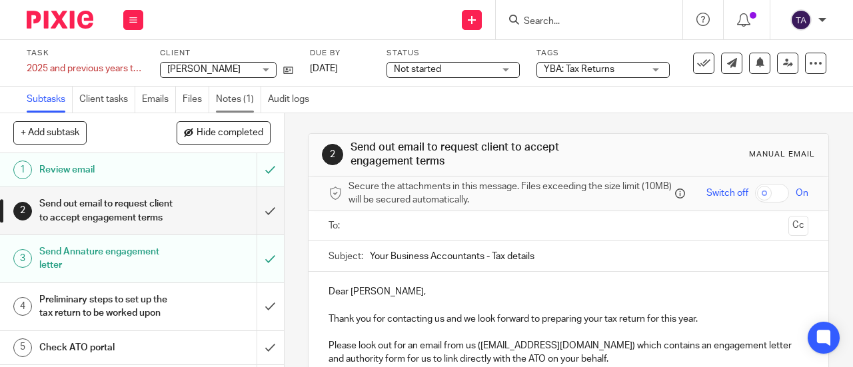
click at [240, 100] on link "Notes (1)" at bounding box center [238, 100] width 45 height 26
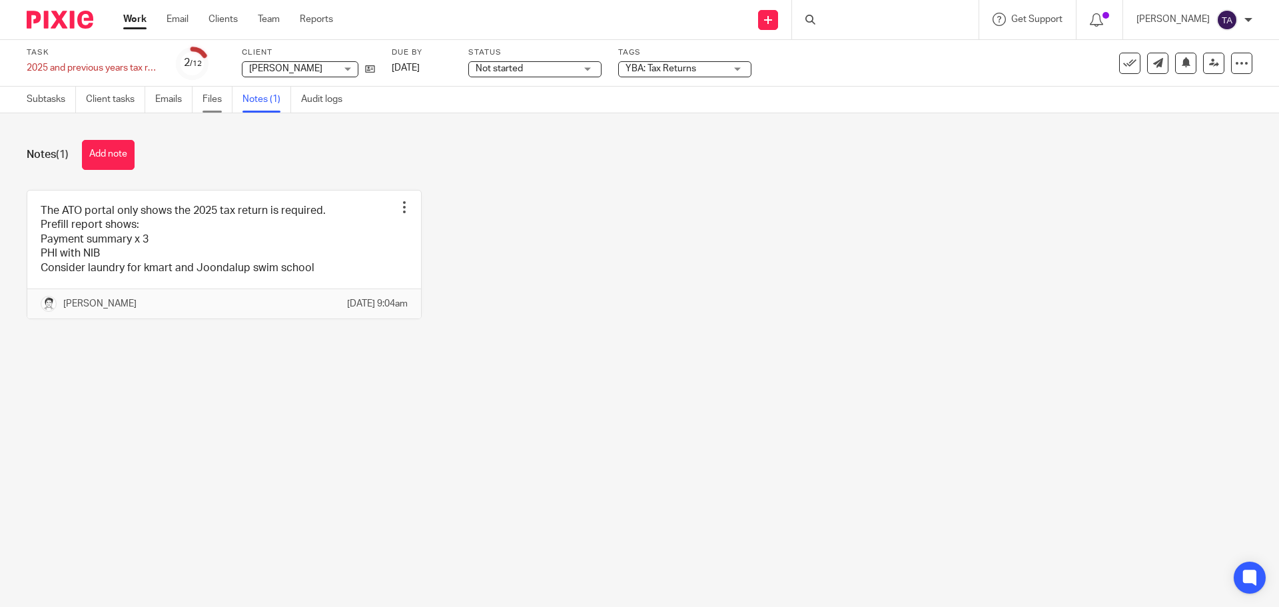
click at [207, 100] on link "Files" at bounding box center [218, 100] width 30 height 26
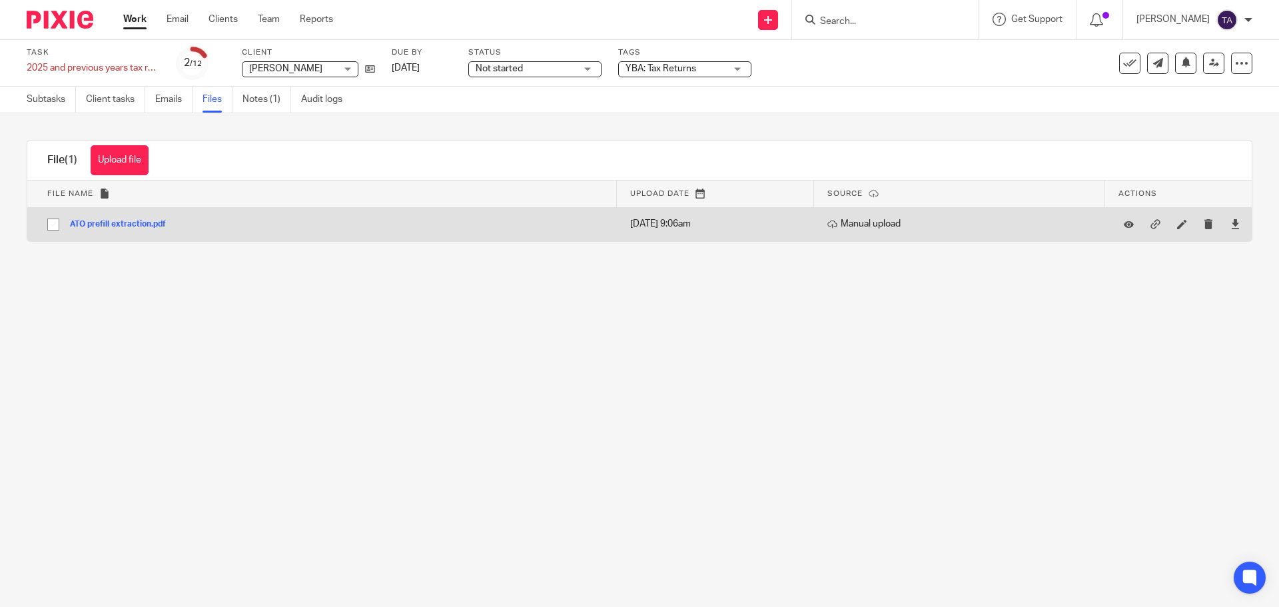
click at [145, 225] on button "ATO prefill extraction.pdf" at bounding box center [123, 224] width 106 height 9
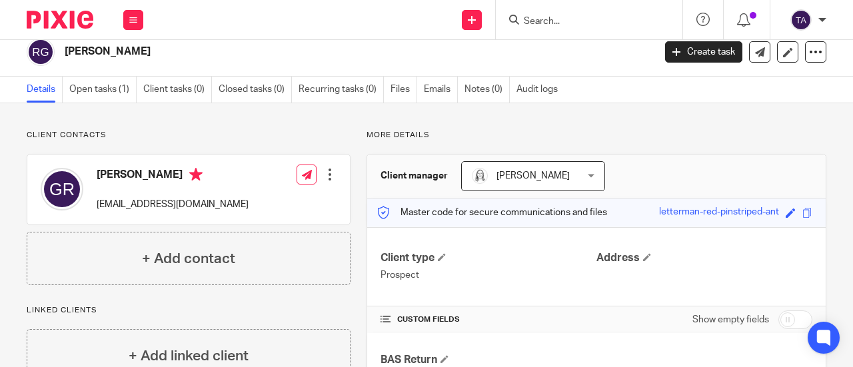
scroll to position [7, 0]
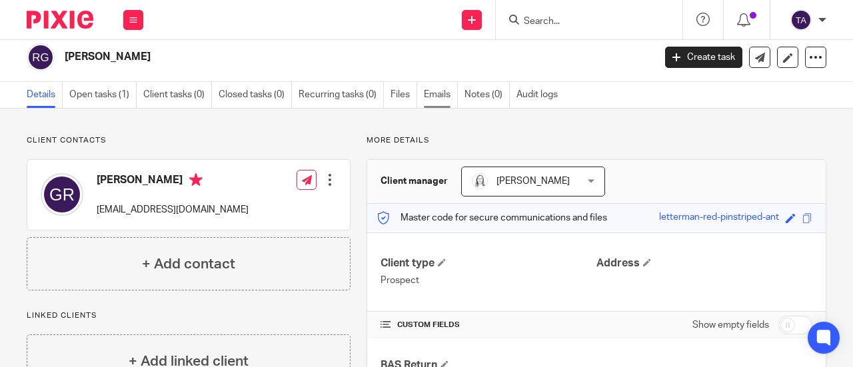
click at [432, 95] on link "Emails" at bounding box center [441, 95] width 34 height 26
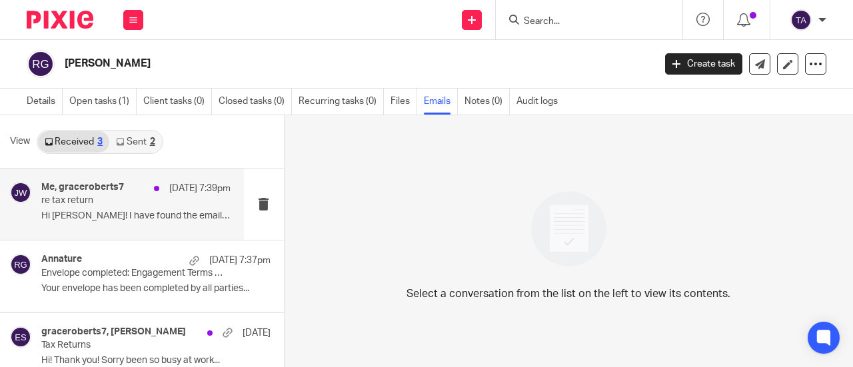
click at [119, 219] on p "Hi [PERSON_NAME]! I have found the email and have..." at bounding box center [135, 216] width 189 height 11
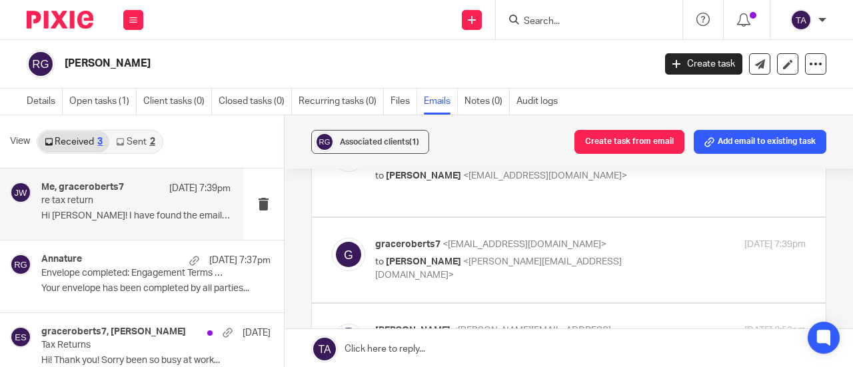
scroll to position [95, 0]
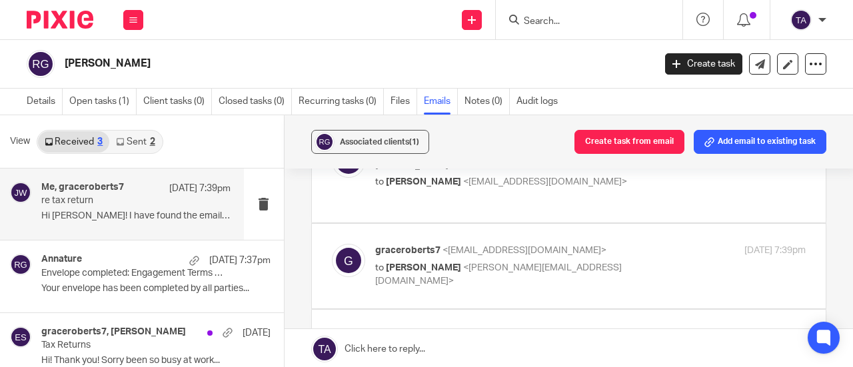
click at [624, 261] on p "to [PERSON_NAME] <[PERSON_NAME][EMAIL_ADDRESS][DOMAIN_NAME]>" at bounding box center [518, 274] width 287 height 27
checkbox input "true"
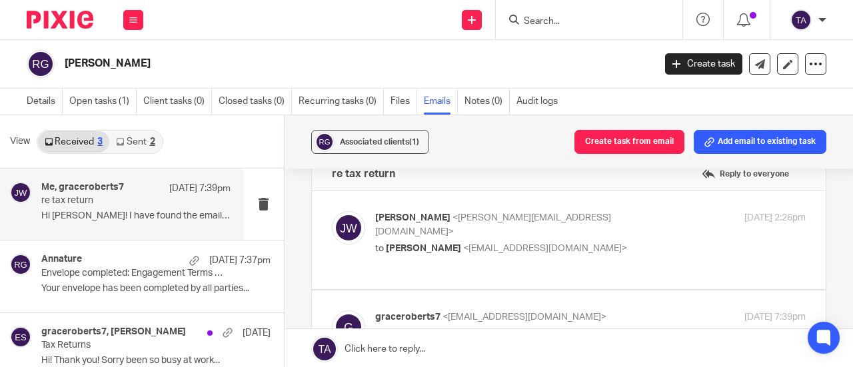
scroll to position [0, 0]
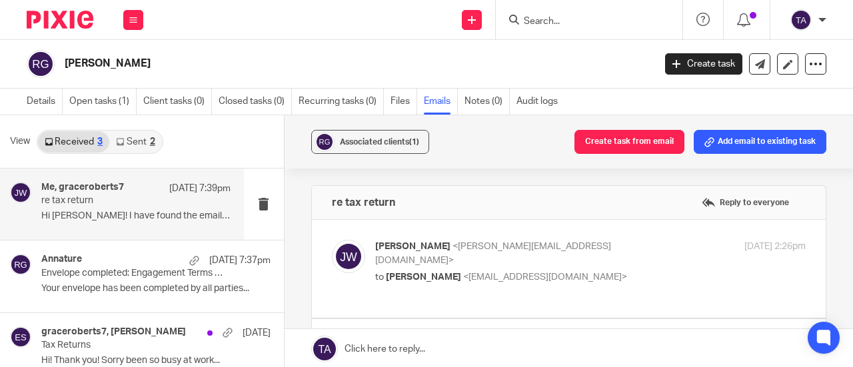
click at [639, 244] on p "[PERSON_NAME] <[PERSON_NAME][EMAIL_ADDRESS][DOMAIN_NAME]>" at bounding box center [518, 253] width 287 height 27
checkbox input "true"
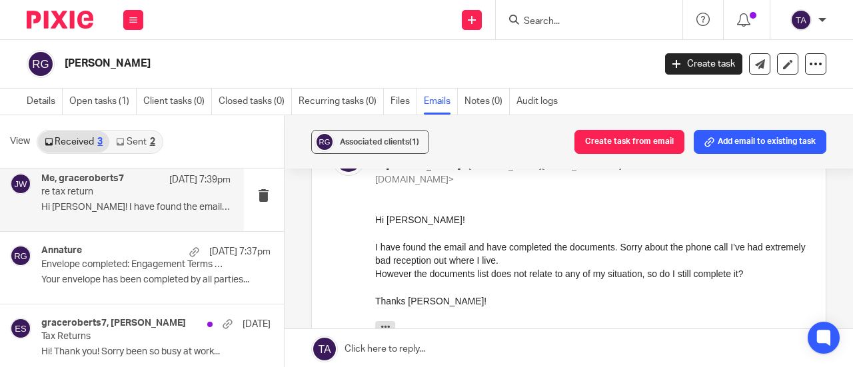
scroll to position [16, 0]
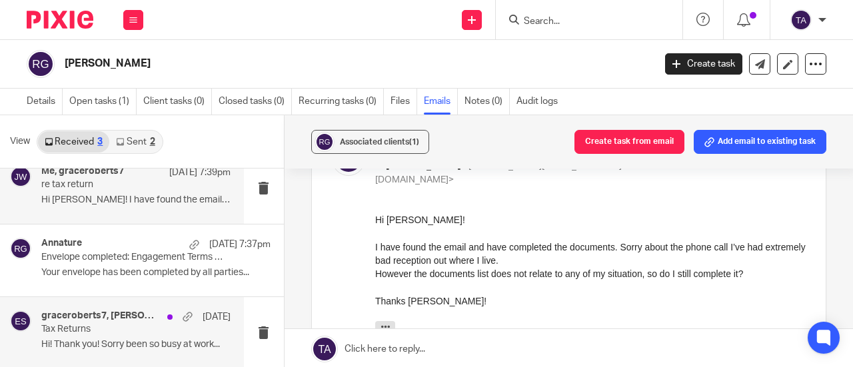
click at [136, 340] on p "Hi! Thank you! Sorry been so busy at work..." at bounding box center [135, 344] width 189 height 11
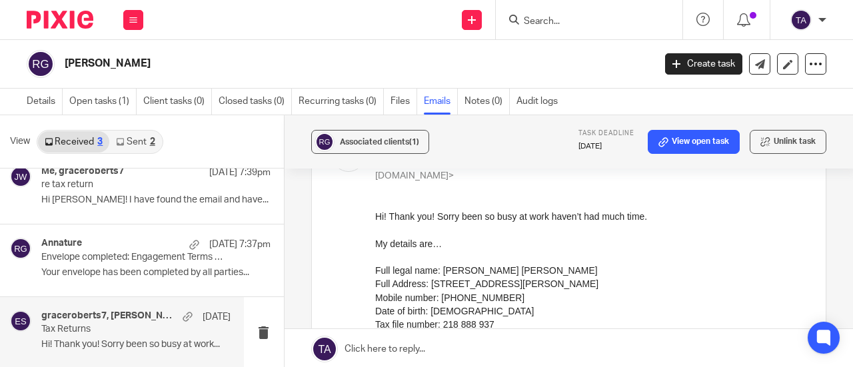
scroll to position [267, 0]
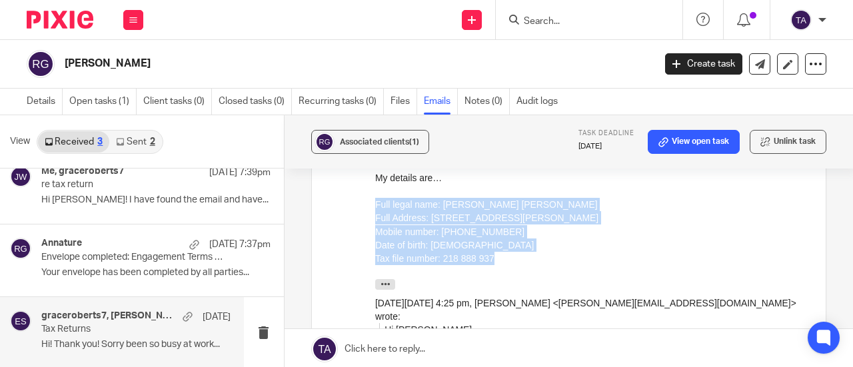
drag, startPoint x: 489, startPoint y: 261, endPoint x: 376, endPoint y: 208, distance: 125.2
click at [376, 208] on div "Hi! Thank you! Sorry been so busy at work haven’t had much time. My details are…" at bounding box center [589, 220] width 430 height 153
click at [398, 221] on div "Full Address: [STREET_ADDRESS][PERSON_NAME]" at bounding box center [589, 217] width 430 height 13
drag, startPoint x: 495, startPoint y: 261, endPoint x: 741, endPoint y: 338, distance: 257.7
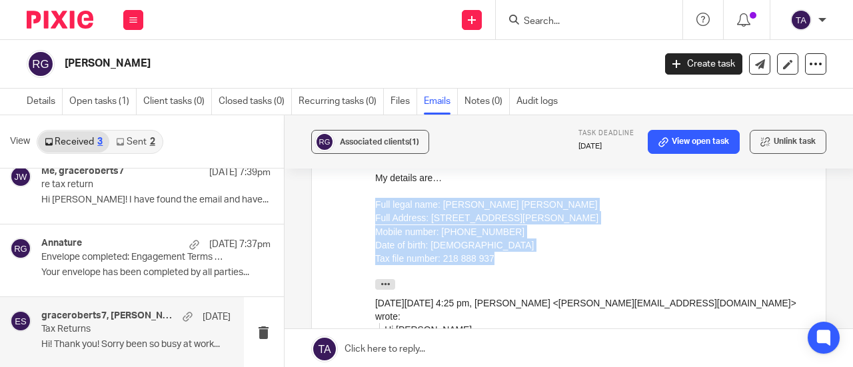
click at [486, 260] on div "Tax file number: 218 888 937" at bounding box center [589, 258] width 430 height 13
drag, startPoint x: 494, startPoint y: 258, endPoint x: 372, endPoint y: 211, distance: 130.5
click at [488, 257] on div "Tax file number: 218 888 937" at bounding box center [589, 258] width 430 height 13
drag, startPoint x: 493, startPoint y: 259, endPoint x: 740, endPoint y: 336, distance: 259.2
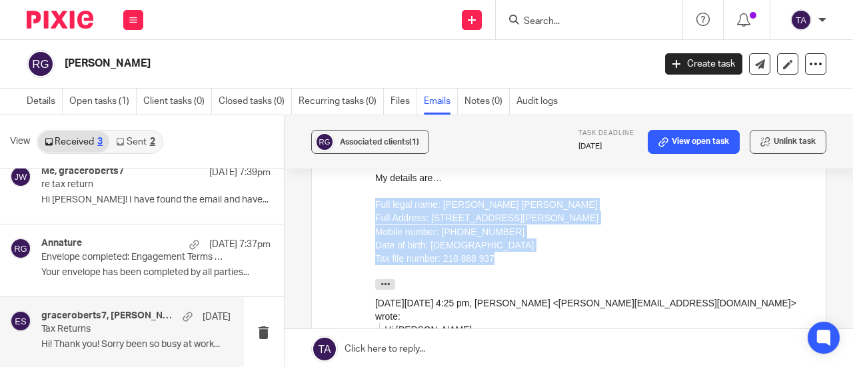
click at [430, 243] on div "Date of birth: [DEMOGRAPHIC_DATA]" at bounding box center [589, 245] width 430 height 13
drag, startPoint x: 498, startPoint y: 263, endPoint x: 360, endPoint y: 207, distance: 148.2
click at [520, 233] on div "Mobile number: [PHONE_NUMBER]" at bounding box center [589, 231] width 430 height 13
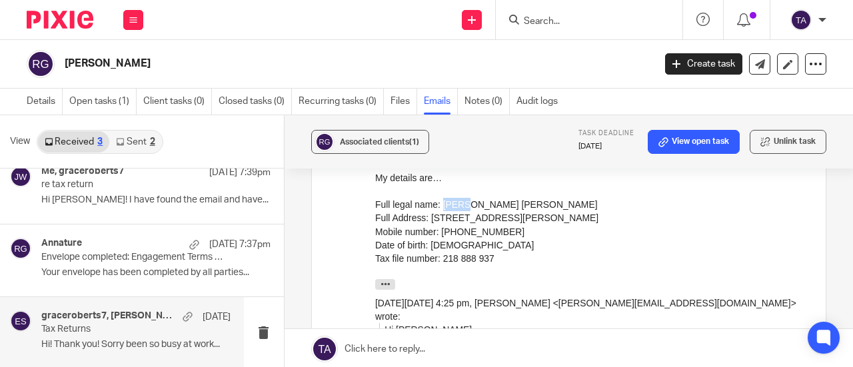
drag, startPoint x: 440, startPoint y: 205, endPoint x: 462, endPoint y: 206, distance: 22.0
click at [462, 206] on div "Full legal name: [PERSON_NAME] [PERSON_NAME]" at bounding box center [589, 204] width 430 height 13
copy div "Grace"
click at [499, 210] on div "Full legal name: [PERSON_NAME] [PERSON_NAME]" at bounding box center [589, 204] width 430 height 13
drag, startPoint x: 507, startPoint y: 203, endPoint x: 556, endPoint y: 204, distance: 49.3
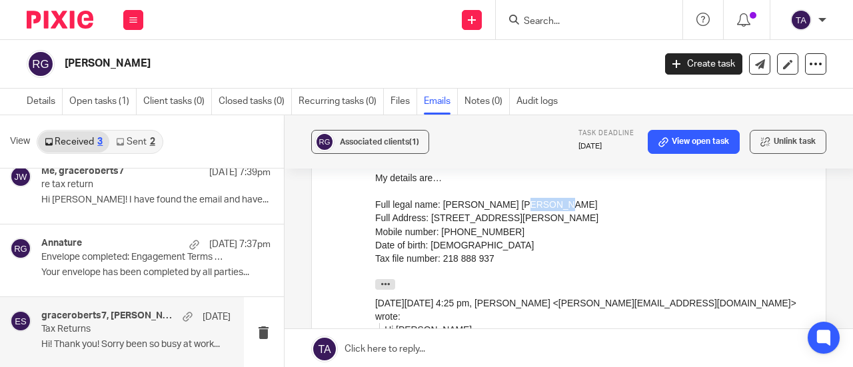
click at [556, 204] on div "Full legal name: [PERSON_NAME] [PERSON_NAME]" at bounding box center [589, 204] width 430 height 13
copy div "[PERSON_NAME]"
drag, startPoint x: 466, startPoint y: 203, endPoint x: 500, endPoint y: 204, distance: 34.0
click at [500, 204] on div "Full legal name: [PERSON_NAME] [PERSON_NAME]" at bounding box center [589, 204] width 430 height 13
copy div "[PERSON_NAME]"
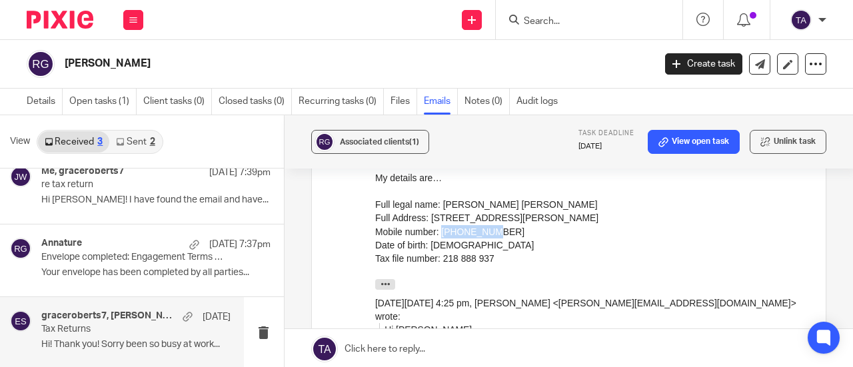
drag, startPoint x: 443, startPoint y: 233, endPoint x: 518, endPoint y: 237, distance: 74.7
click at [518, 237] on div "Mobile number: [PHONE_NUMBER]" at bounding box center [589, 231] width 430 height 13
copy div "0405855737"
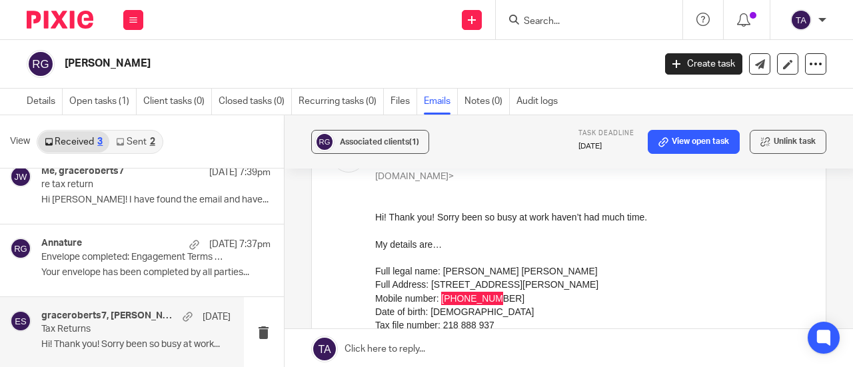
scroll to position [0, 0]
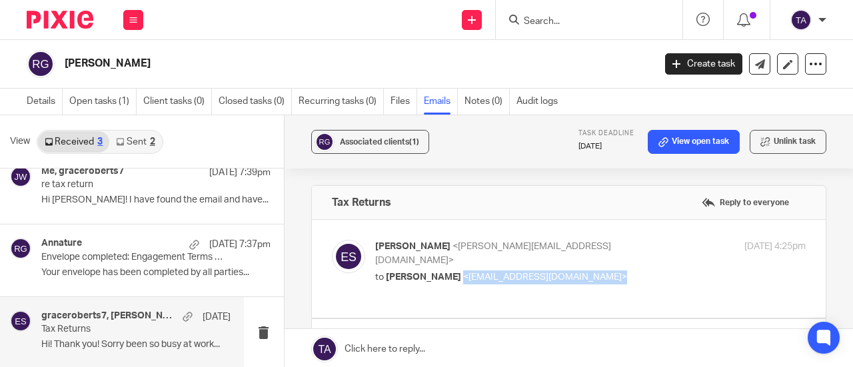
drag, startPoint x: 608, startPoint y: 264, endPoint x: 452, endPoint y: 262, distance: 156.6
click at [452, 271] on p "to [PERSON_NAME] <[EMAIL_ADDRESS][DOMAIN_NAME]>" at bounding box center [518, 278] width 287 height 14
copy span "<[EMAIL_ADDRESS][DOMAIN_NAME]>"
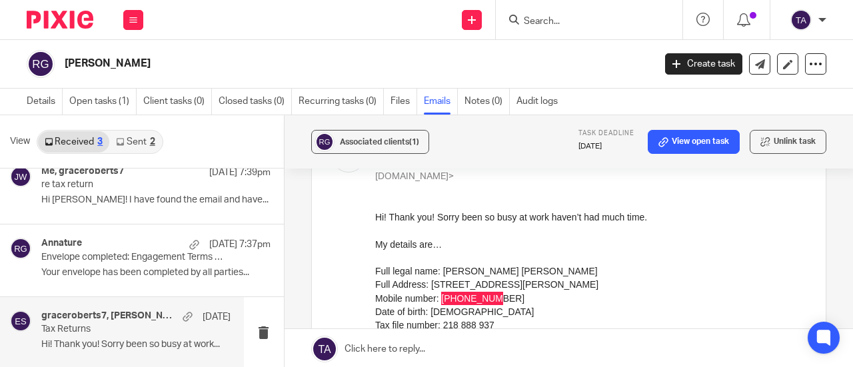
scroll to position [267, 0]
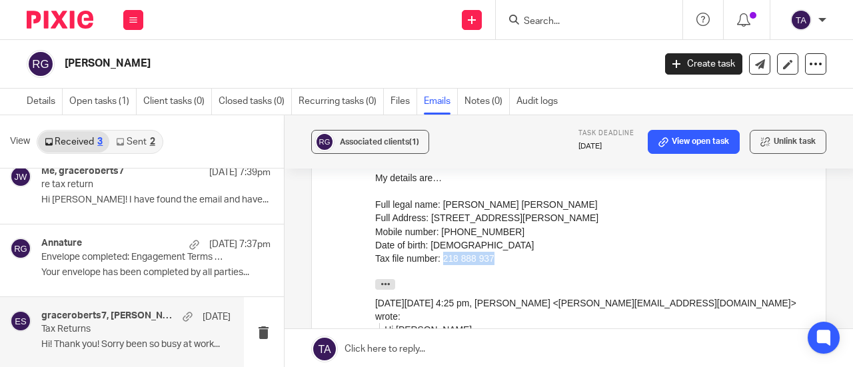
drag, startPoint x: 440, startPoint y: 258, endPoint x: 504, endPoint y: 263, distance: 63.5
click at [504, 263] on div "Tax file number: 218 888 937" at bounding box center [589, 258] width 430 height 13
copy div "218 888 937"
